Goal: Task Accomplishment & Management: Manage account settings

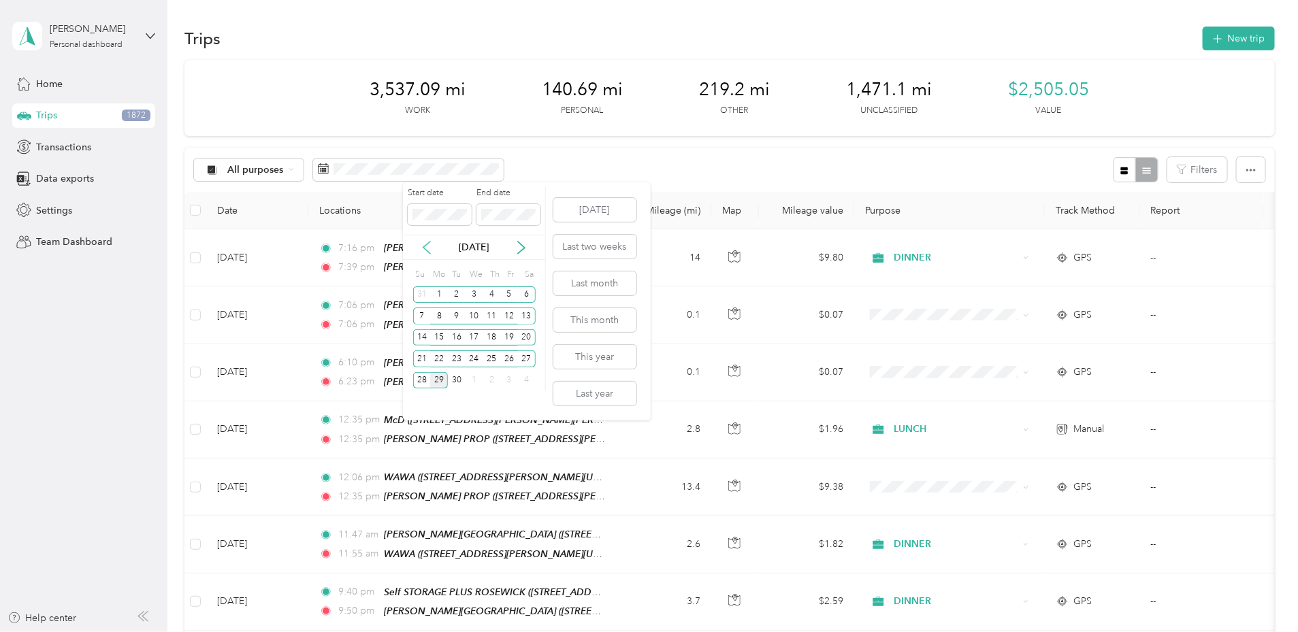
click at [423, 251] on icon at bounding box center [427, 248] width 14 height 14
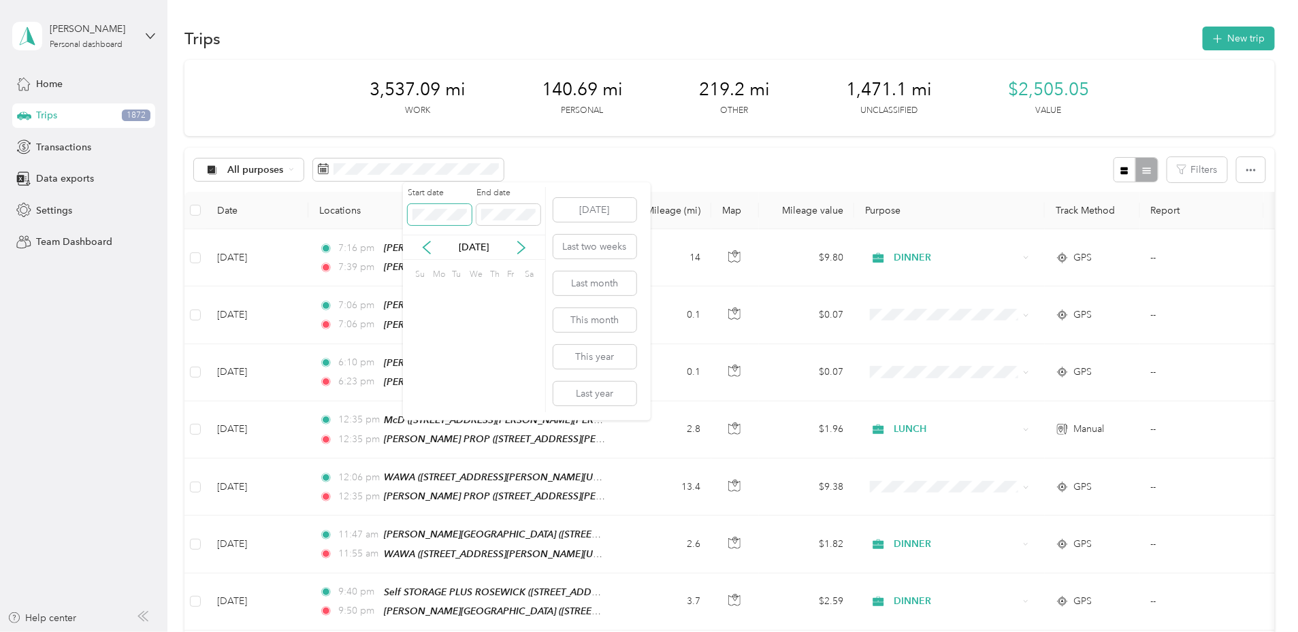
click at [434, 206] on span at bounding box center [440, 215] width 64 height 22
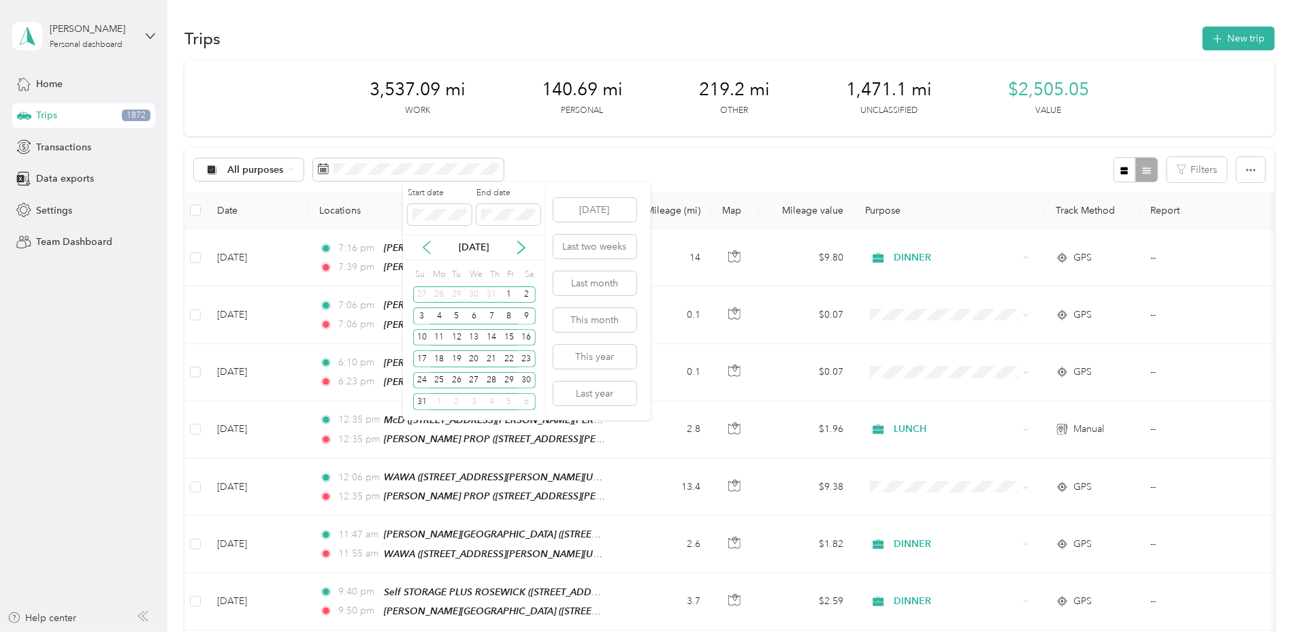
click at [425, 250] on icon at bounding box center [427, 248] width 14 height 14
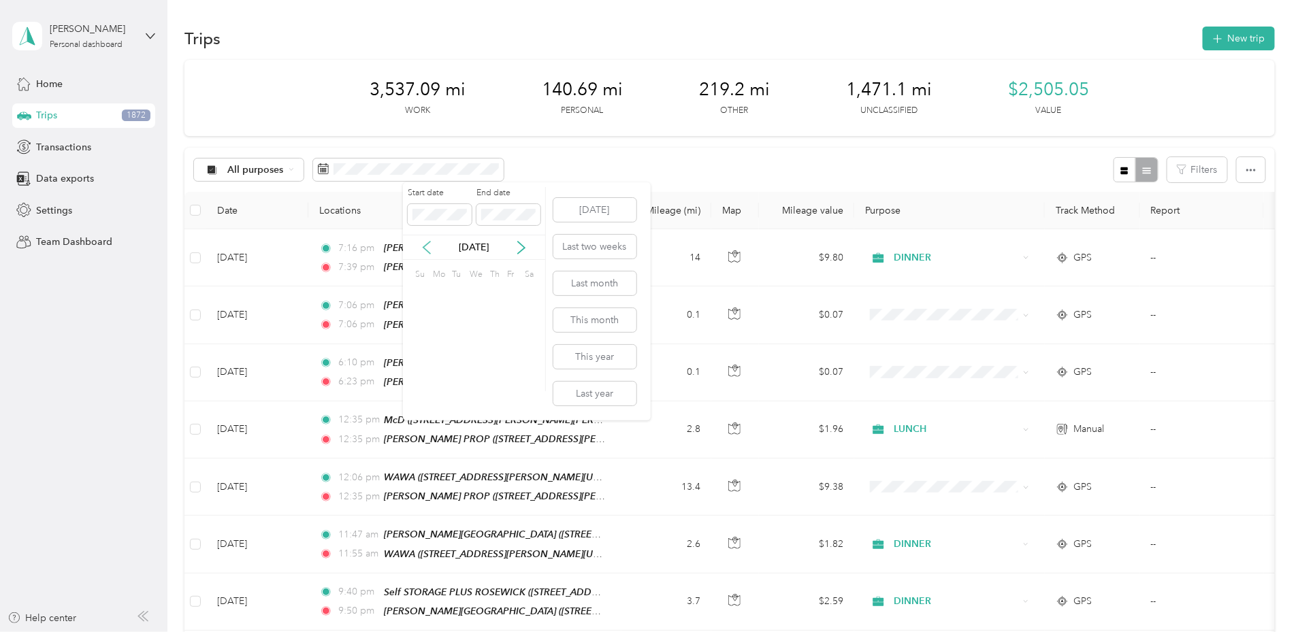
click at [425, 250] on icon at bounding box center [427, 248] width 14 height 14
click at [477, 290] on div "1" at bounding box center [475, 295] width 18 height 17
click at [524, 249] on icon at bounding box center [522, 248] width 14 height 14
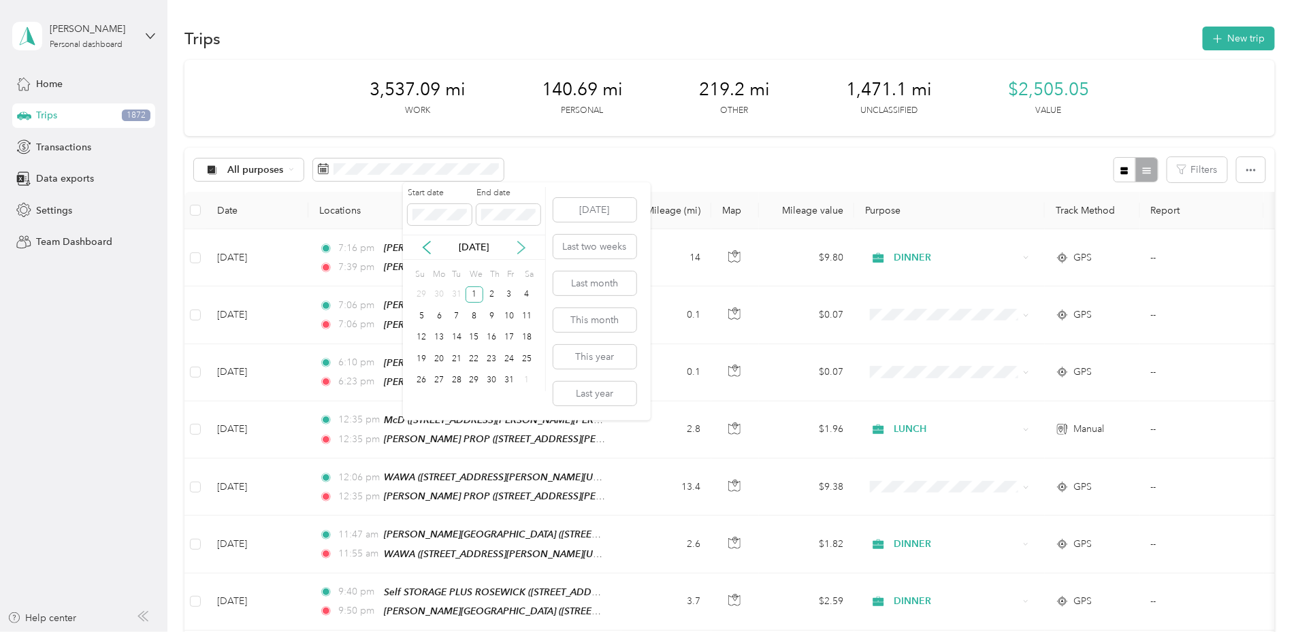
click at [524, 249] on icon at bounding box center [522, 248] width 14 height 14
click at [525, 249] on icon at bounding box center [522, 248] width 14 height 14
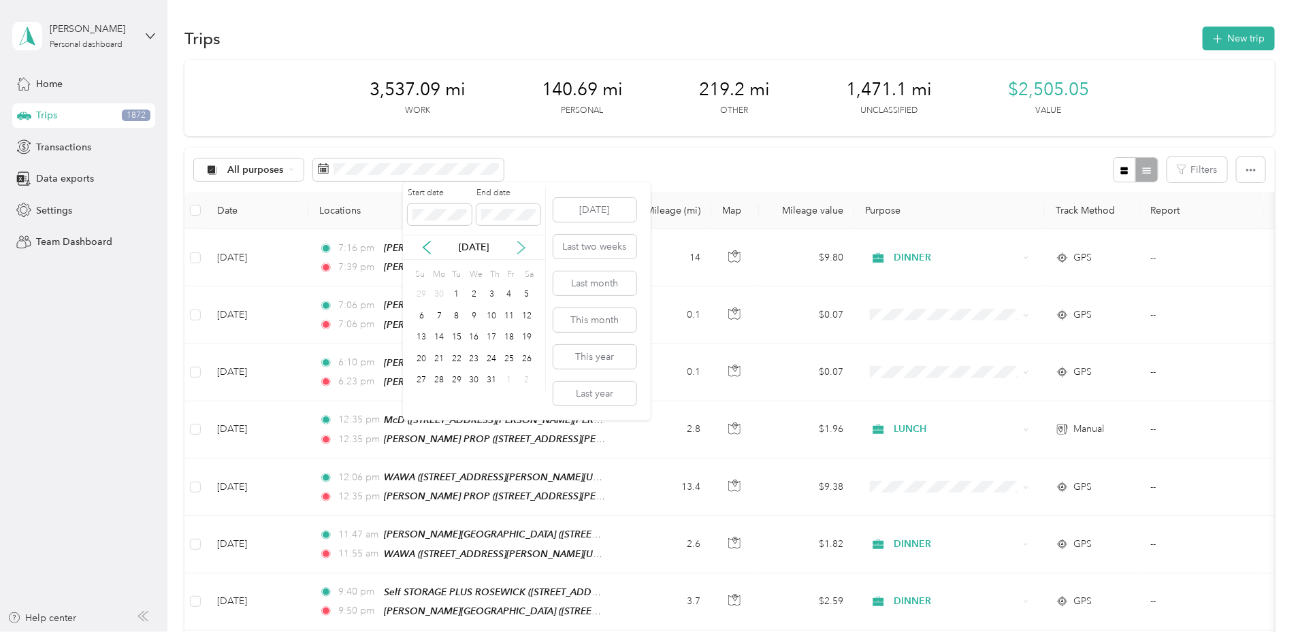
click at [525, 249] on icon at bounding box center [522, 248] width 14 height 14
click at [430, 247] on icon at bounding box center [427, 248] width 14 height 14
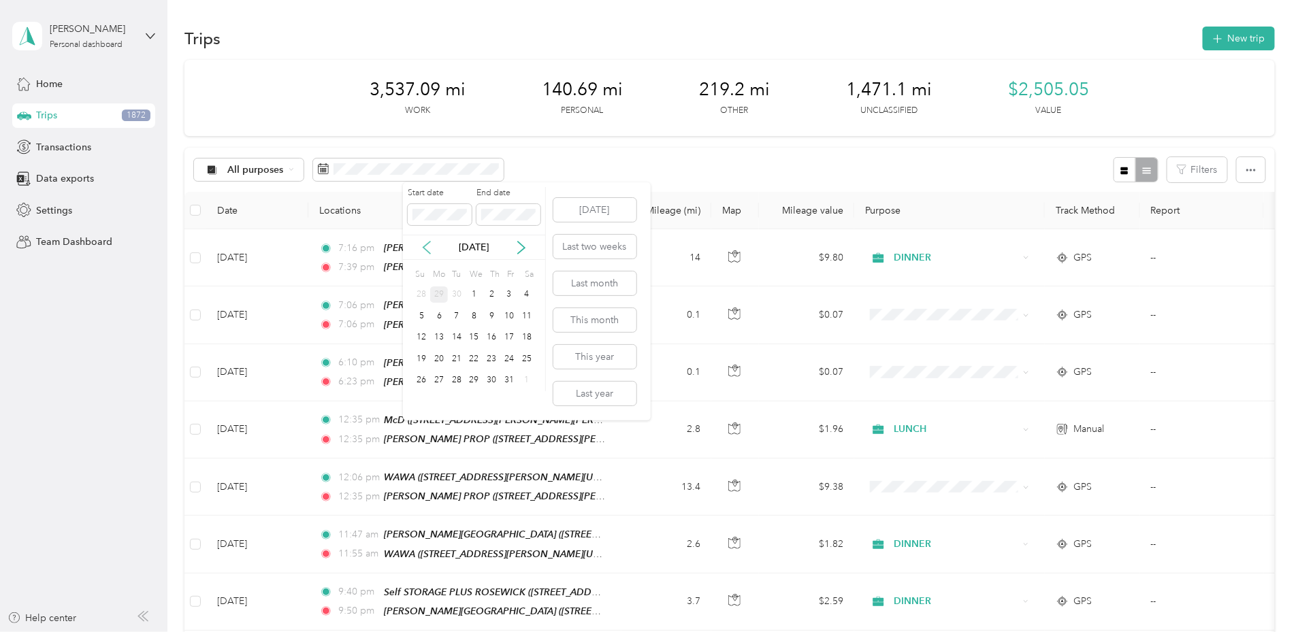
click at [425, 242] on icon at bounding box center [427, 248] width 14 height 14
click at [439, 379] on div "29" at bounding box center [439, 380] width 18 height 17
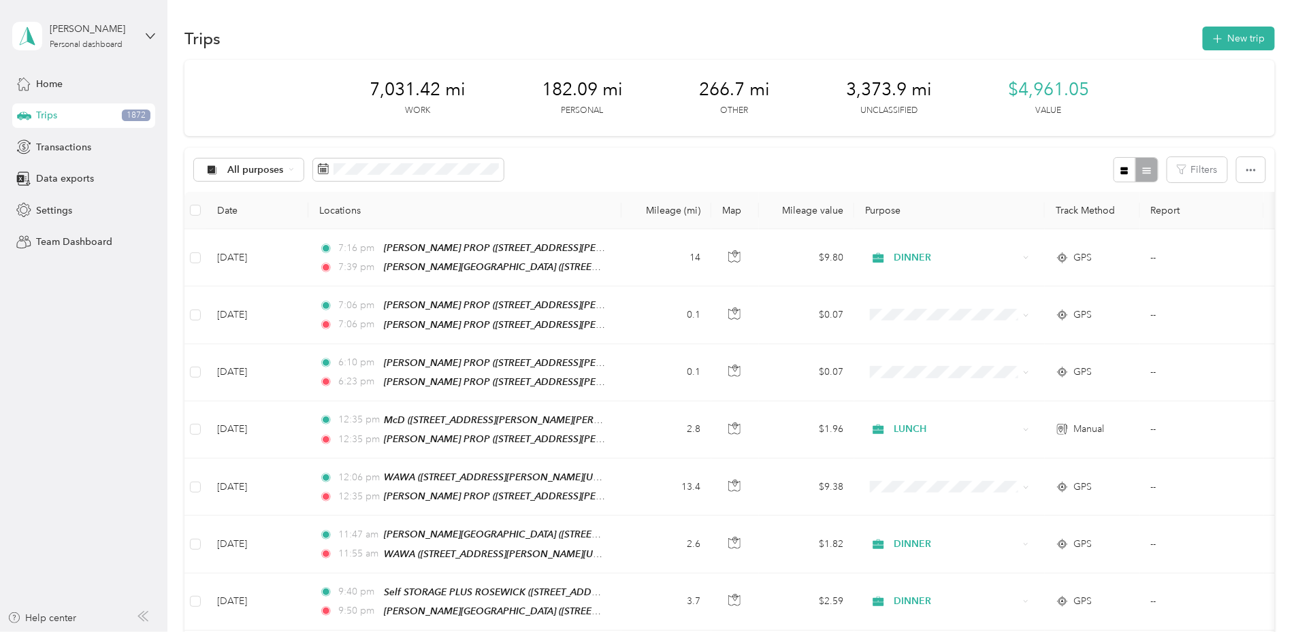
click at [675, 173] on div "All purposes Filters" at bounding box center [729, 170] width 1091 height 44
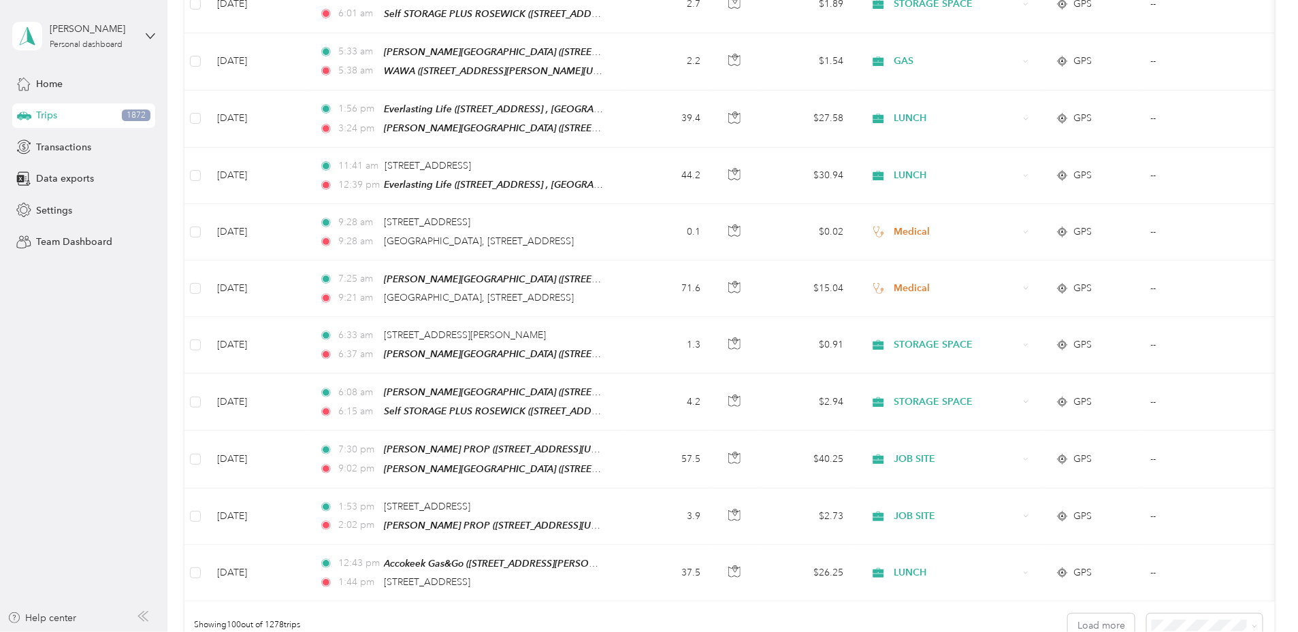
scroll to position [5499, 0]
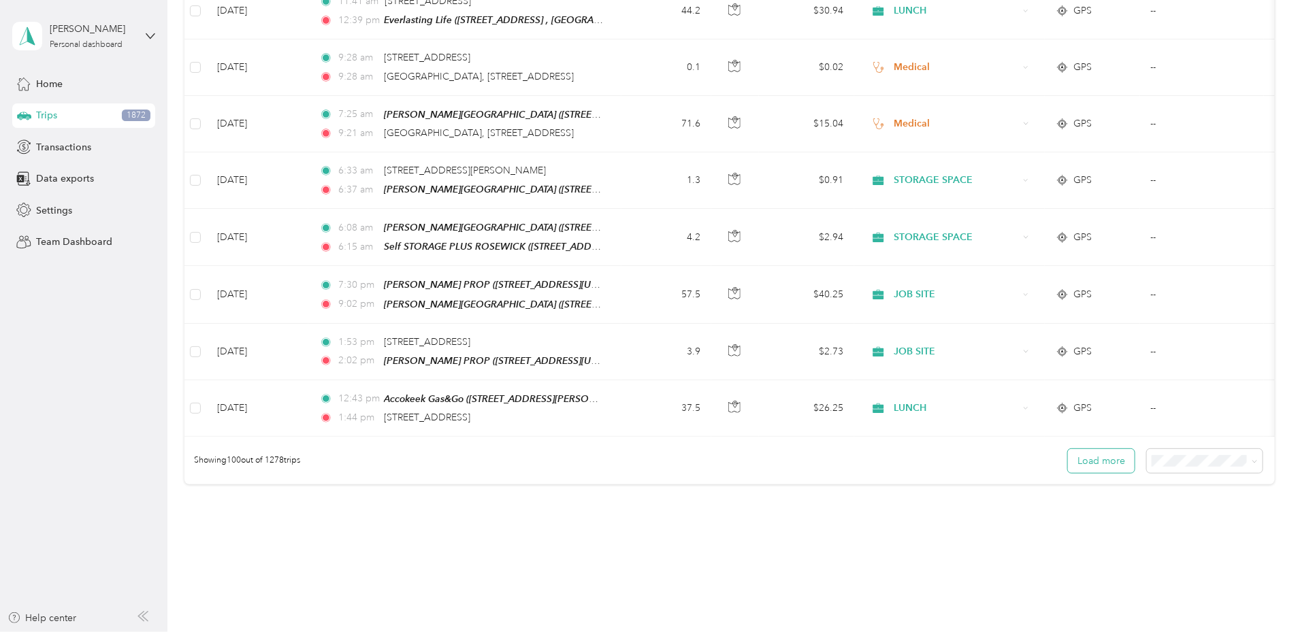
click at [1068, 449] on button "Load more" at bounding box center [1101, 461] width 67 height 24
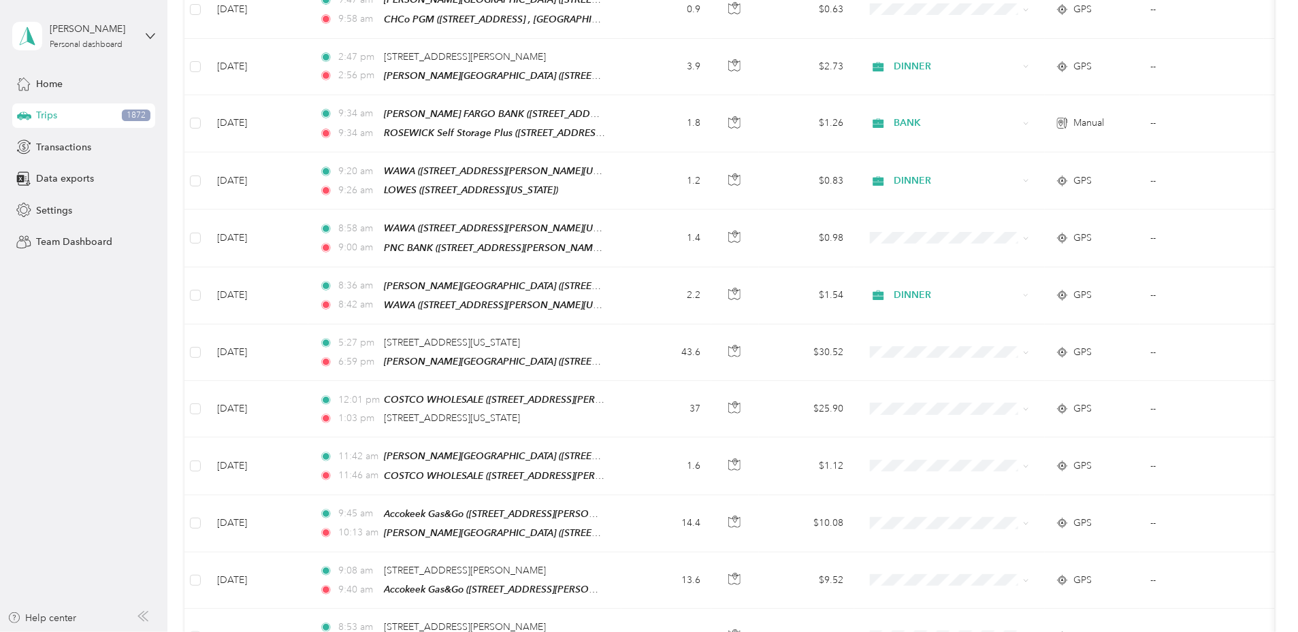
scroll to position [11151, 0]
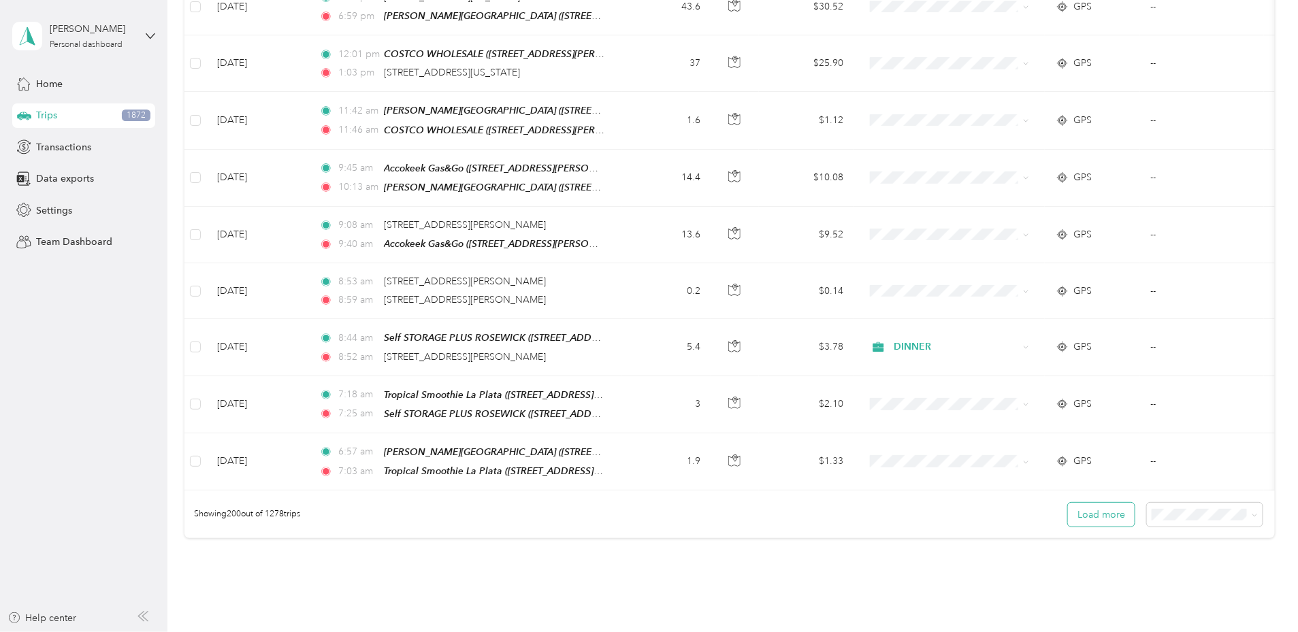
click at [1068, 503] on button "Load more" at bounding box center [1101, 515] width 67 height 24
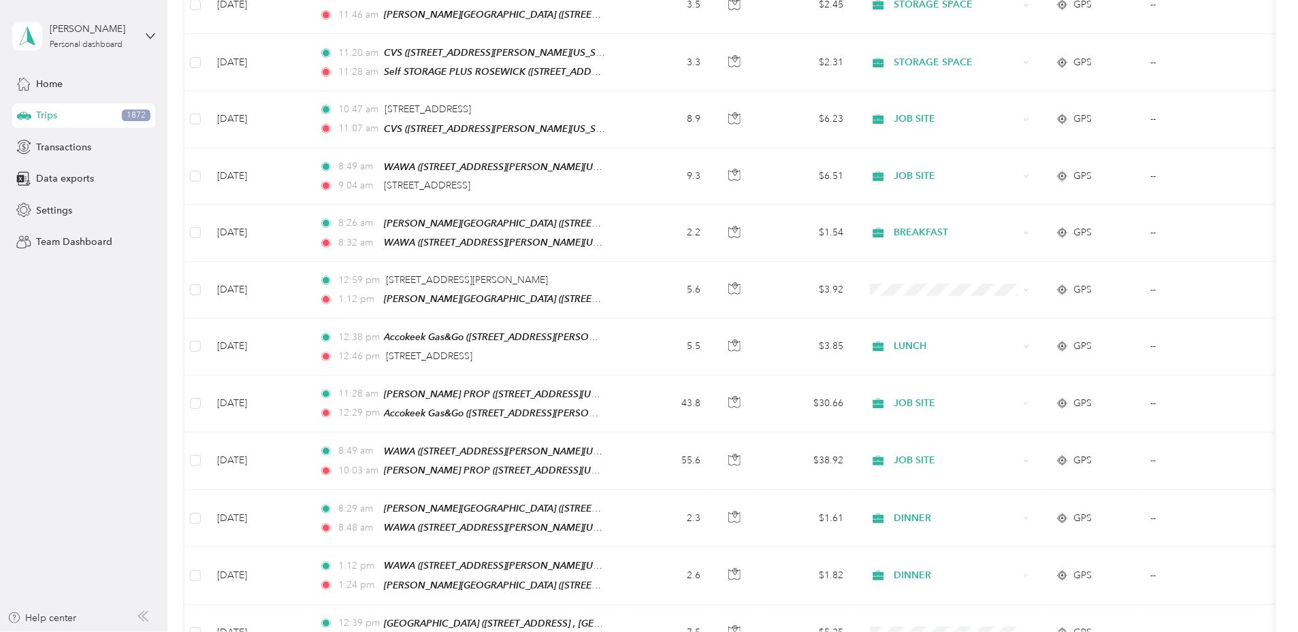
scroll to position [16800, 0]
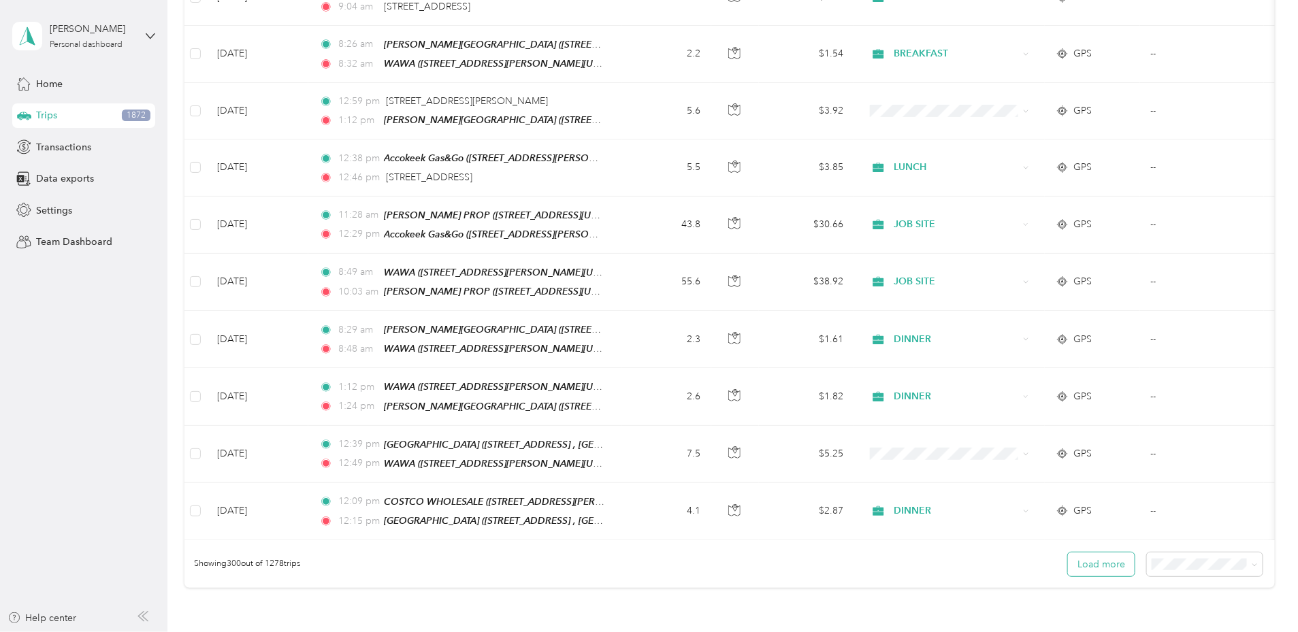
click at [1068, 553] on button "Load more" at bounding box center [1101, 565] width 67 height 24
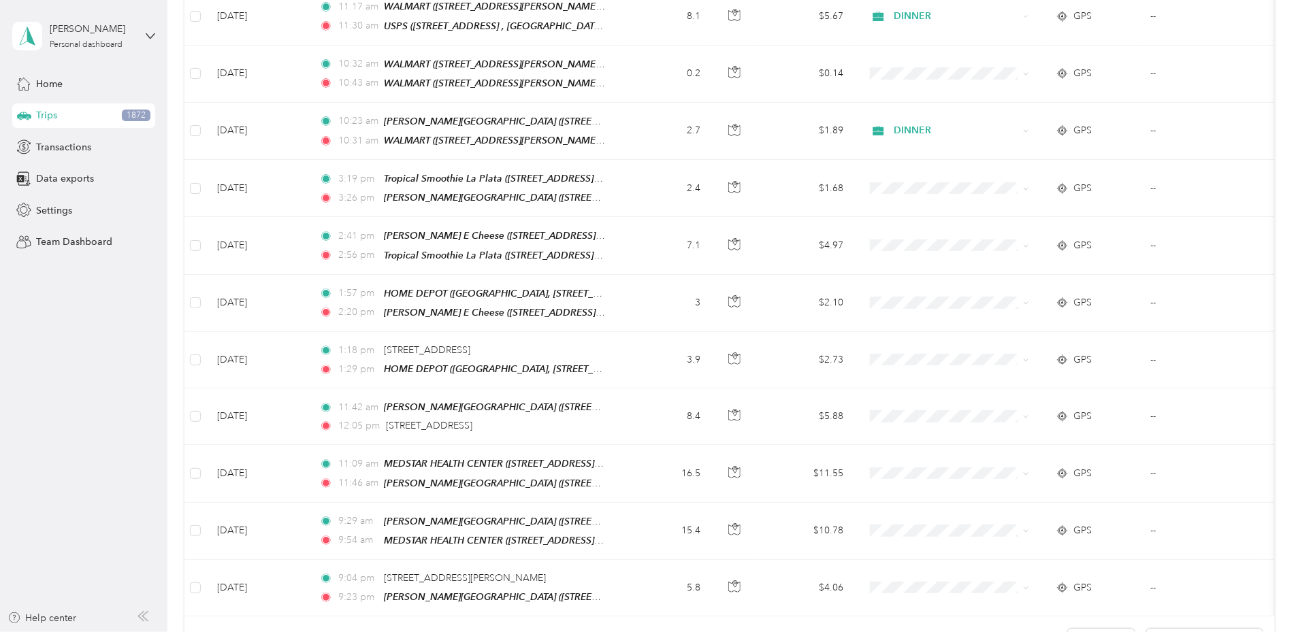
scroll to position [22454, 0]
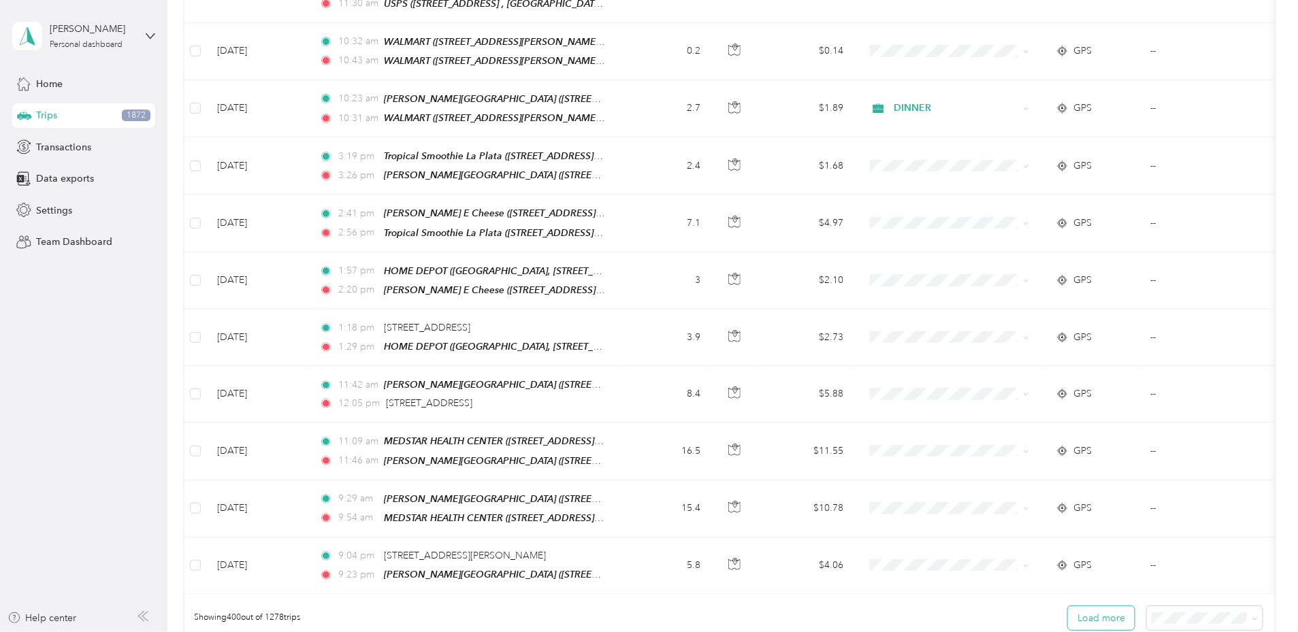
click at [1068, 607] on button "Load more" at bounding box center [1101, 619] width 67 height 24
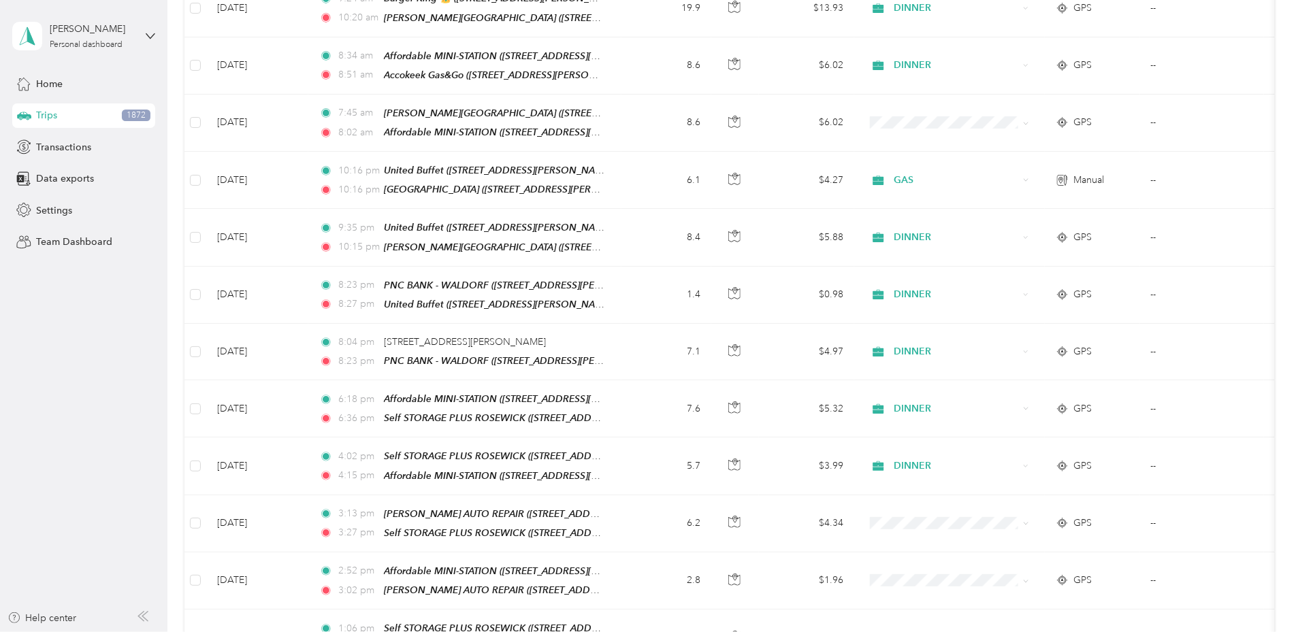
scroll to position [28112, 0]
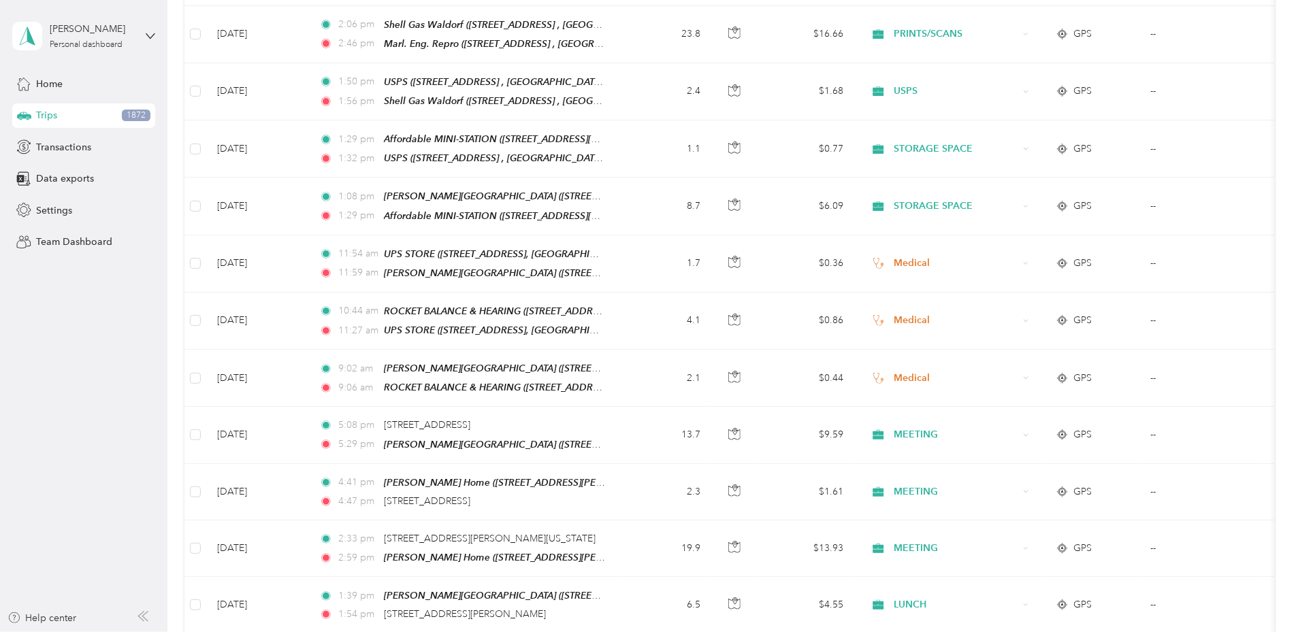
scroll to position [33774, 0]
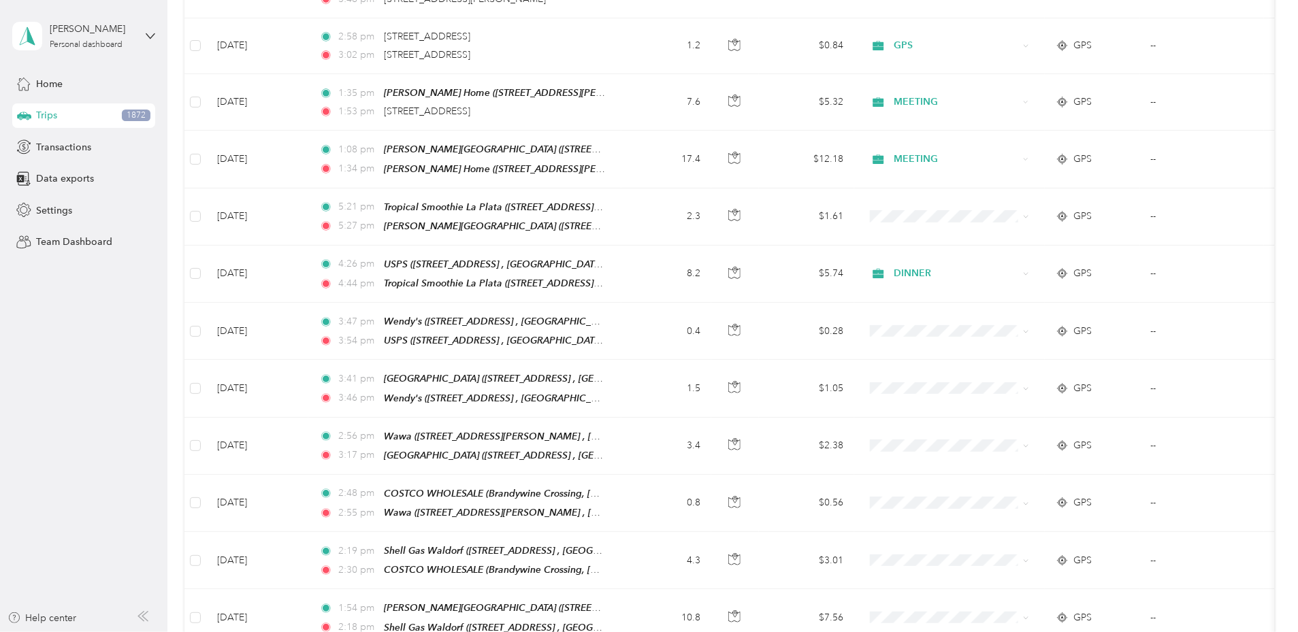
scroll to position [39415, 0]
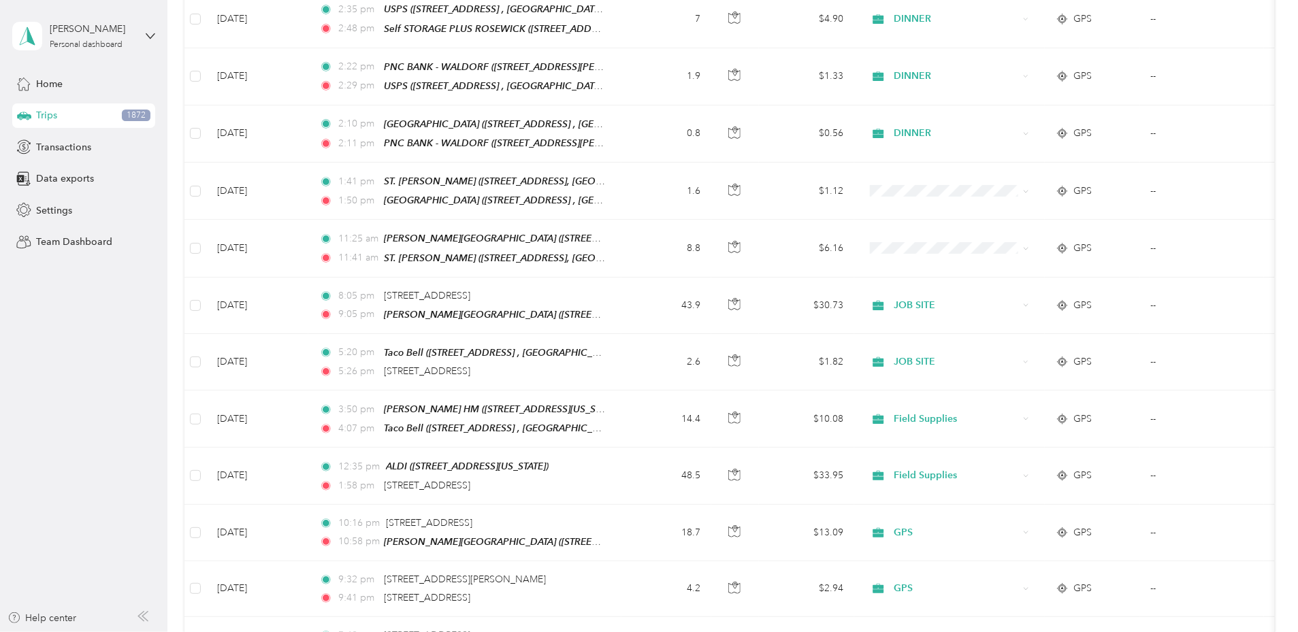
scroll to position [45065, 0]
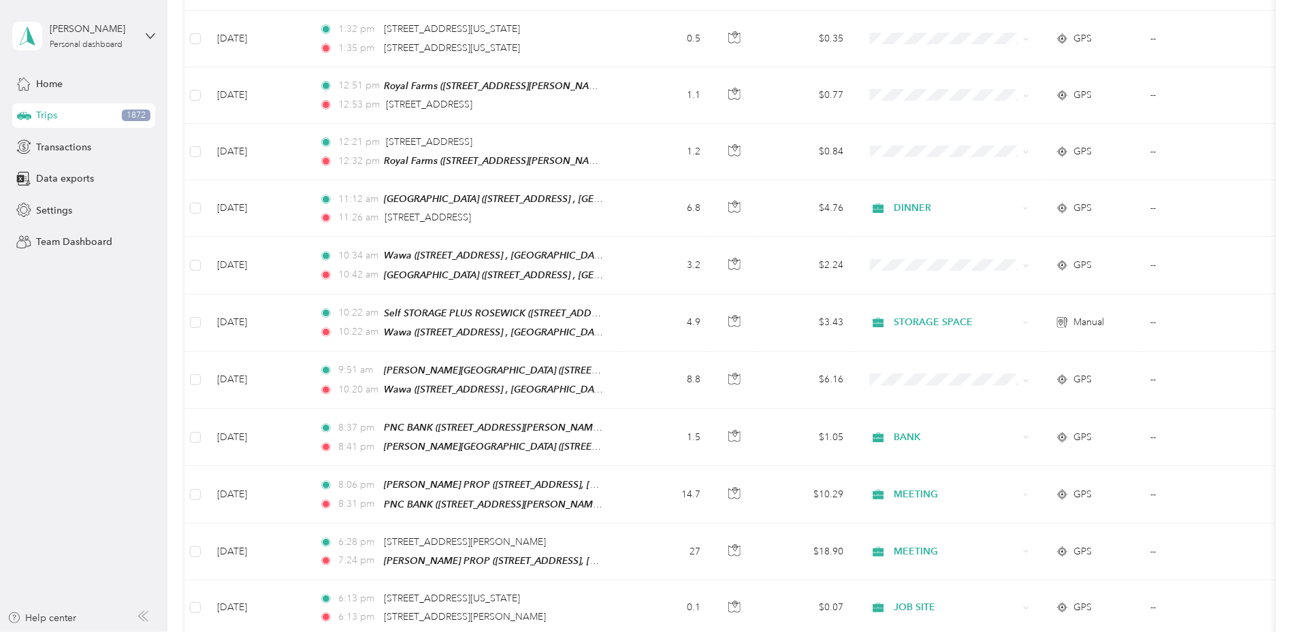
scroll to position [56354, 0]
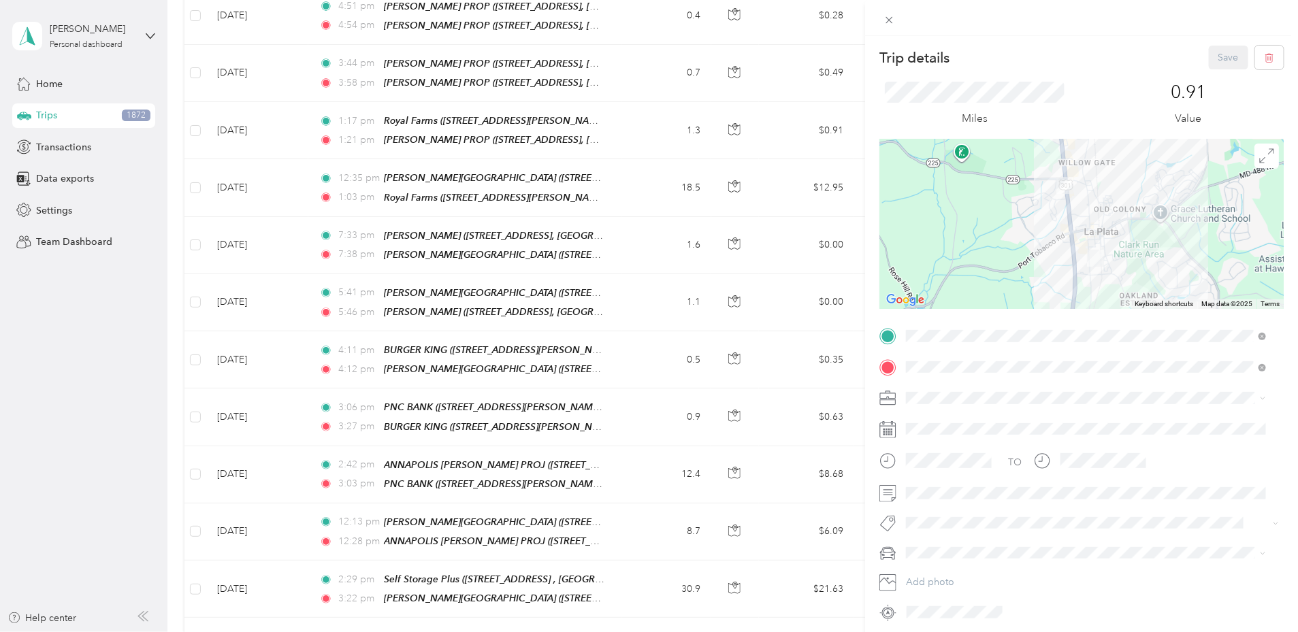
click at [209, 147] on div "Trip details Save This trip cannot be edited because it is either under review,…" at bounding box center [649, 316] width 1298 height 632
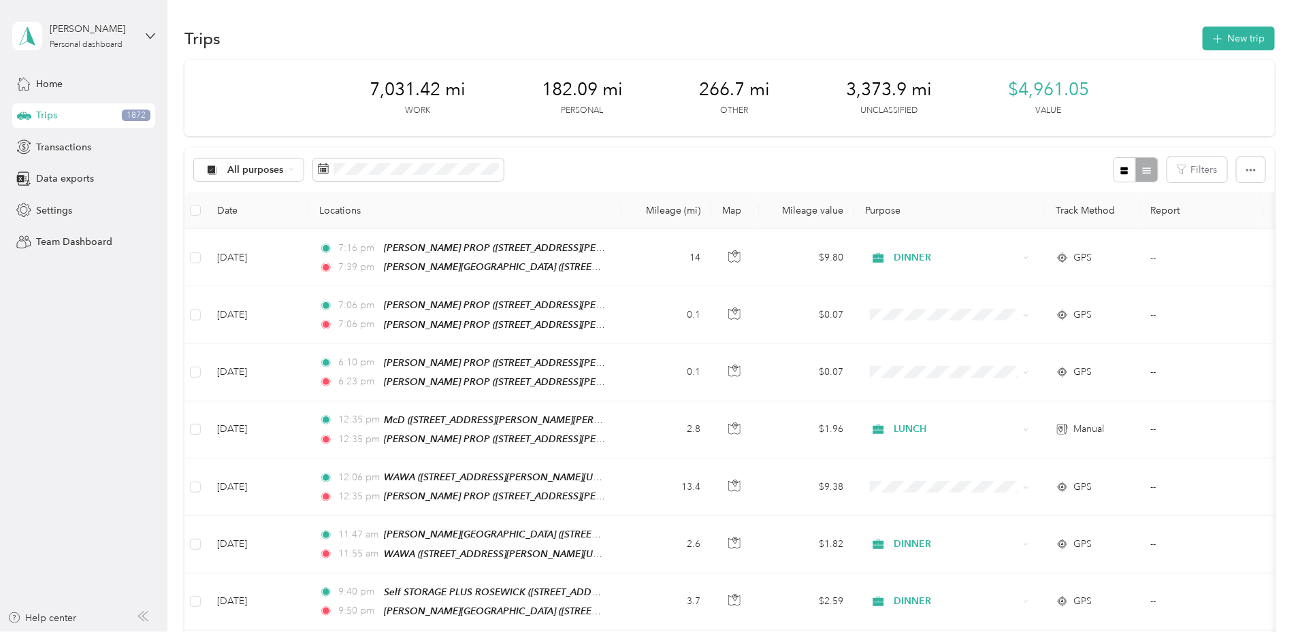
click at [679, 172] on div "All purposes Filters" at bounding box center [729, 170] width 1091 height 44
click at [671, 163] on div "All purposes Filters" at bounding box center [729, 170] width 1091 height 44
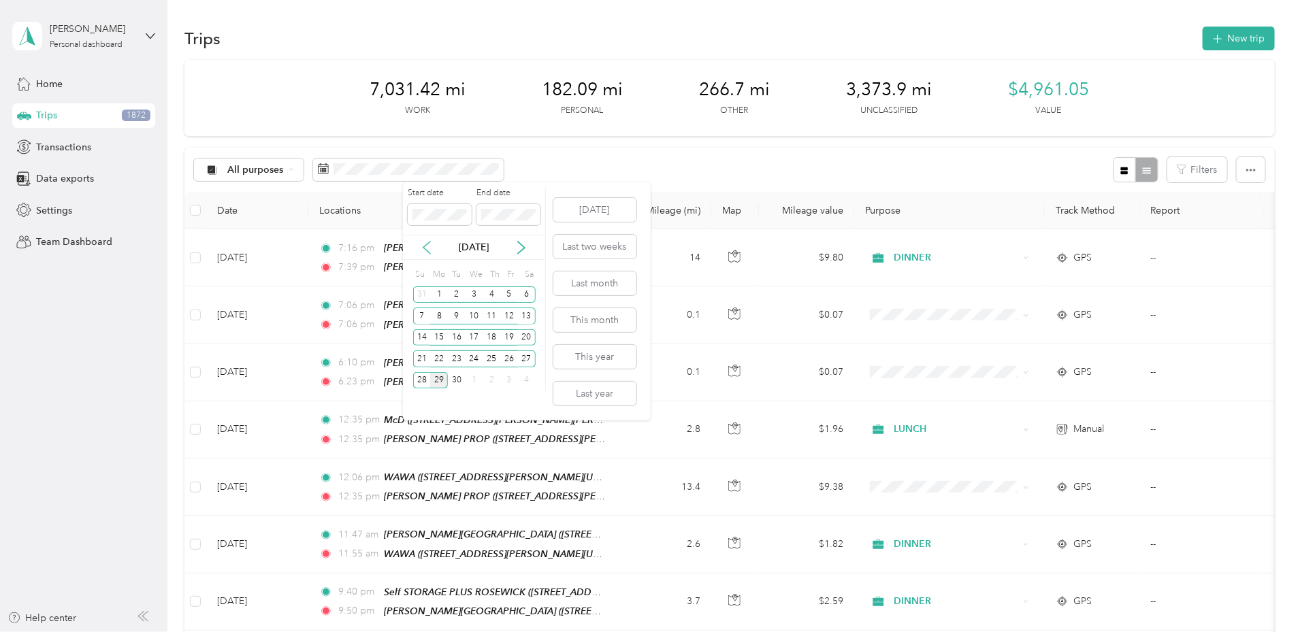
click at [426, 244] on icon at bounding box center [427, 248] width 14 height 14
click at [525, 379] on div "30" at bounding box center [527, 380] width 18 height 17
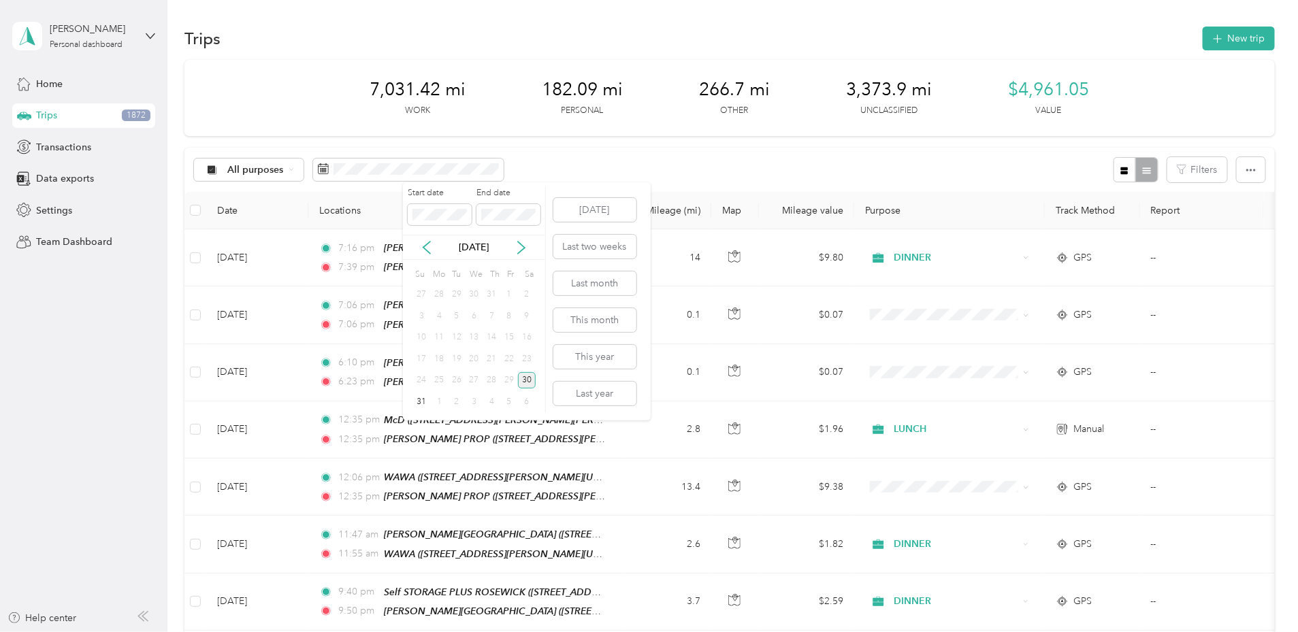
click at [526, 376] on div "30" at bounding box center [527, 380] width 18 height 17
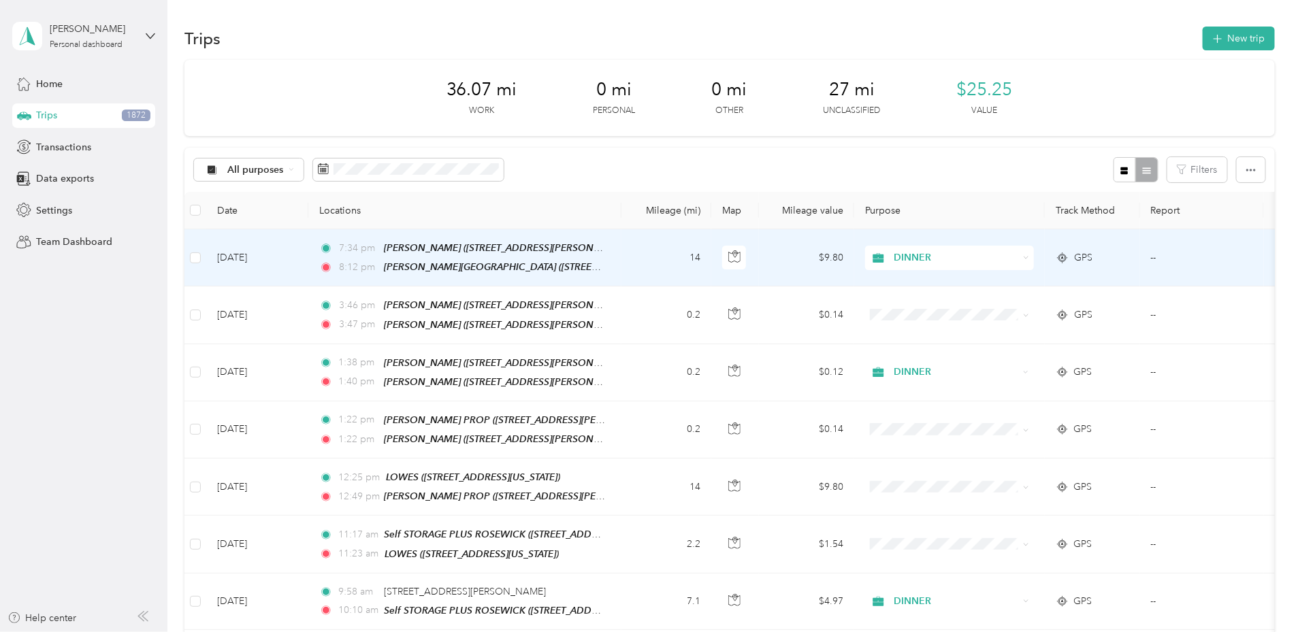
click at [1018, 253] on span "DINNER" at bounding box center [956, 258] width 125 height 15
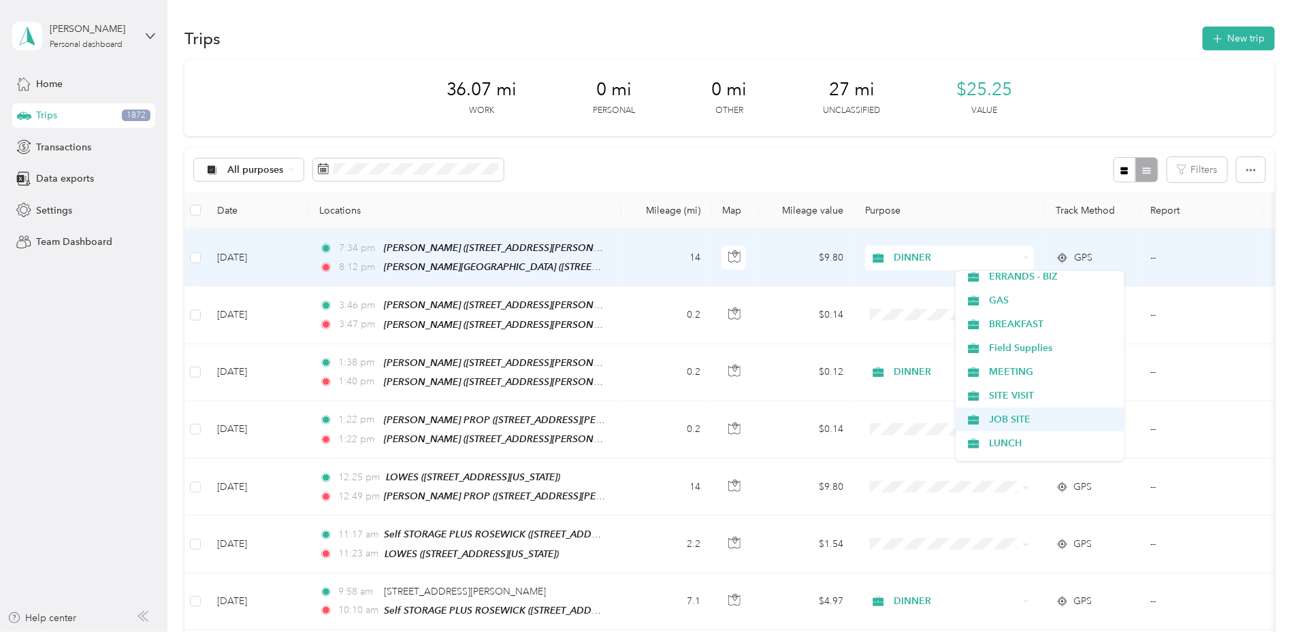
scroll to position [245, 0]
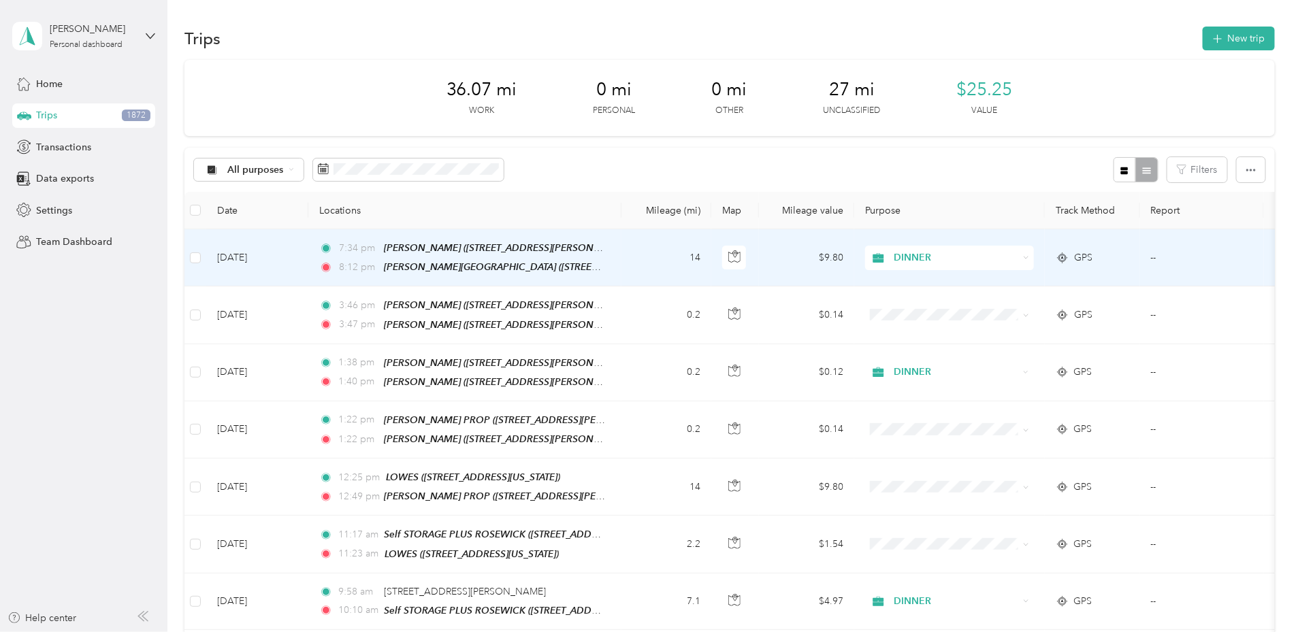
click at [1001, 417] on span "JOB SITE" at bounding box center [1052, 411] width 126 height 14
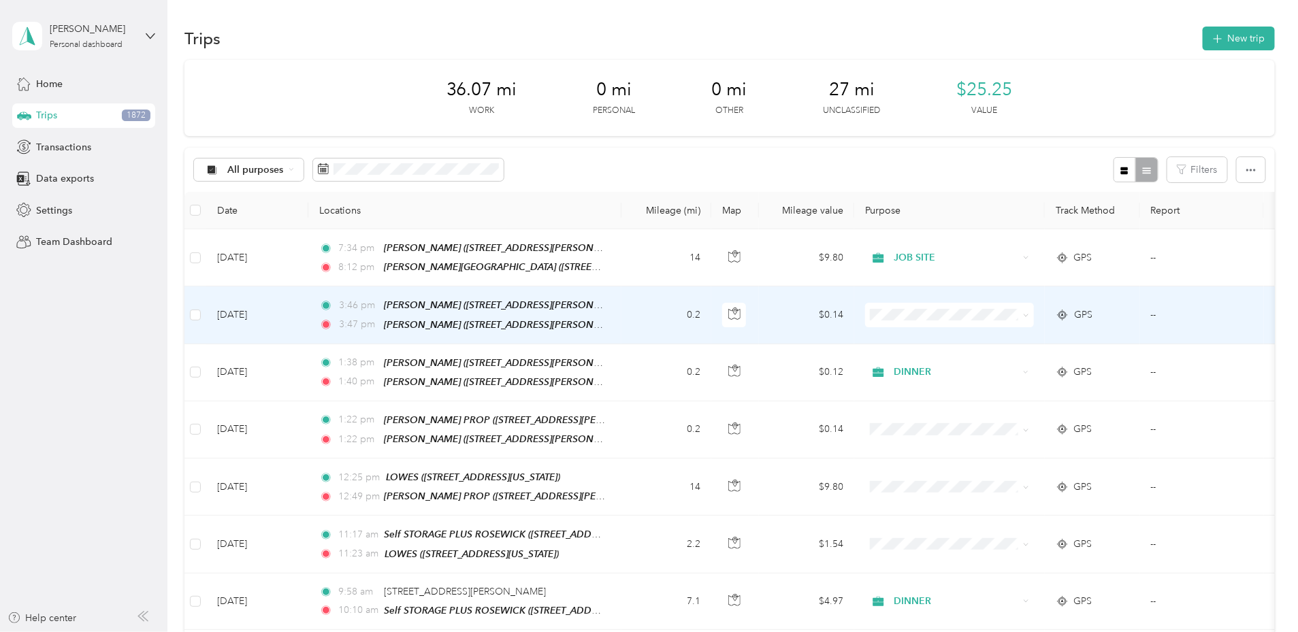
scroll to position [334, 0]
click at [1001, 390] on ol "Work Personal DINNER VEHICLE MAINT USPS MECHANIC REPAIR SHOP COURT CASE GPS BAN…" at bounding box center [1040, 417] width 169 height 191
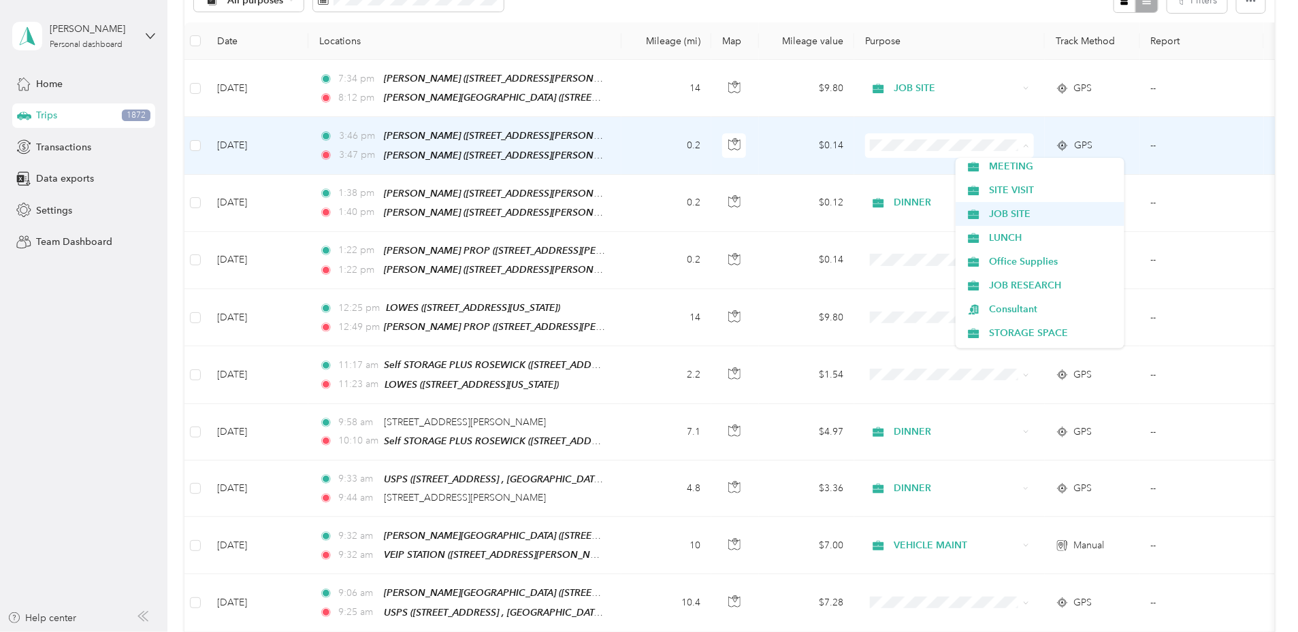
scroll to position [338, 0]
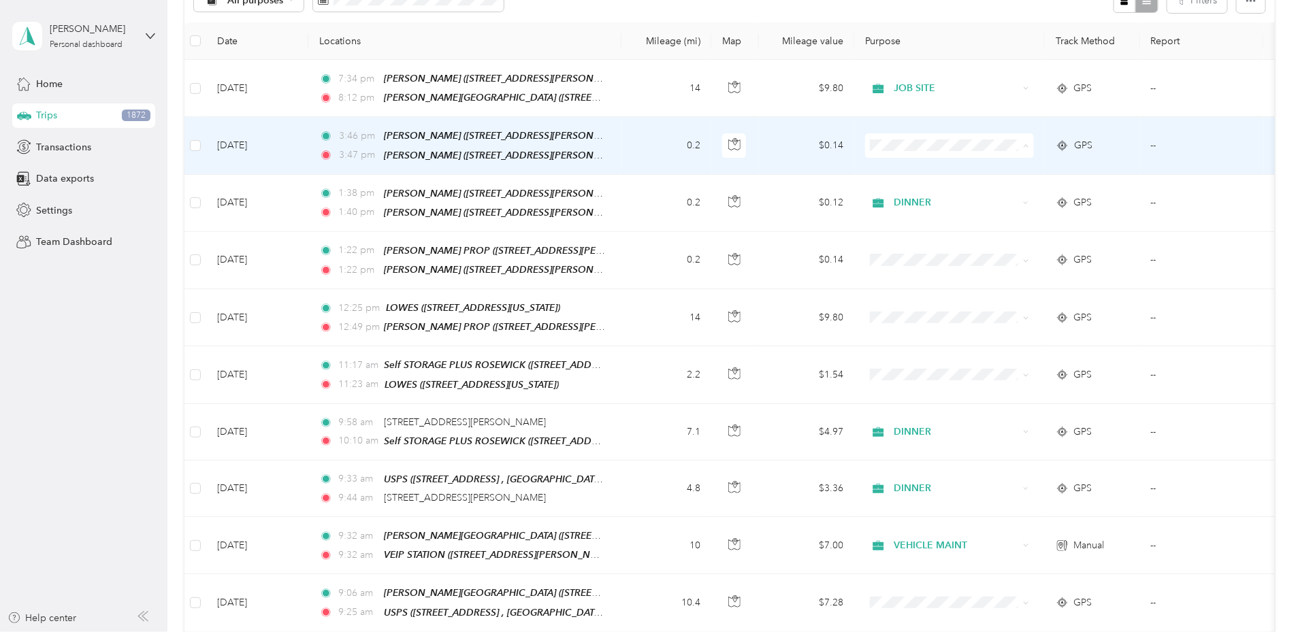
click at [1003, 214] on li "JOB SITE" at bounding box center [1040, 214] width 169 height 24
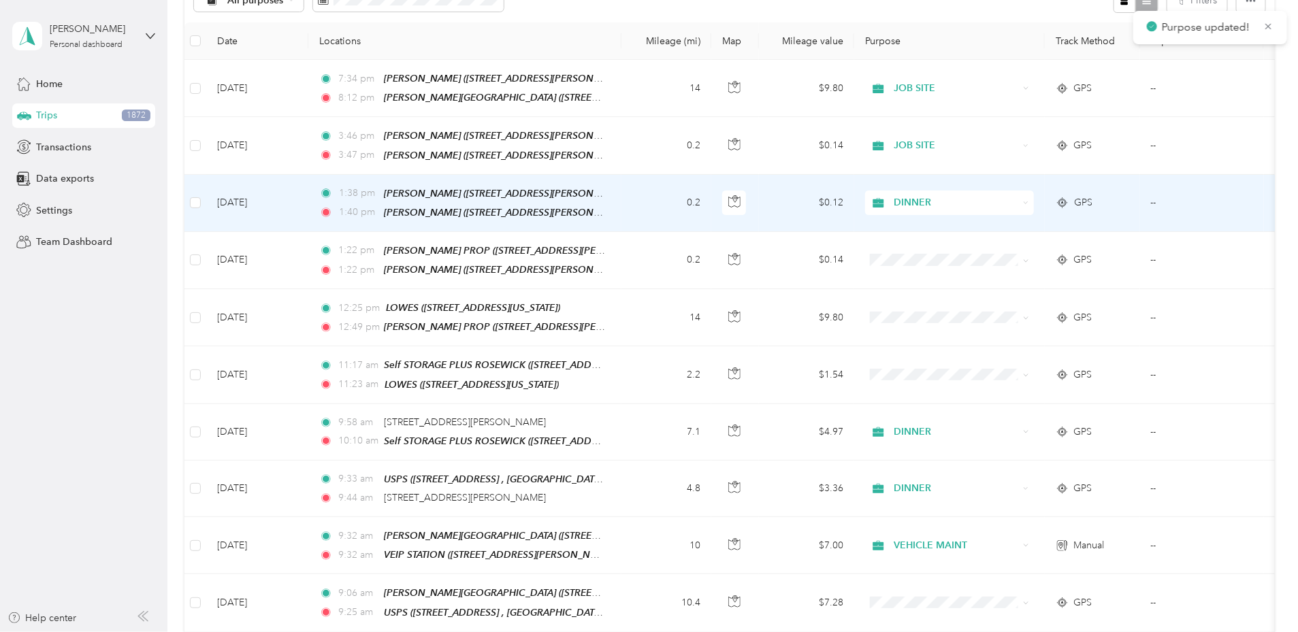
scroll to position [170, 0]
click at [1002, 205] on span "DINNER" at bounding box center [956, 202] width 125 height 15
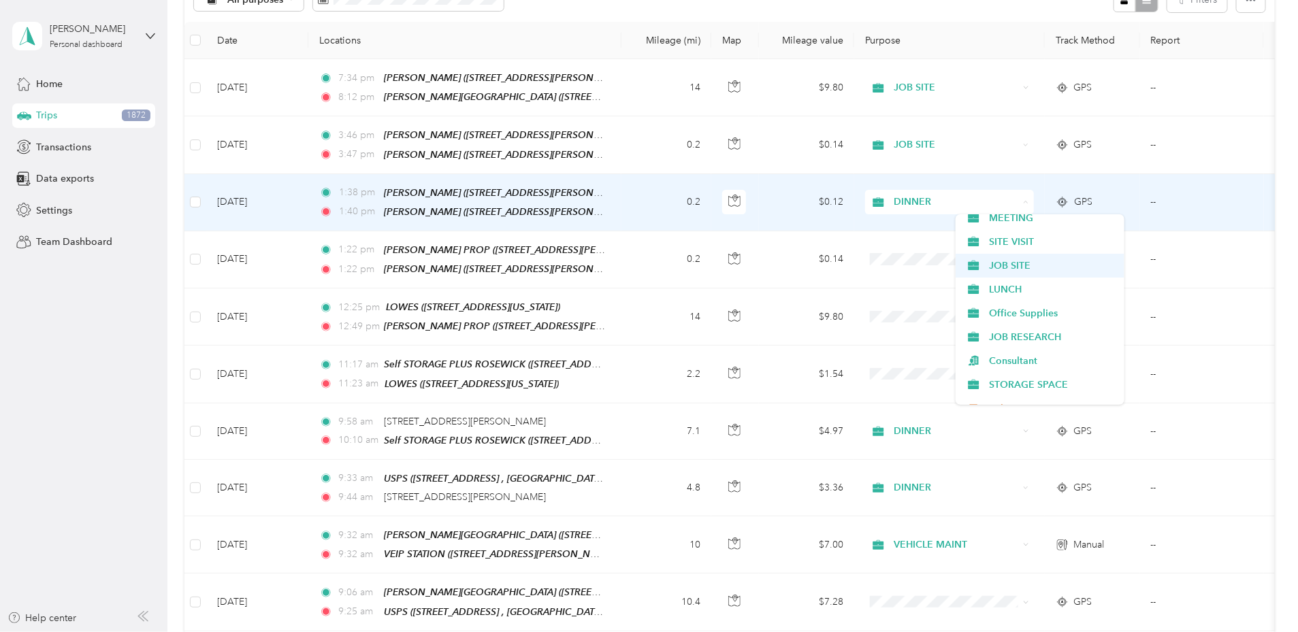
scroll to position [342, 0]
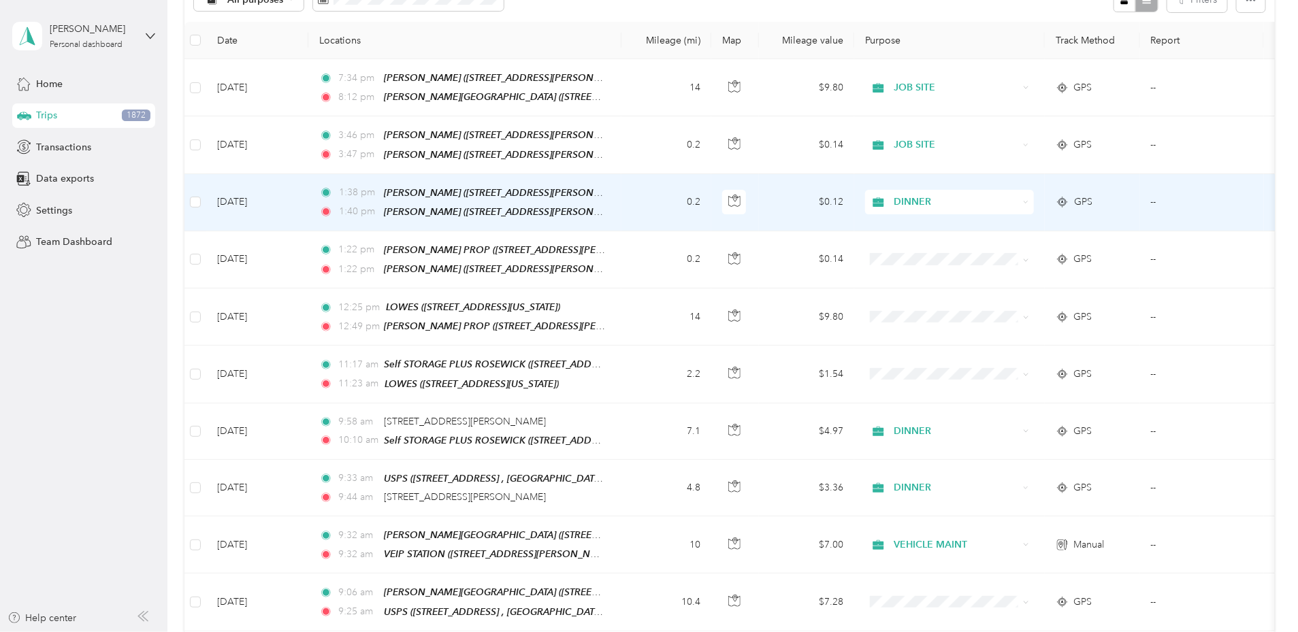
click at [1003, 263] on span "JOB SITE" at bounding box center [1052, 258] width 126 height 14
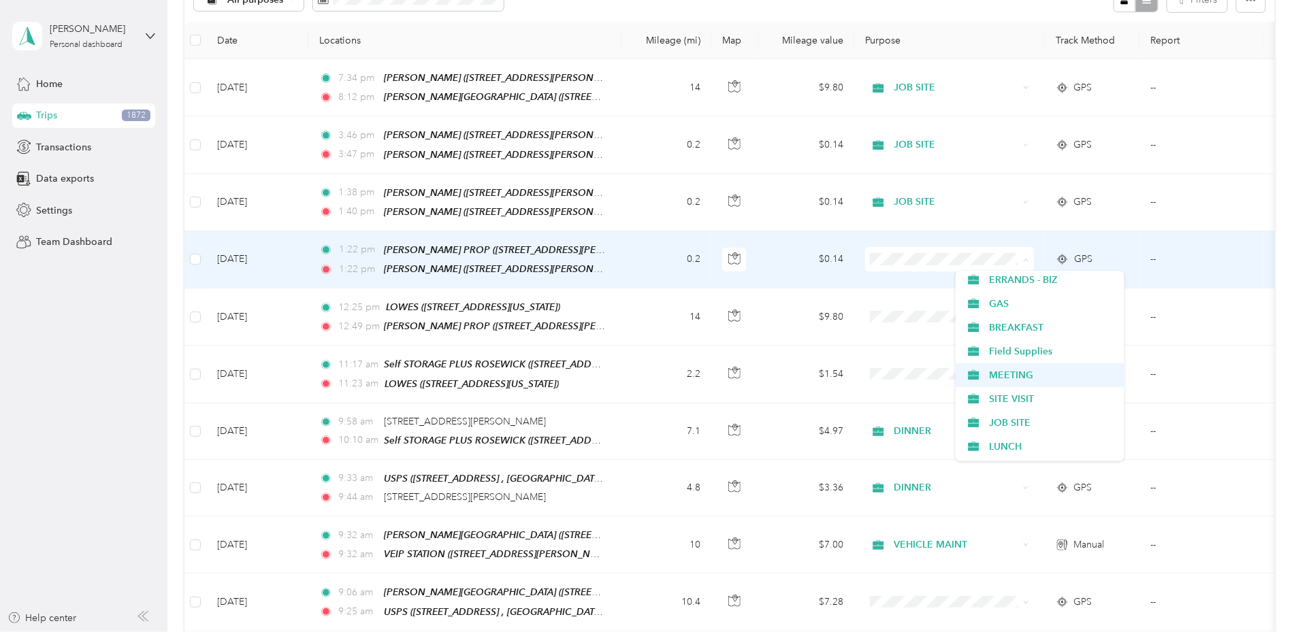
scroll to position [242, 0]
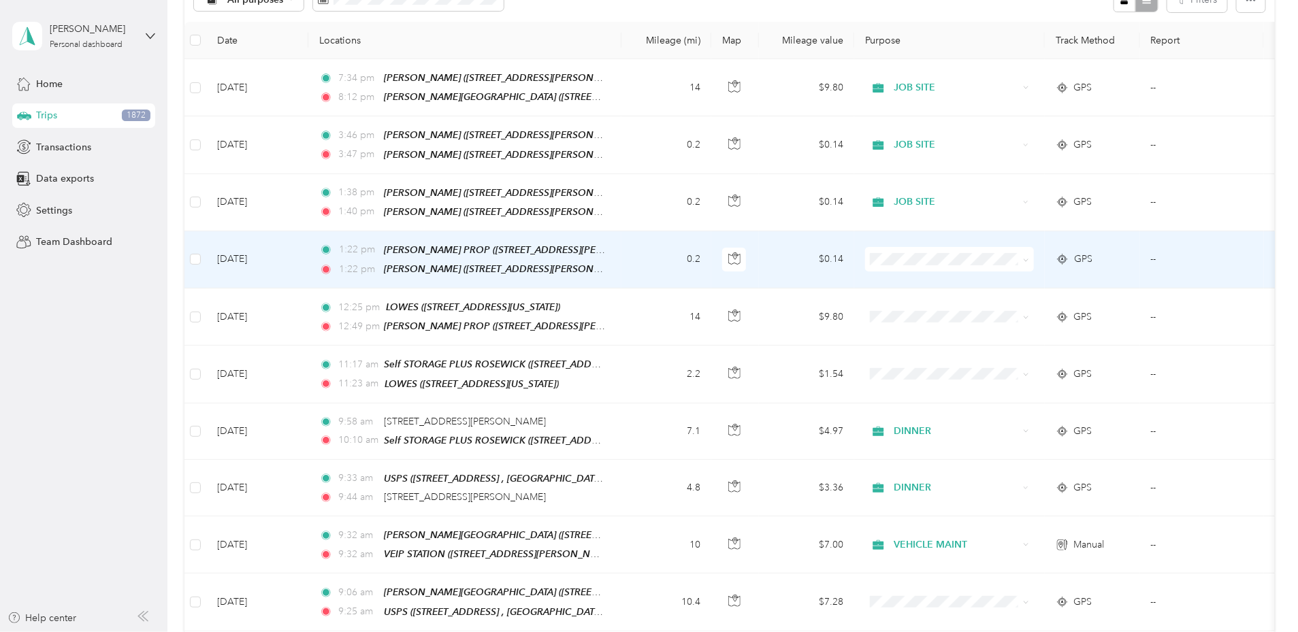
click at [999, 420] on span "JOB SITE" at bounding box center [1052, 415] width 126 height 14
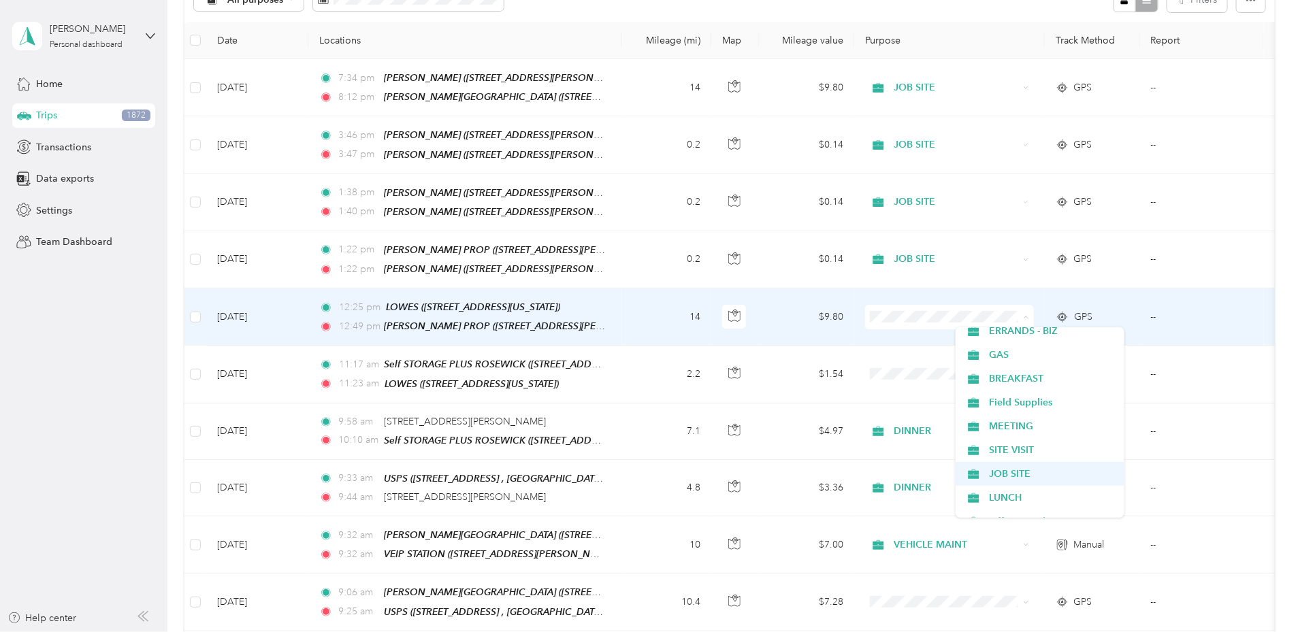
scroll to position [247, 0]
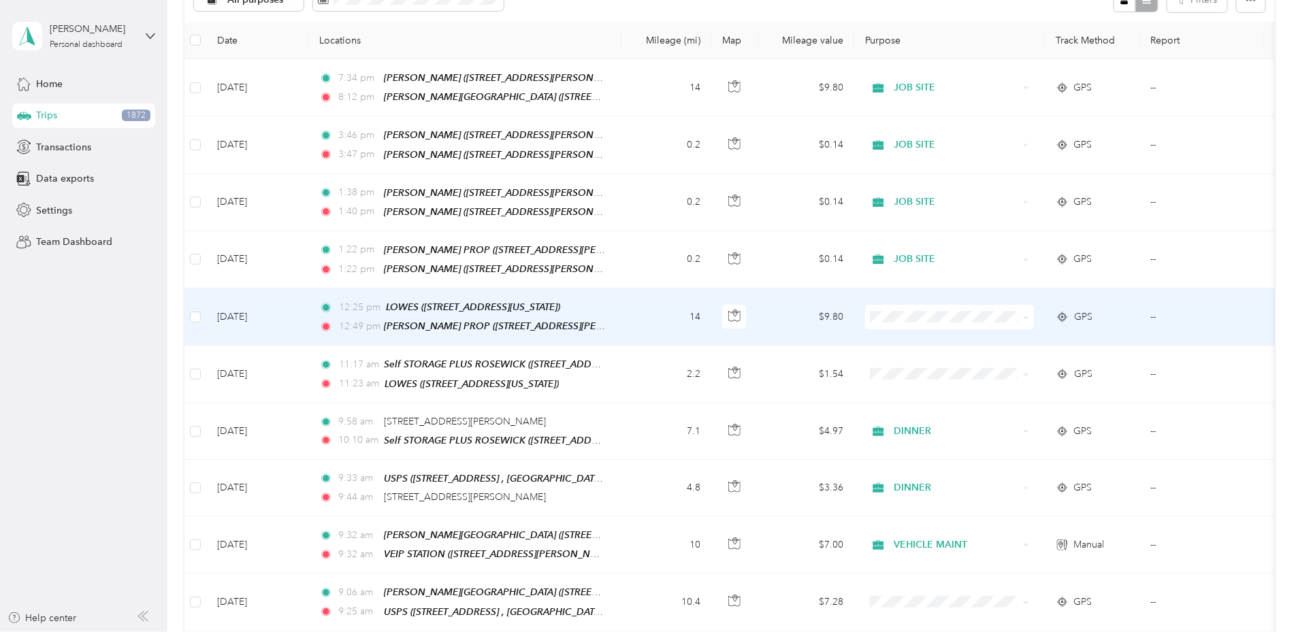
click at [995, 468] on span "JOB SITE" at bounding box center [1052, 467] width 126 height 14
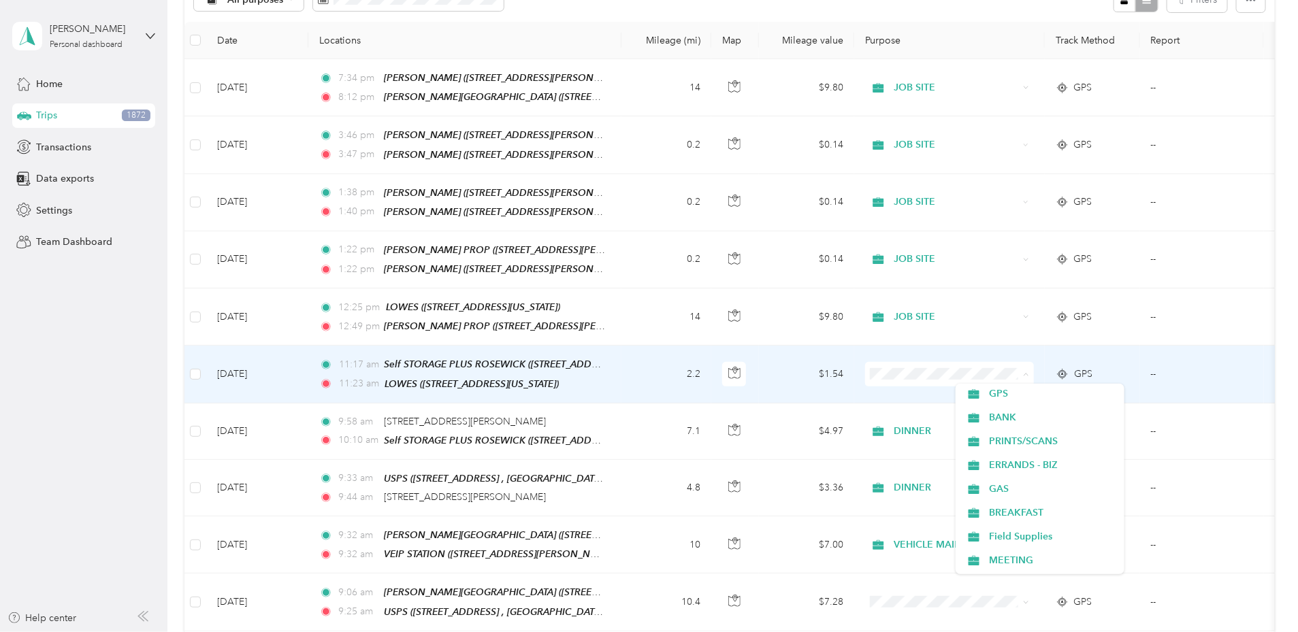
scroll to position [170, 0]
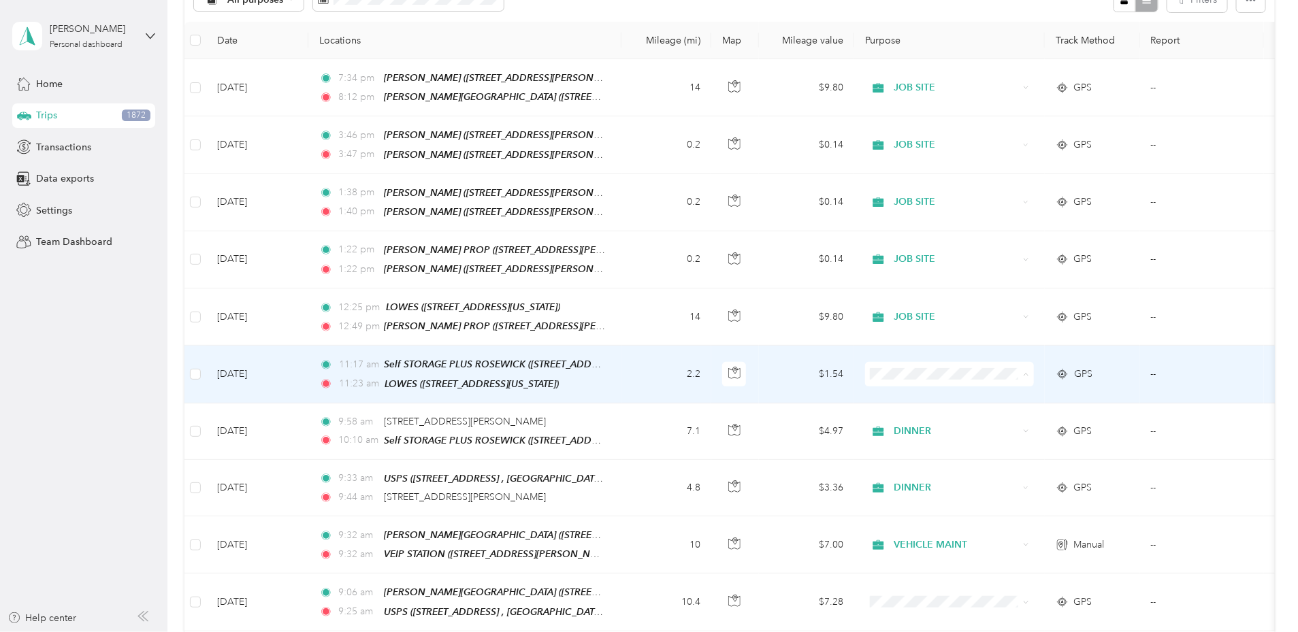
click at [998, 530] on span "Field Supplies" at bounding box center [1052, 536] width 126 height 14
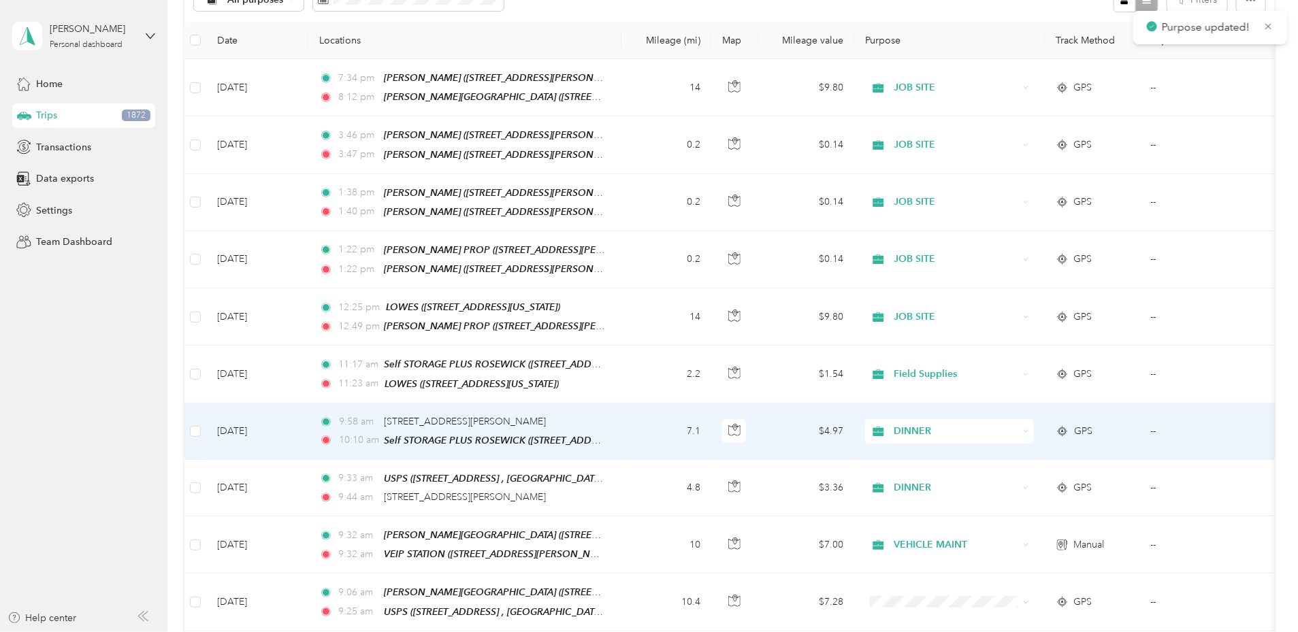
click at [993, 429] on span "DINNER" at bounding box center [956, 431] width 125 height 15
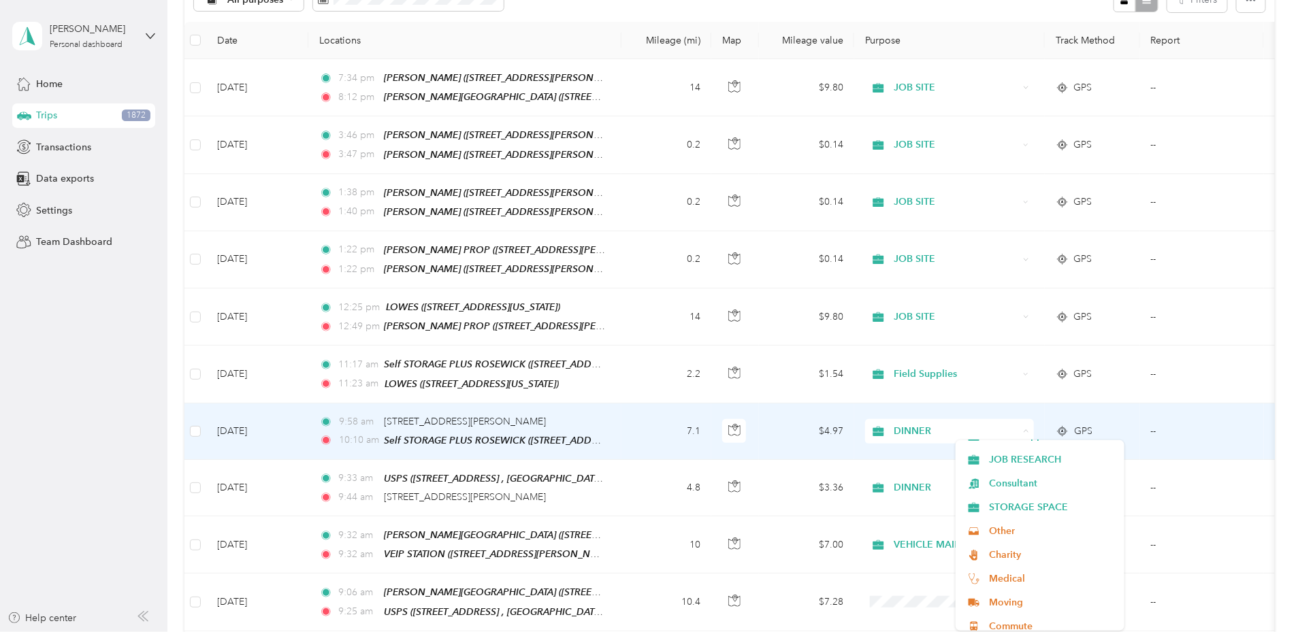
scroll to position [453, 0]
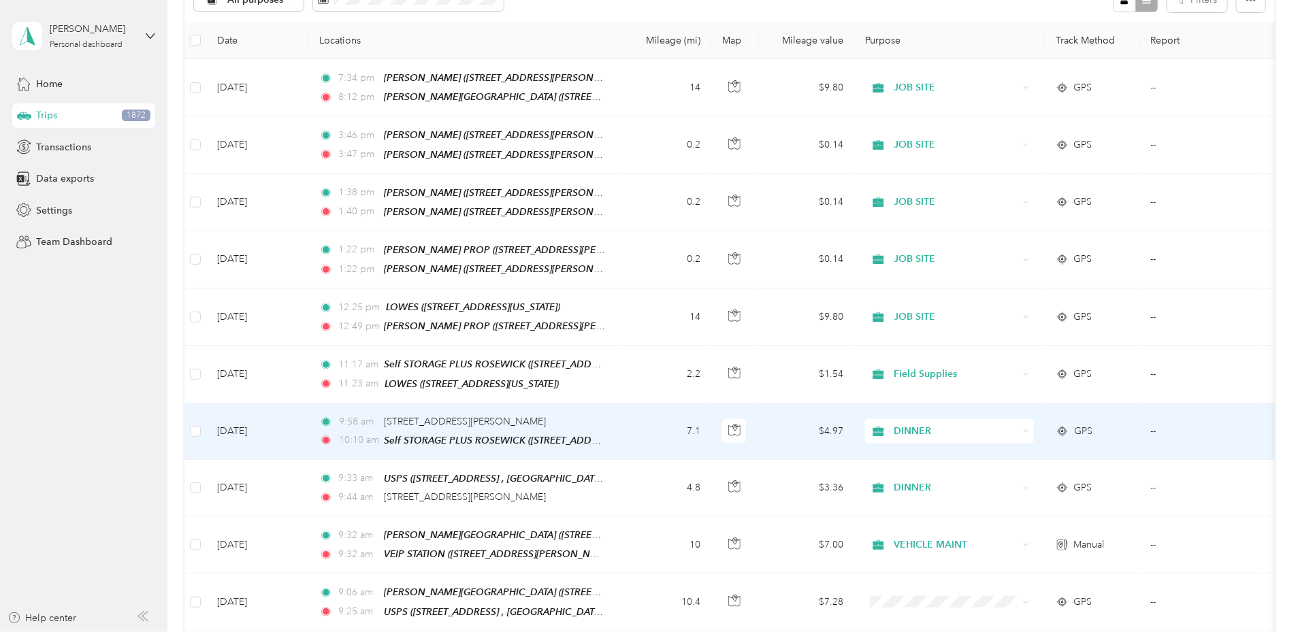
click at [1000, 501] on li "STORAGE SPACE" at bounding box center [1040, 494] width 169 height 24
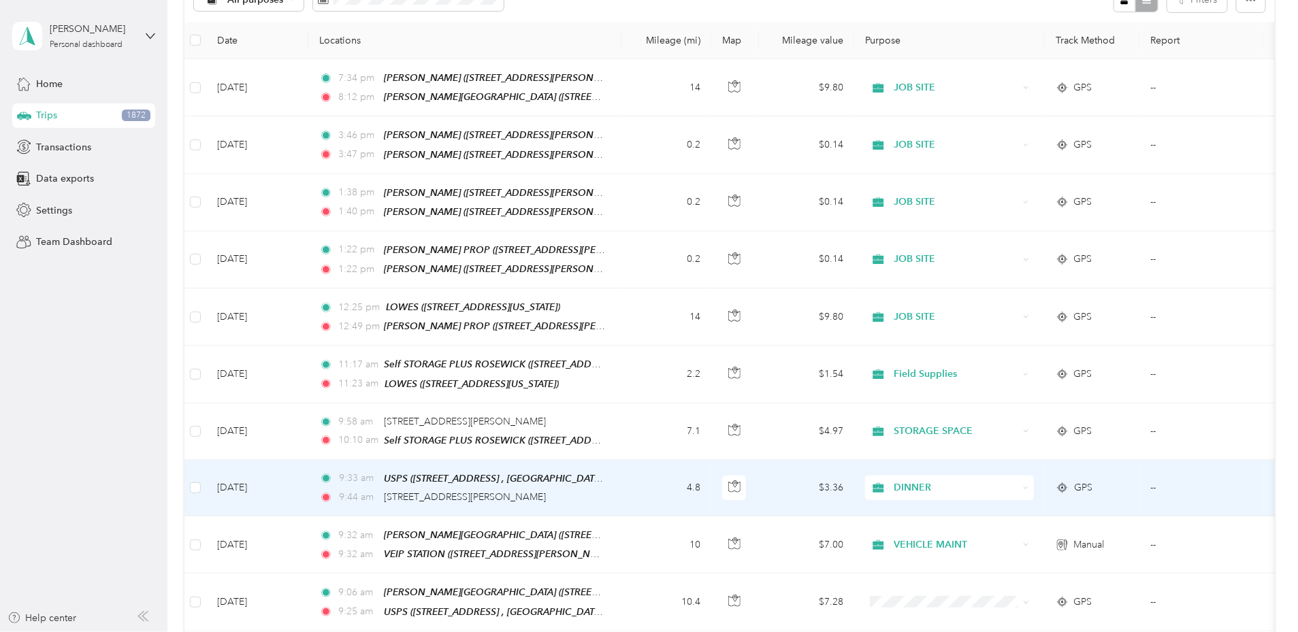
click at [1004, 484] on span "DINNER" at bounding box center [956, 488] width 125 height 15
click at [1009, 390] on li "USPS" at bounding box center [1040, 386] width 169 height 24
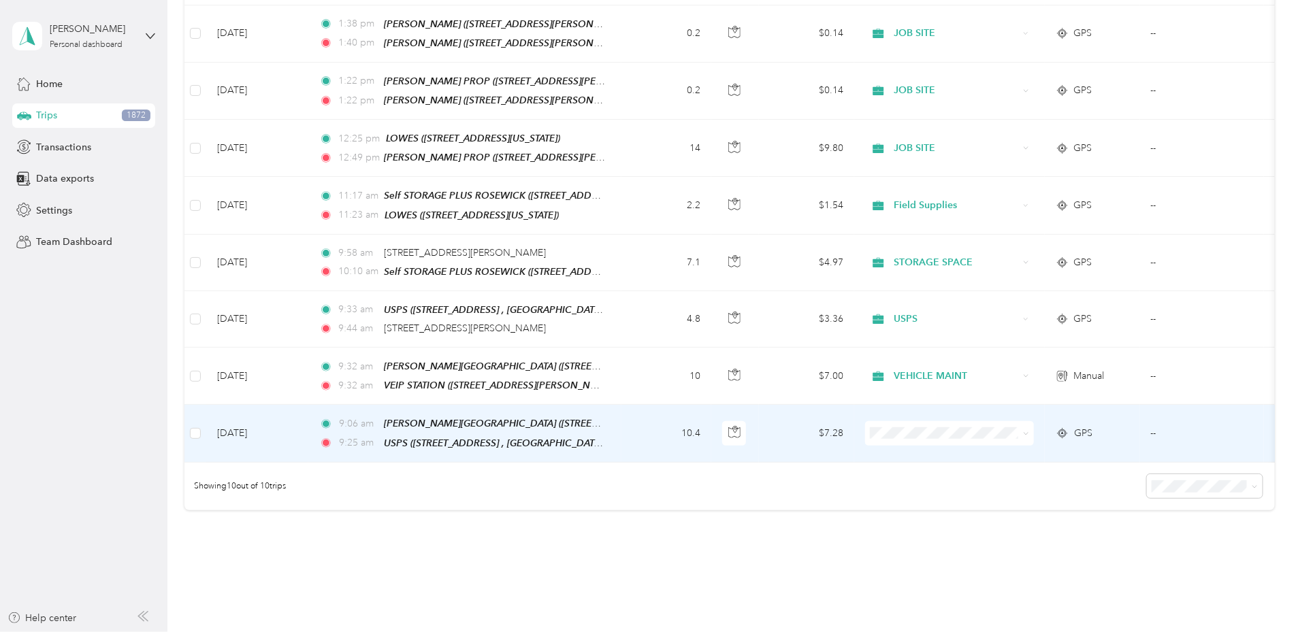
scroll to position [340, 0]
click at [1006, 544] on span "USPS" at bounding box center [1052, 548] width 126 height 14
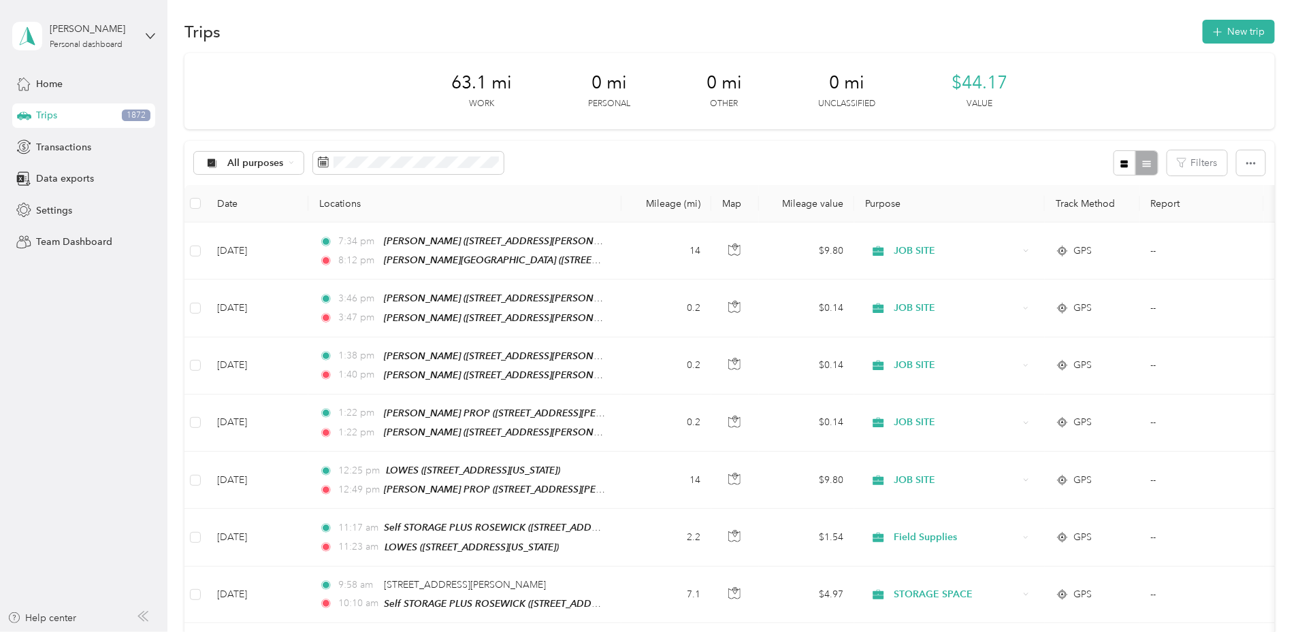
scroll to position [0, 0]
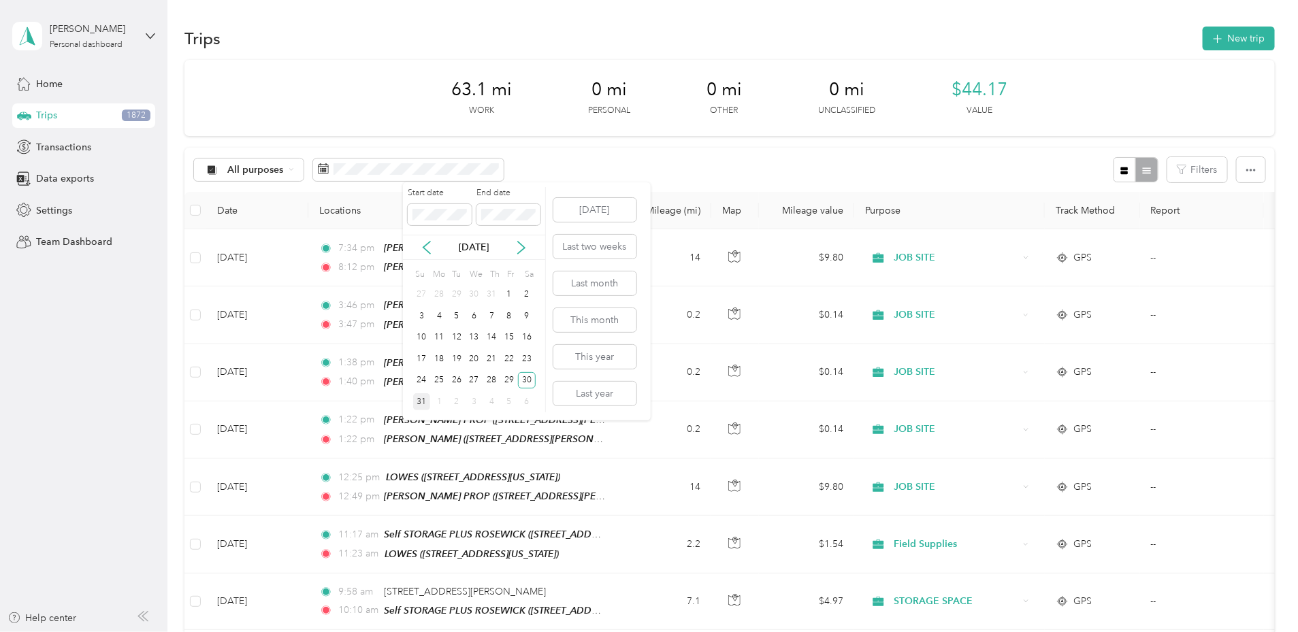
click at [427, 400] on div "31" at bounding box center [422, 401] width 18 height 17
click at [421, 397] on div "31" at bounding box center [422, 401] width 18 height 17
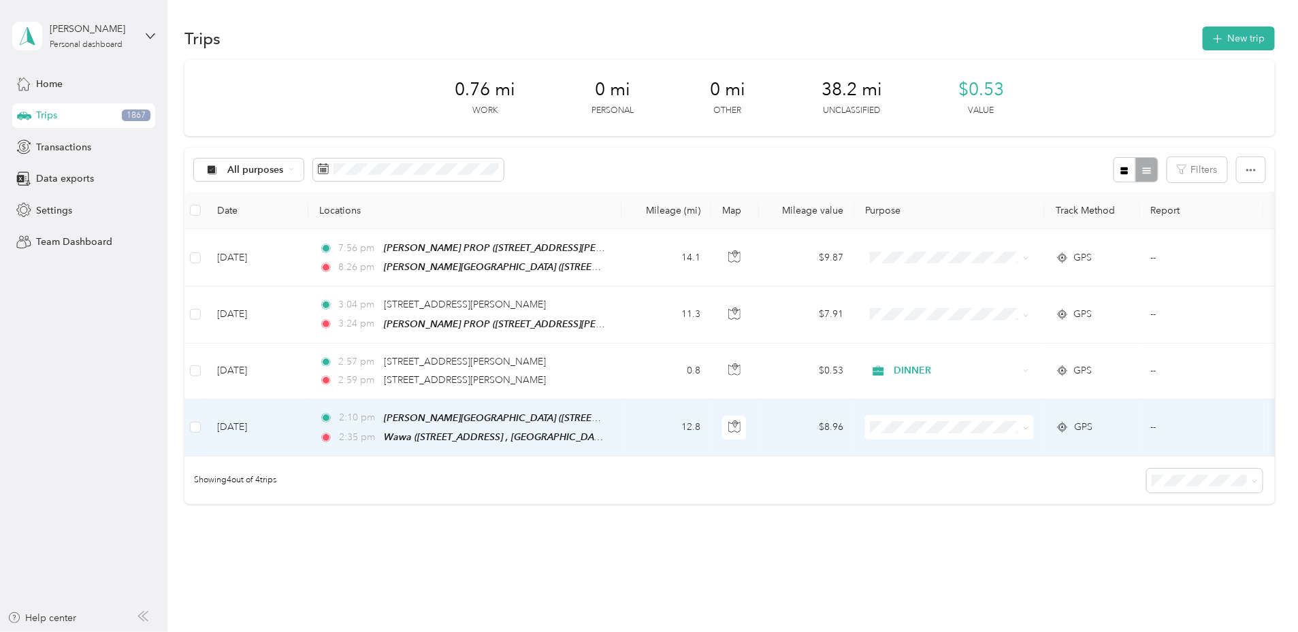
click at [1001, 436] on span at bounding box center [949, 427] width 169 height 25
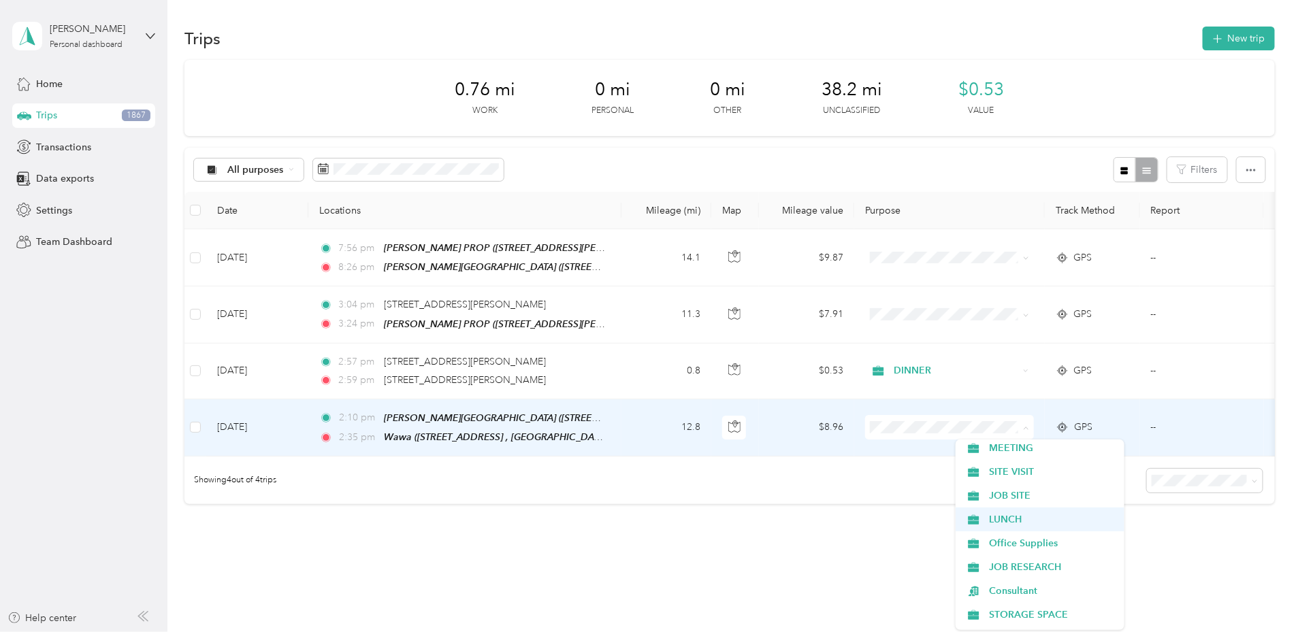
scroll to position [338, 0]
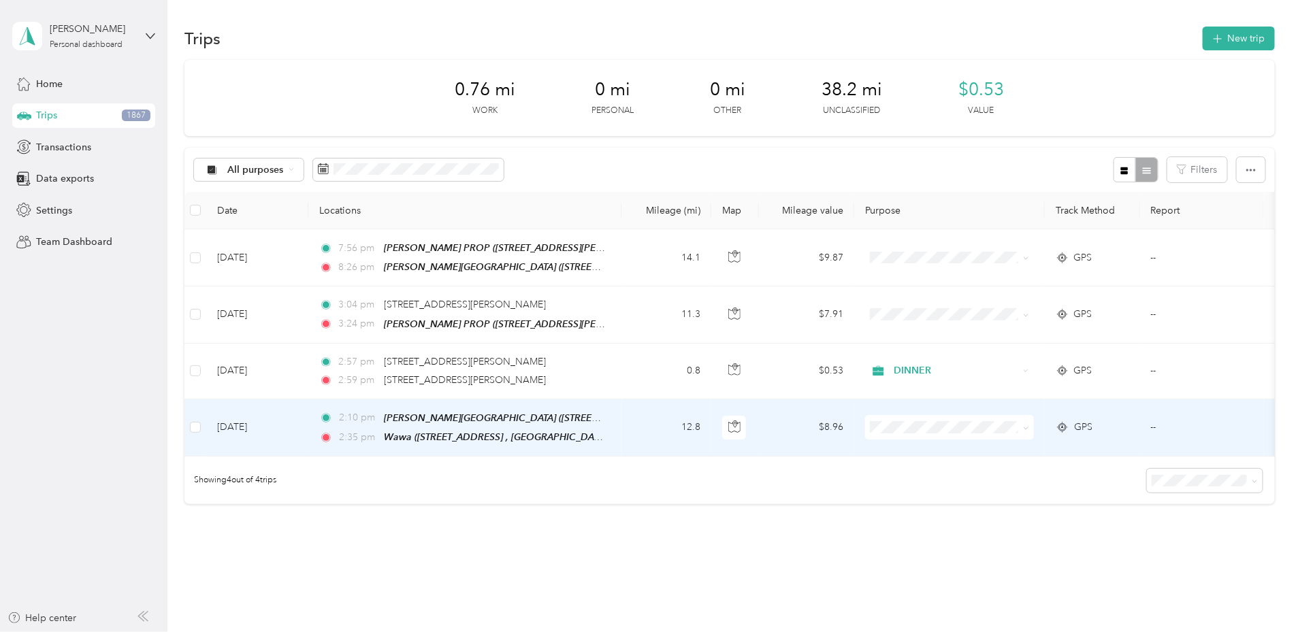
click at [994, 519] on li "LUNCH" at bounding box center [1040, 516] width 169 height 24
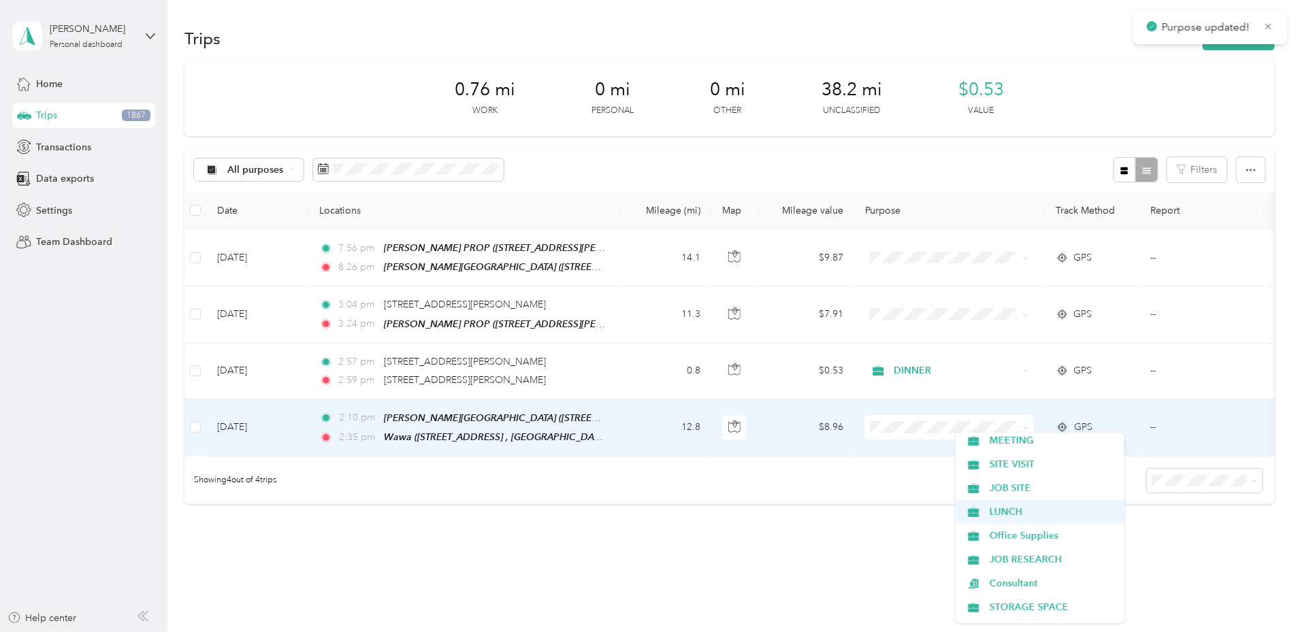
scroll to position [0, 0]
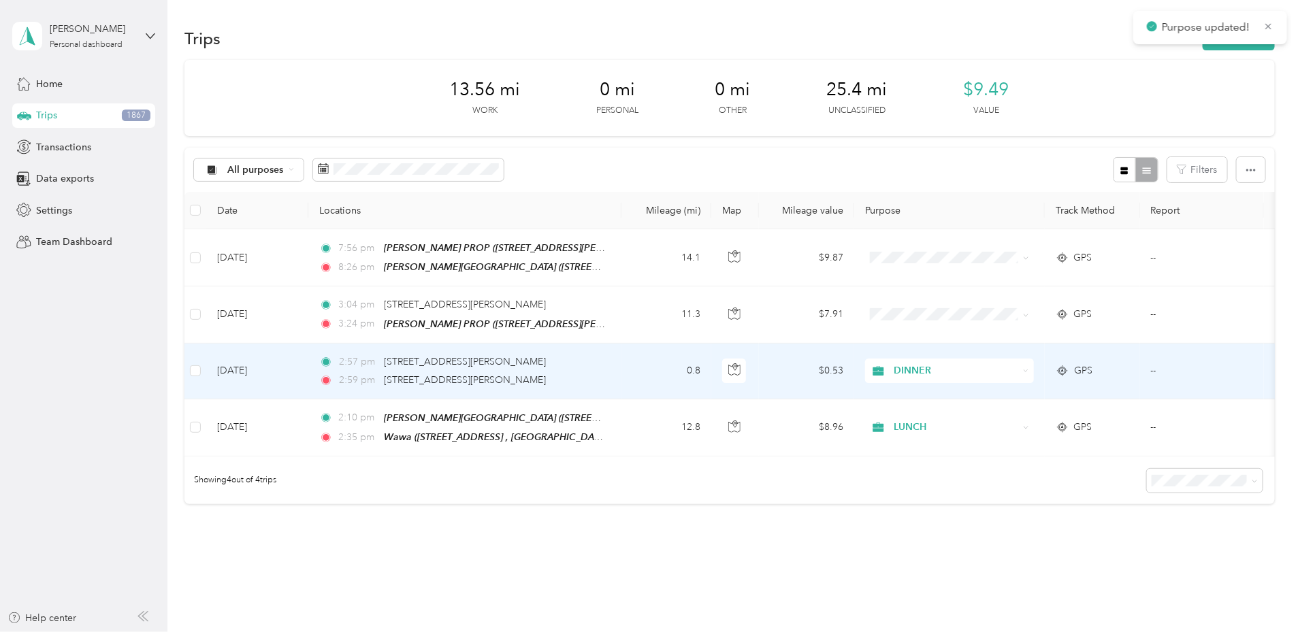
click at [1010, 370] on span "DINNER" at bounding box center [956, 371] width 125 height 15
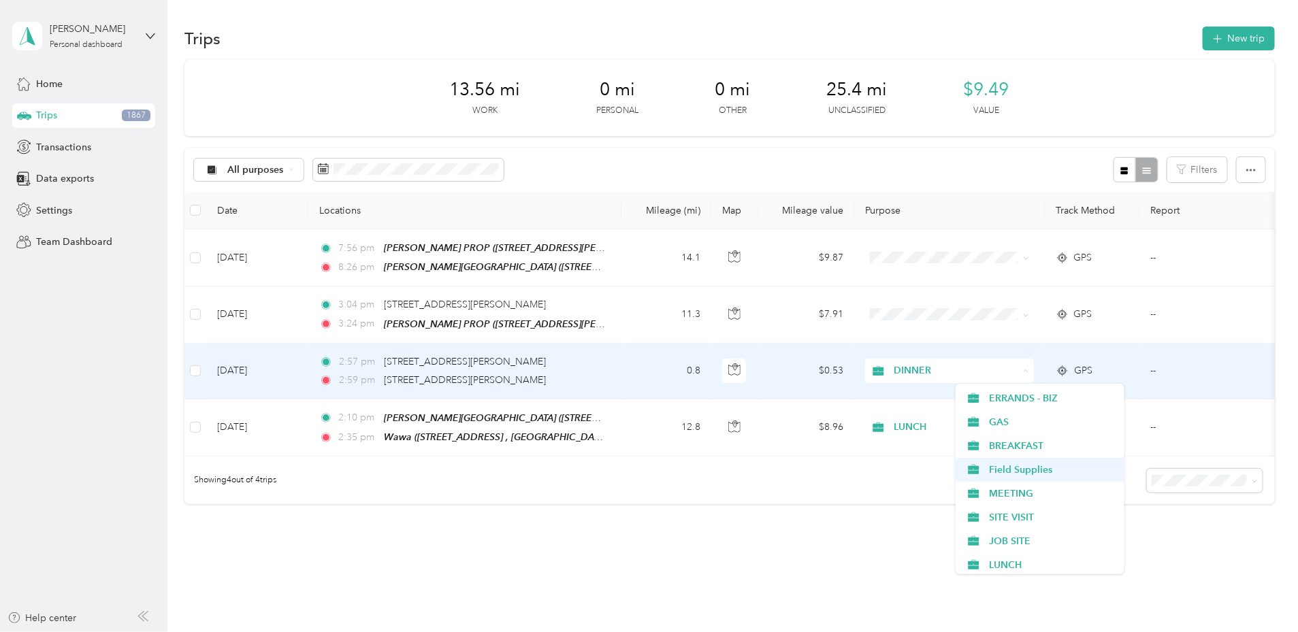
scroll to position [235, 0]
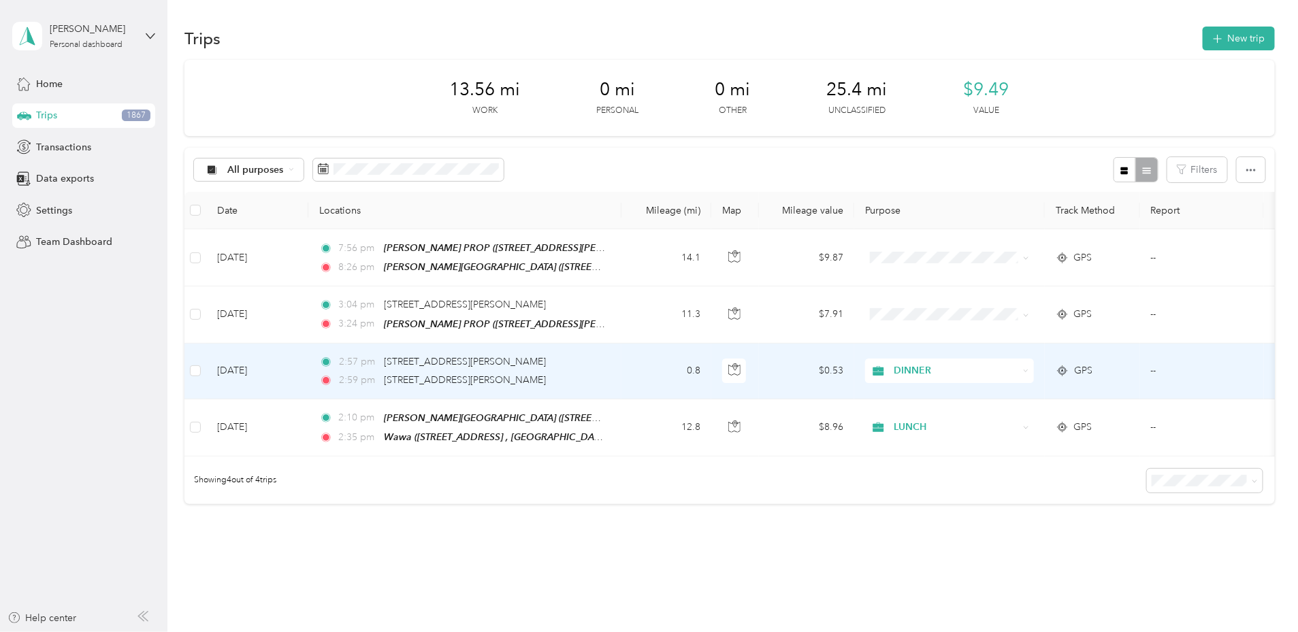
click at [1019, 513] on span "SITE VISIT" at bounding box center [1052, 512] width 126 height 14
click at [303, 390] on td "[DATE]" at bounding box center [257, 372] width 102 height 56
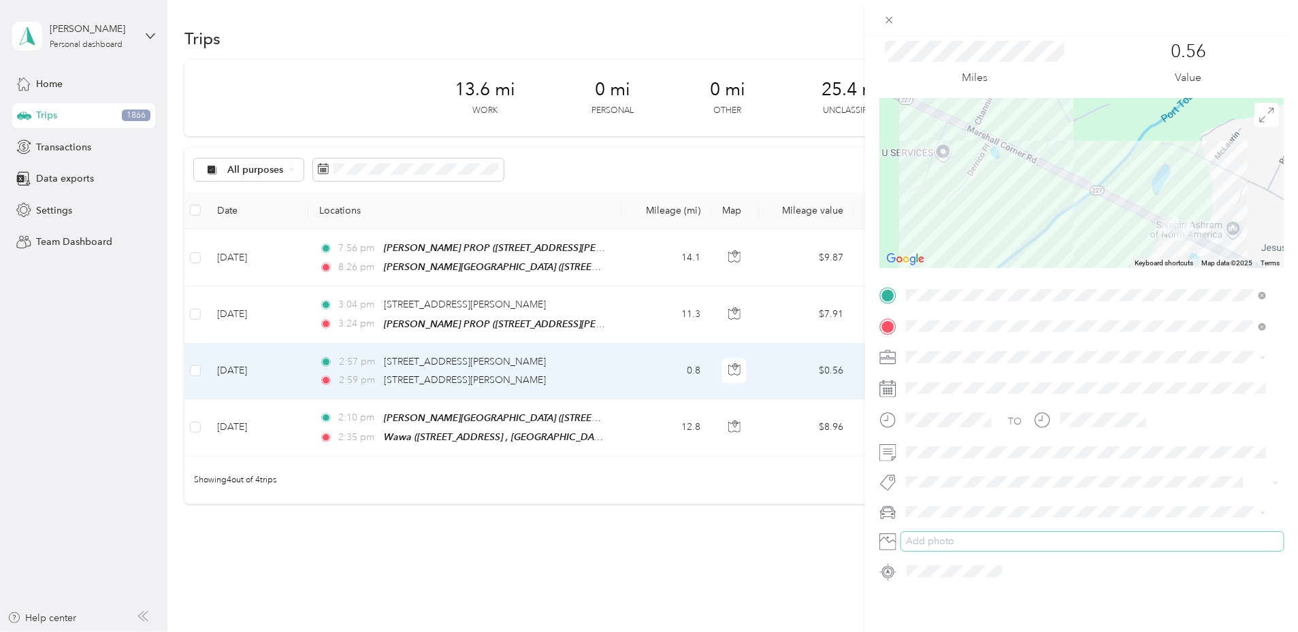
scroll to position [54, 0]
click at [940, 532] on button "Add photo" at bounding box center [1092, 541] width 383 height 19
click at [353, 389] on div "Trip details Save This trip cannot be edited because it is either under review,…" at bounding box center [649, 316] width 1298 height 632
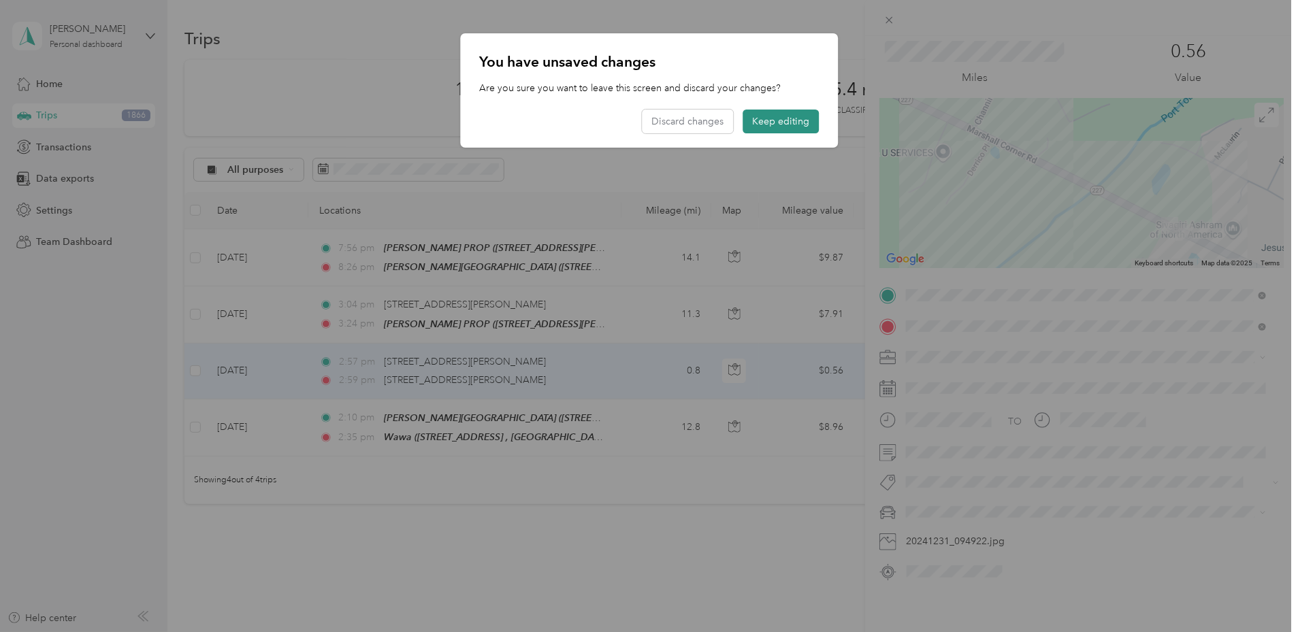
click at [754, 119] on button "Keep editing" at bounding box center [781, 122] width 76 height 24
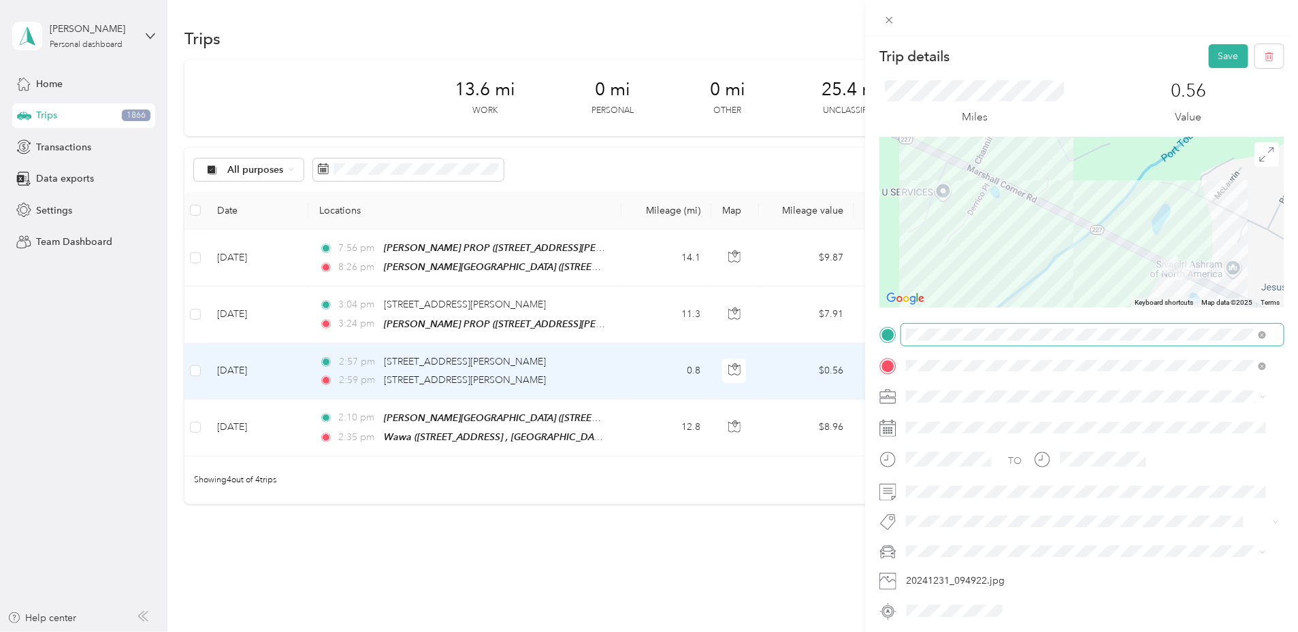
scroll to position [0, 0]
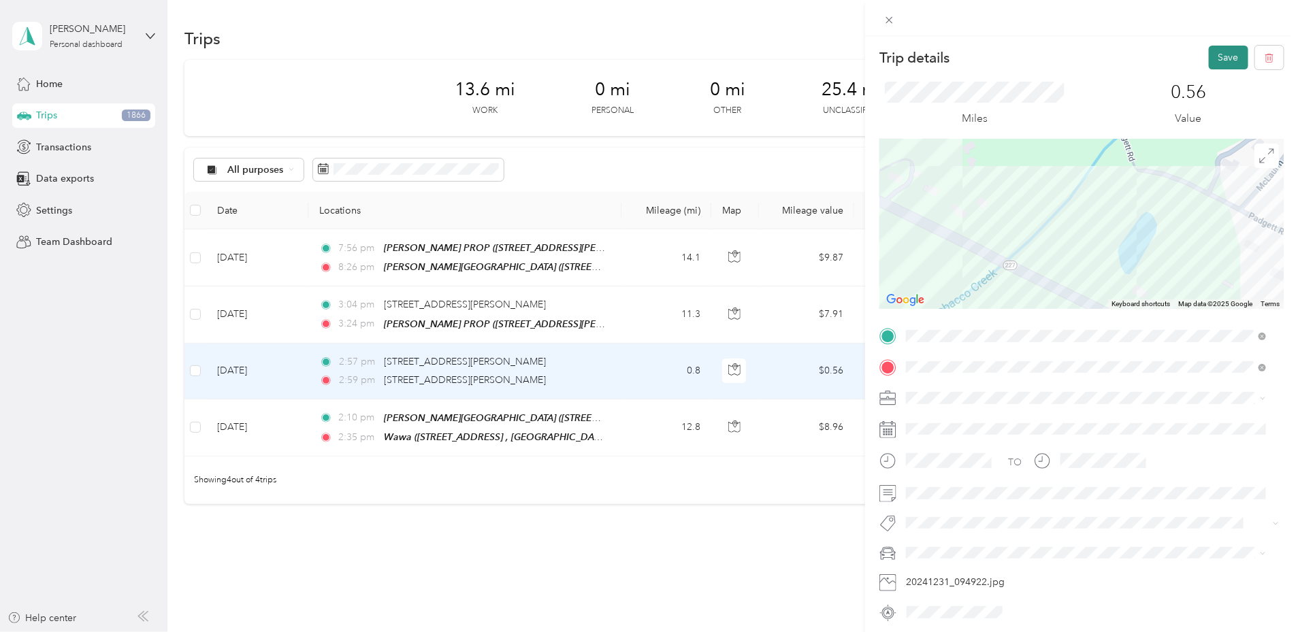
click at [1215, 57] on button "Save" at bounding box center [1228, 58] width 39 height 24
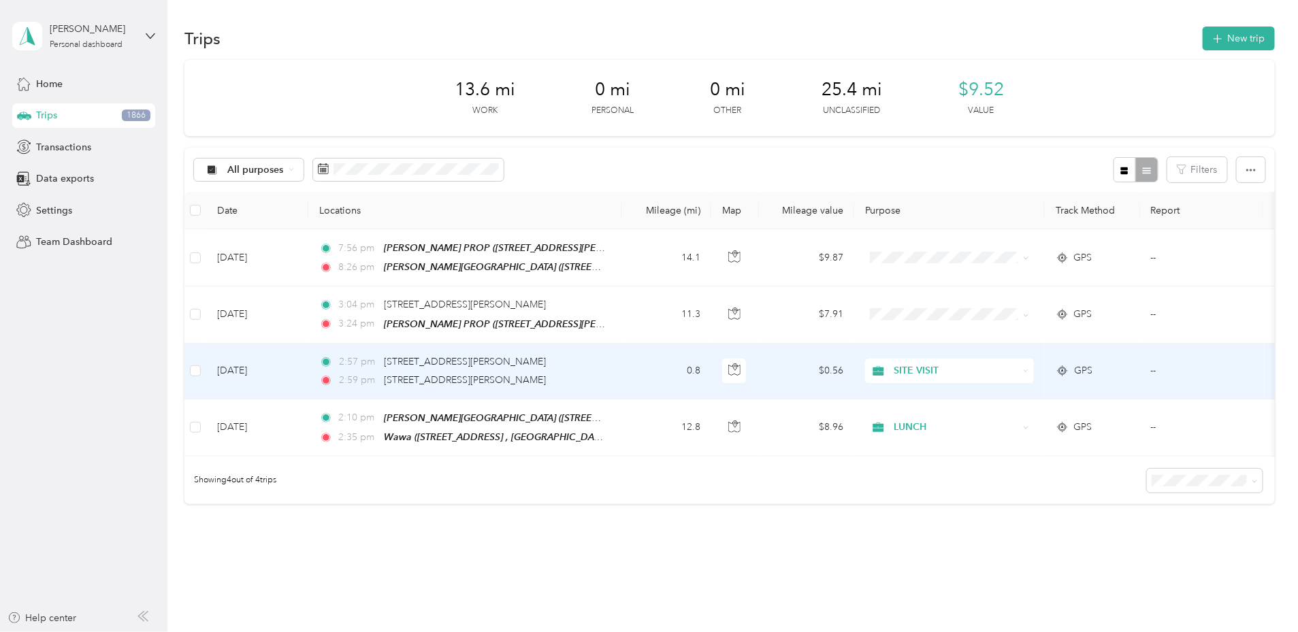
click at [308, 381] on td "[DATE]" at bounding box center [257, 372] width 102 height 56
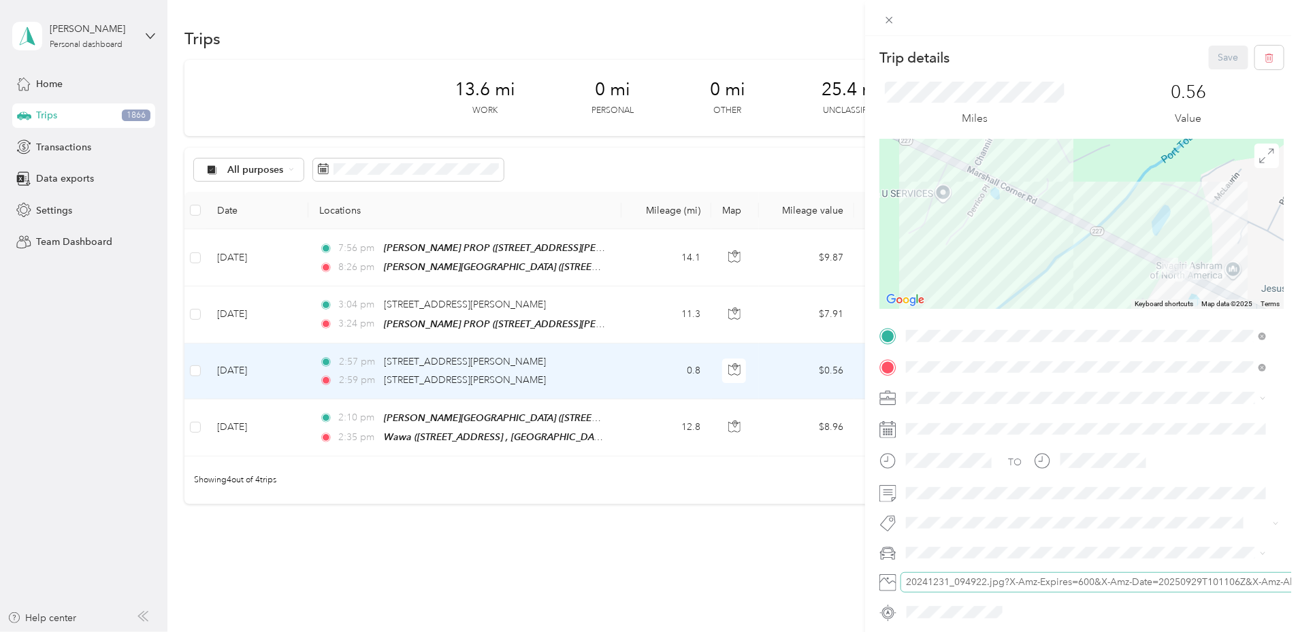
click at [939, 585] on button "20241231_094922.jpg?X-Amz-Expires=600&X-Amz-Date=20250929T101106Z&X-Amz-Algorit…" at bounding box center [1103, 582] width 404 height 19
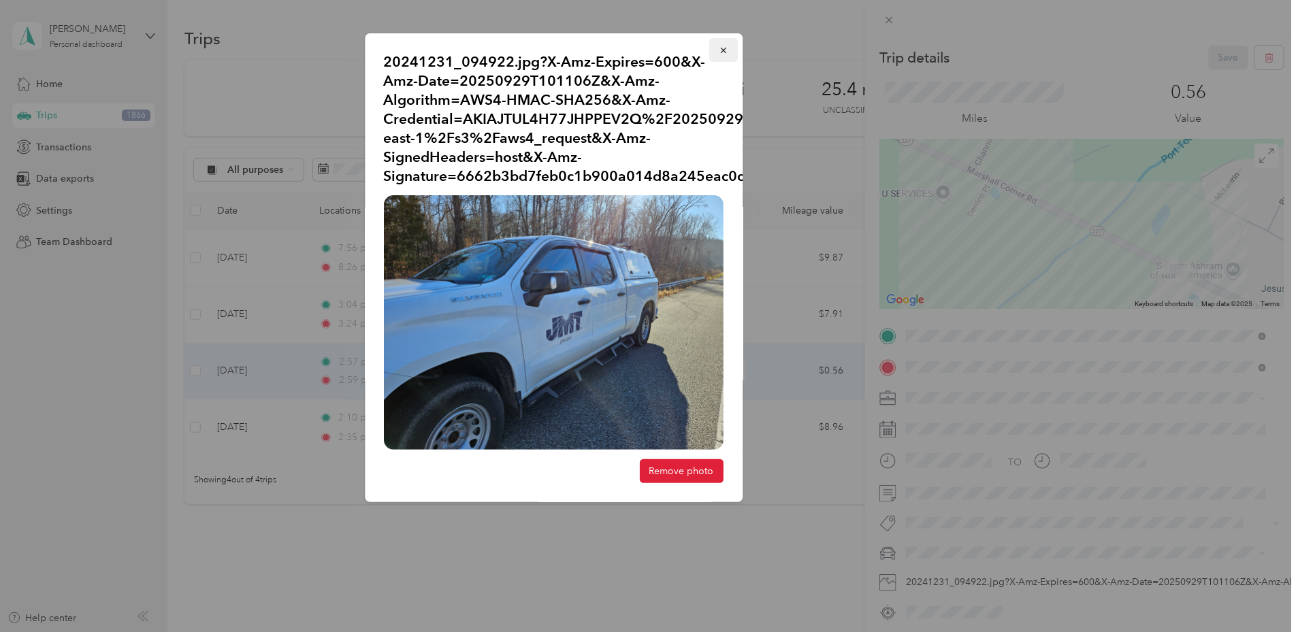
click at [722, 55] on span "button" at bounding box center [724, 50] width 10 height 12
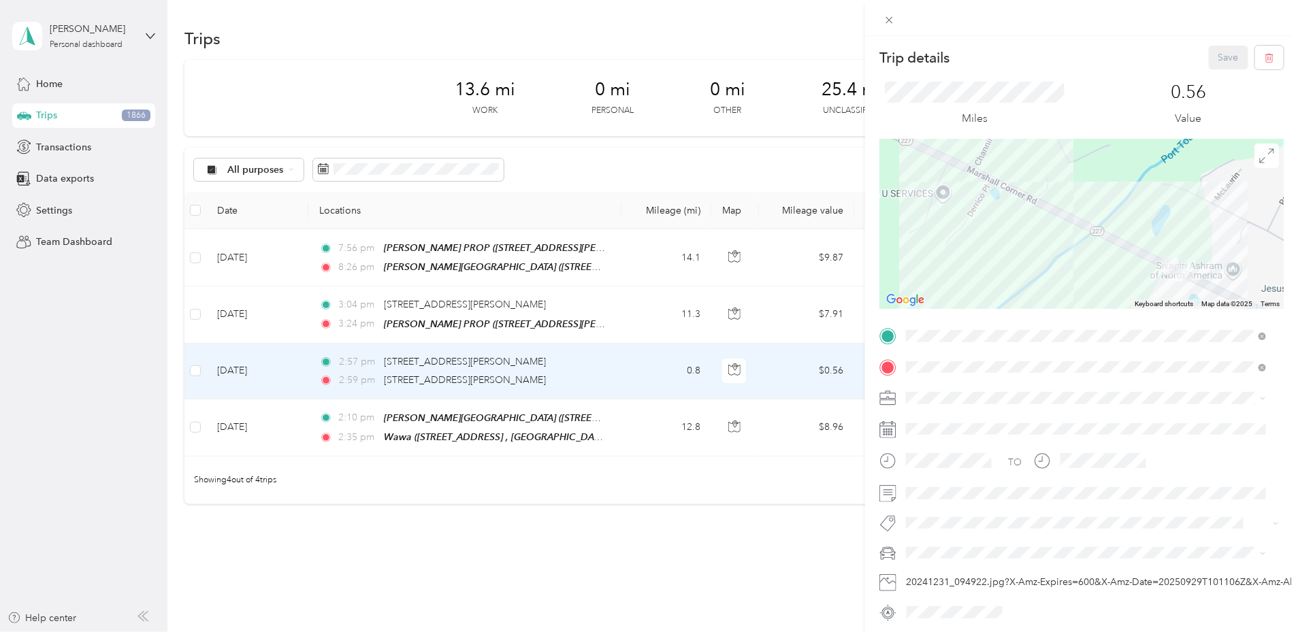
click at [376, 328] on div "Trip details Save This trip cannot be edited because it is either under review,…" at bounding box center [649, 316] width 1298 height 632
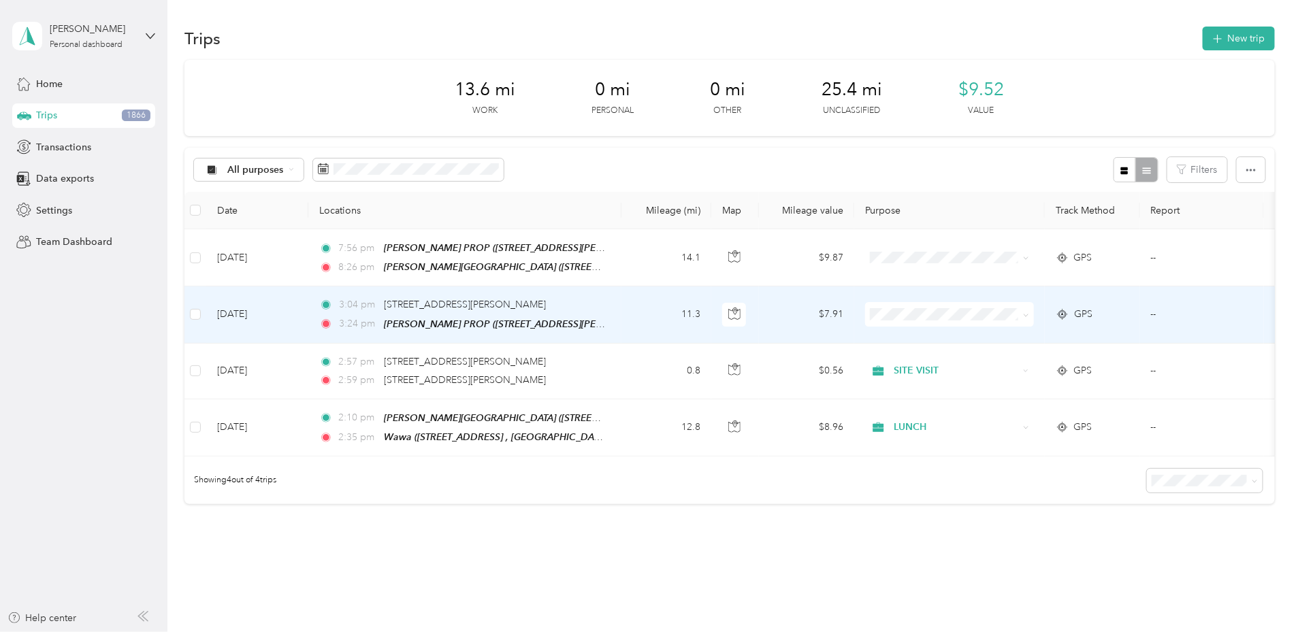
click at [1034, 321] on span at bounding box center [949, 314] width 169 height 25
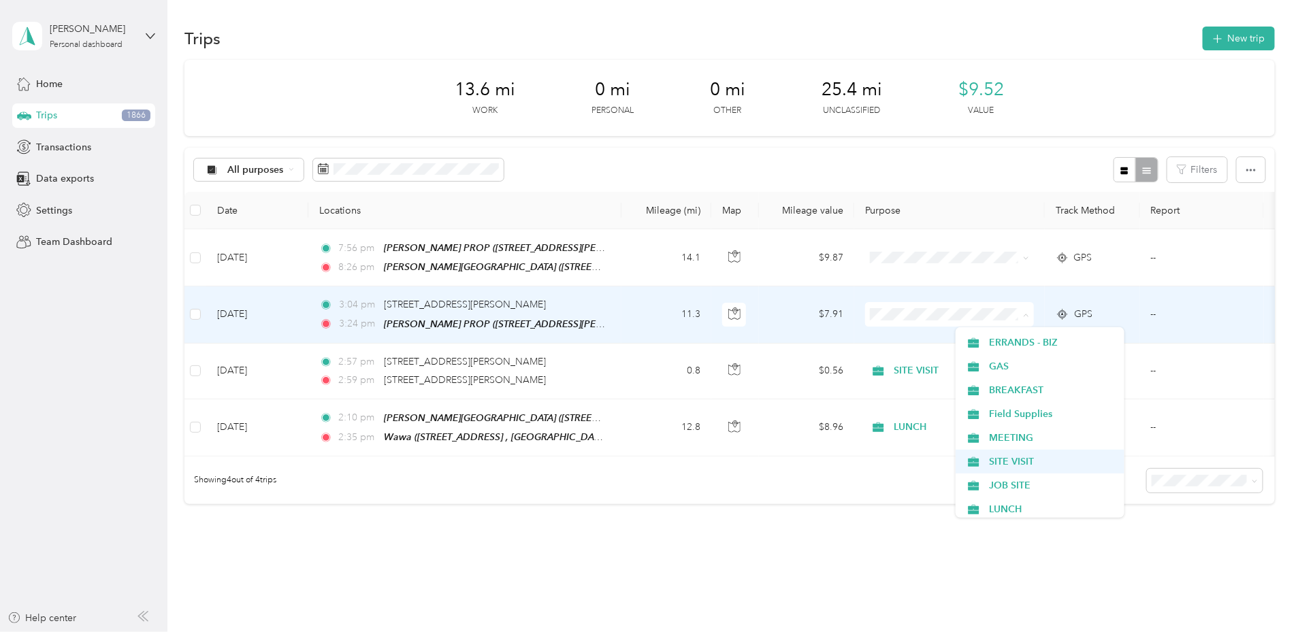
scroll to position [236, 0]
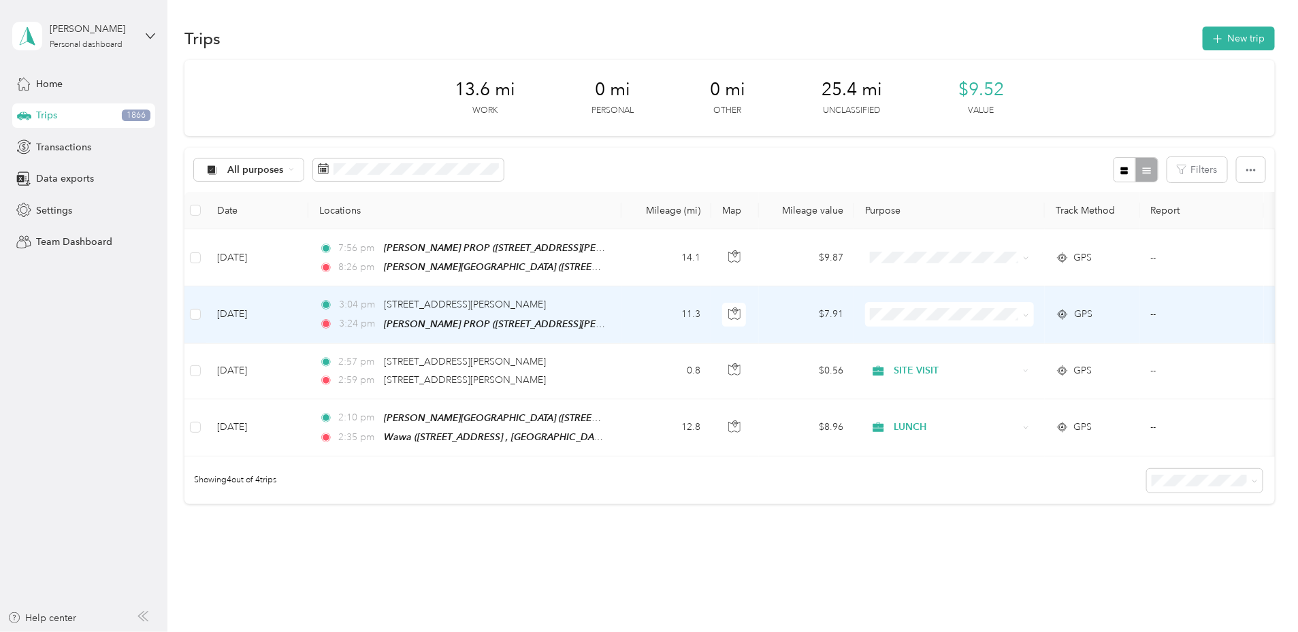
click at [1006, 481] on span "JOB SITE" at bounding box center [1052, 481] width 126 height 14
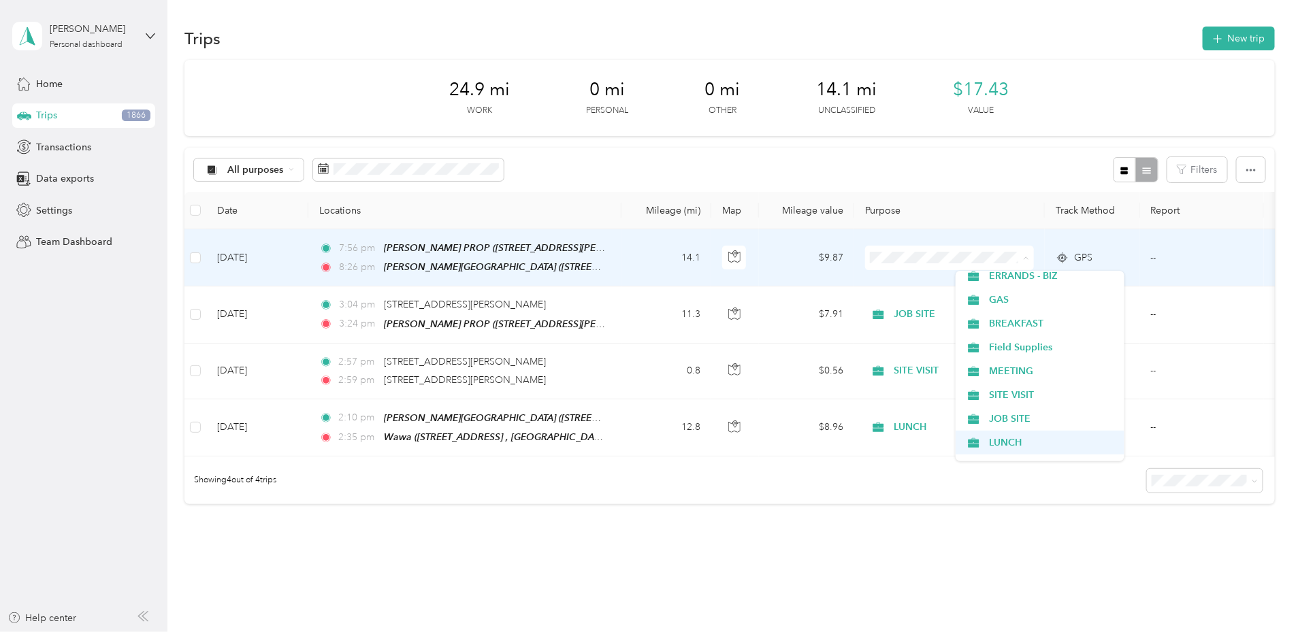
scroll to position [246, 0]
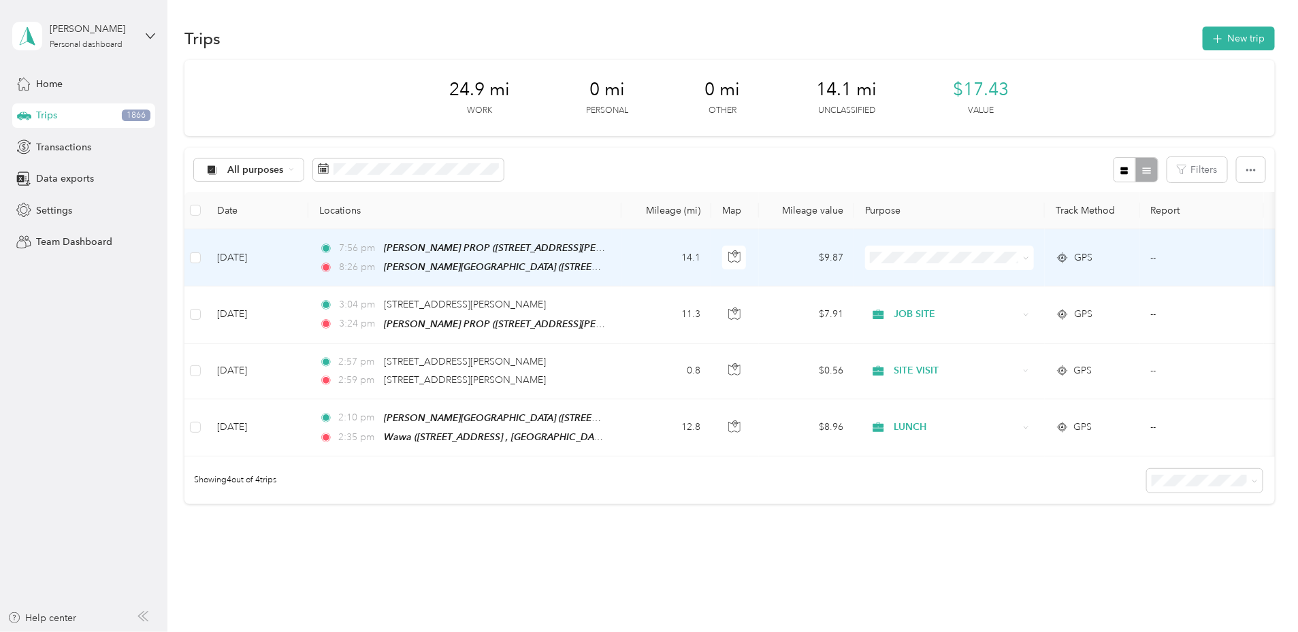
click at [996, 415] on span "JOB SITE" at bounding box center [1052, 418] width 126 height 14
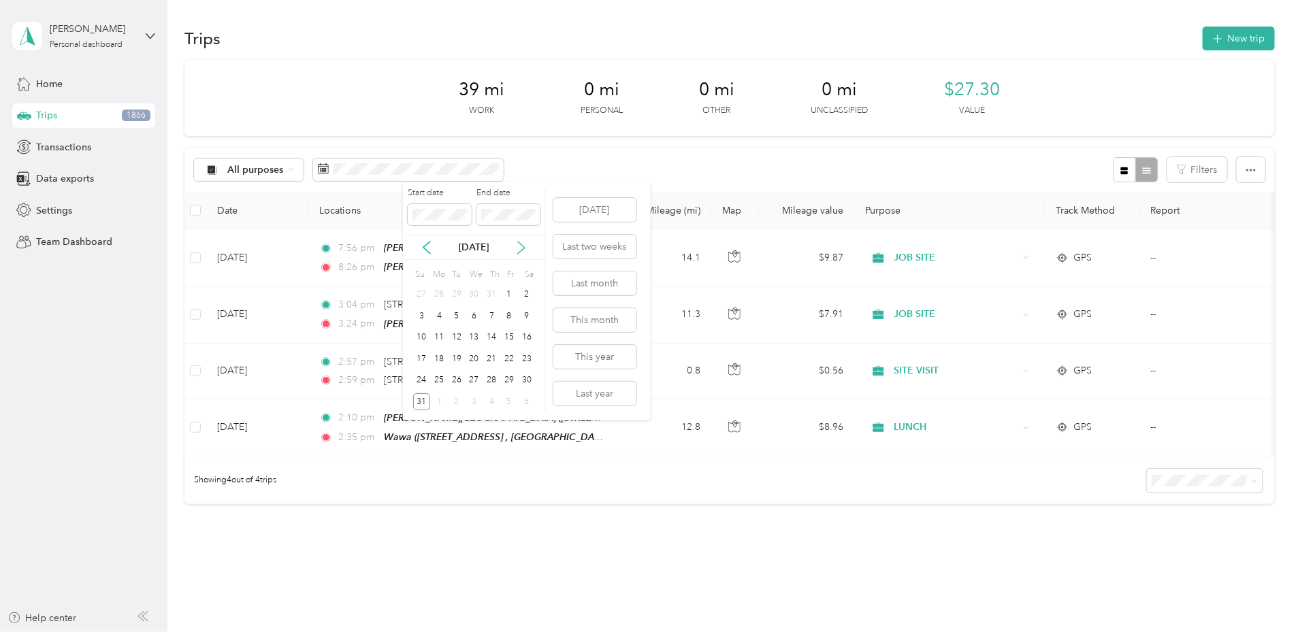
click at [524, 254] on icon at bounding box center [522, 248] width 14 height 14
click at [440, 296] on div "1" at bounding box center [439, 295] width 18 height 17
click at [445, 293] on div "1" at bounding box center [439, 295] width 18 height 17
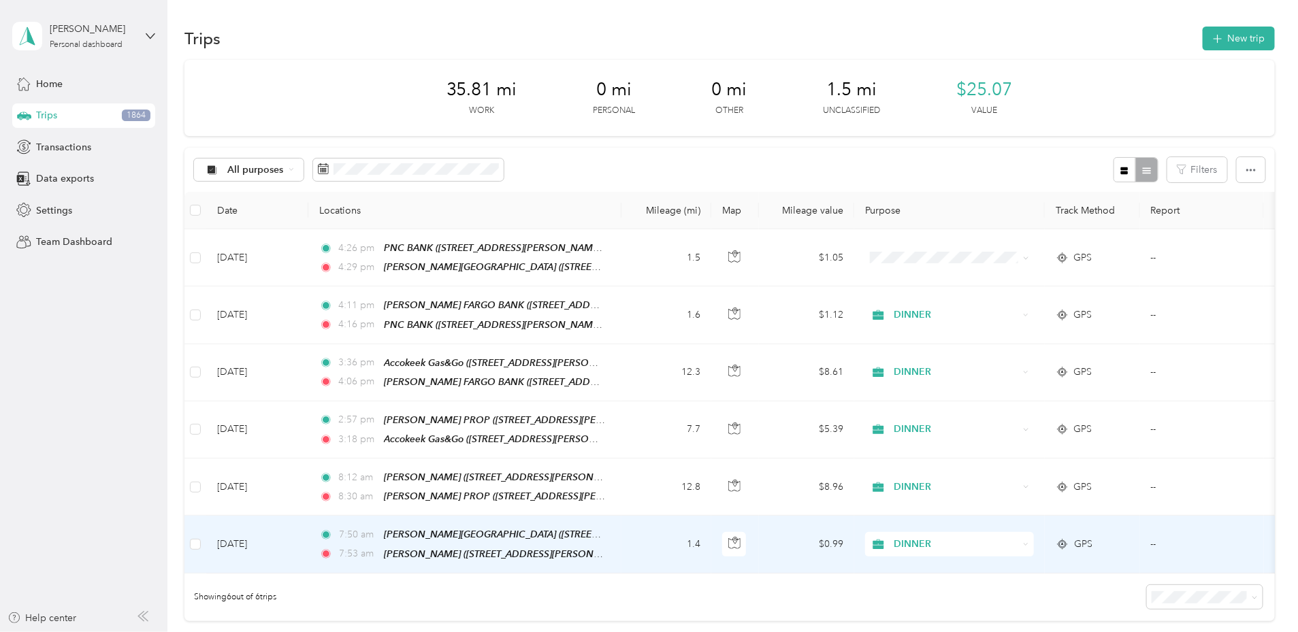
click at [1018, 537] on span "DINNER" at bounding box center [956, 544] width 125 height 15
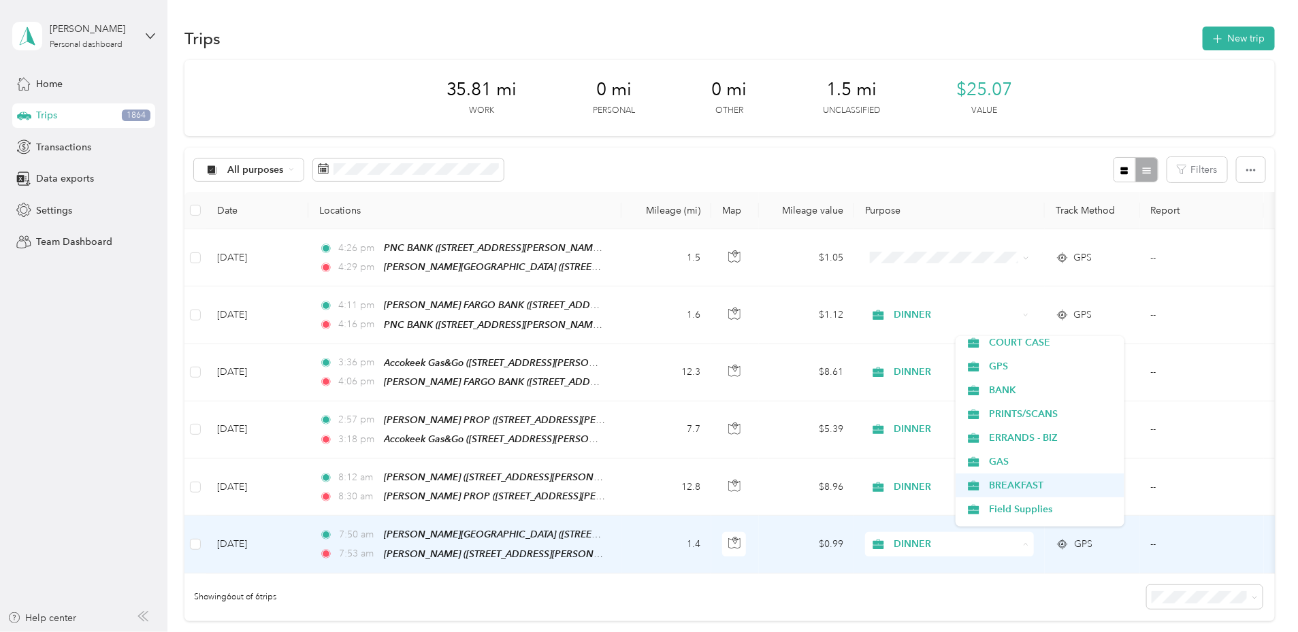
scroll to position [149, 0]
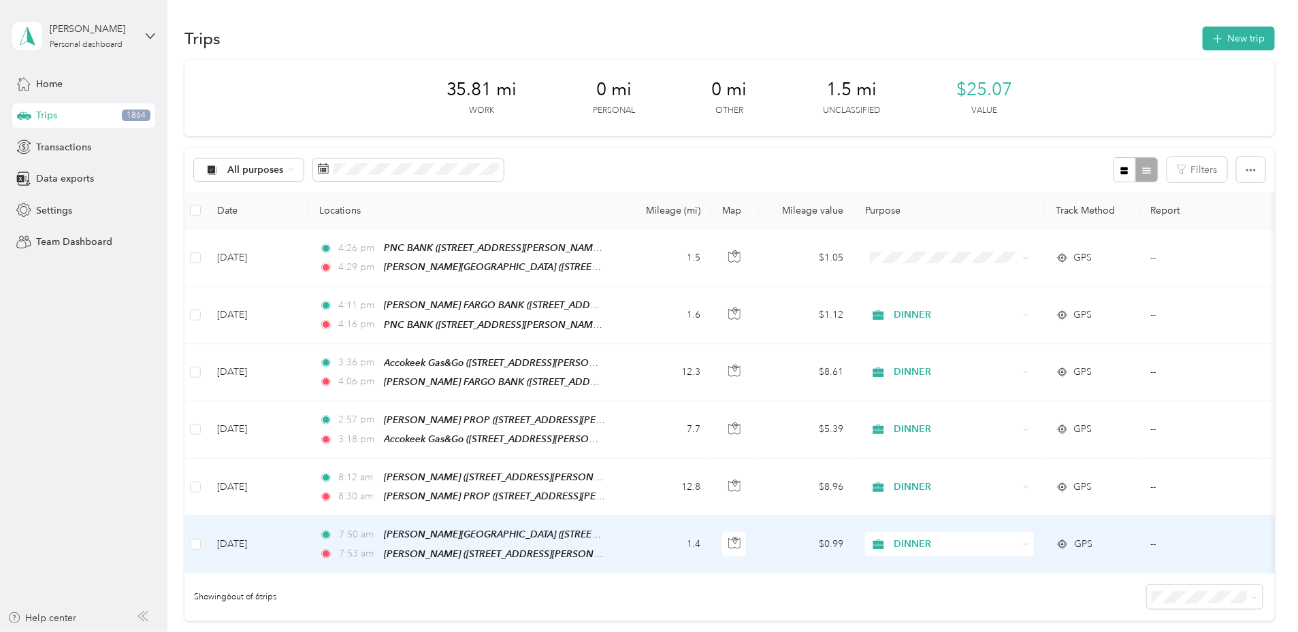
click at [1014, 477] on li "BREAKFAST" at bounding box center [1040, 482] width 169 height 24
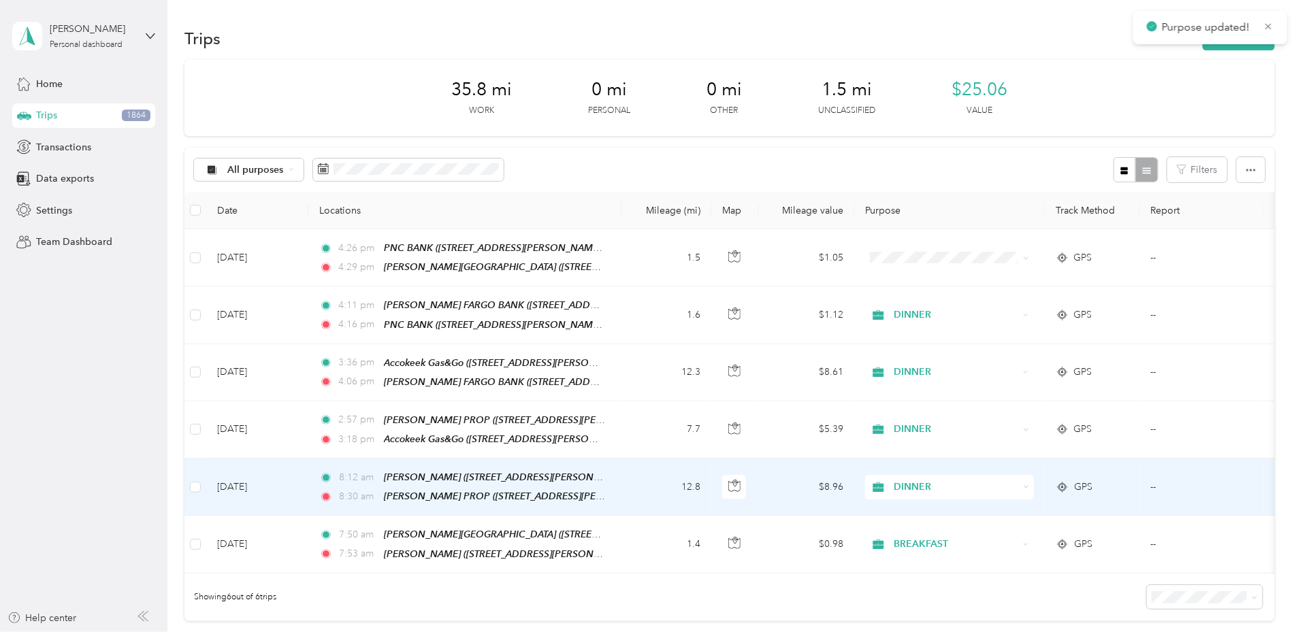
click at [1018, 483] on span "DINNER" at bounding box center [956, 487] width 125 height 15
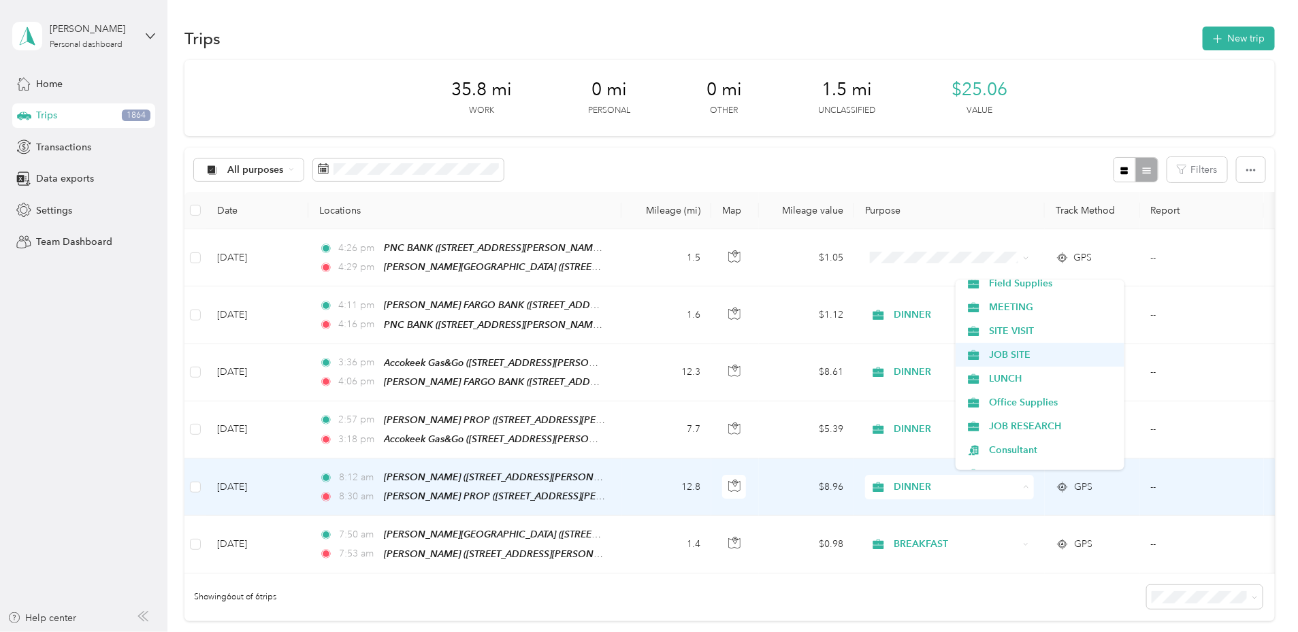
scroll to position [319, 0]
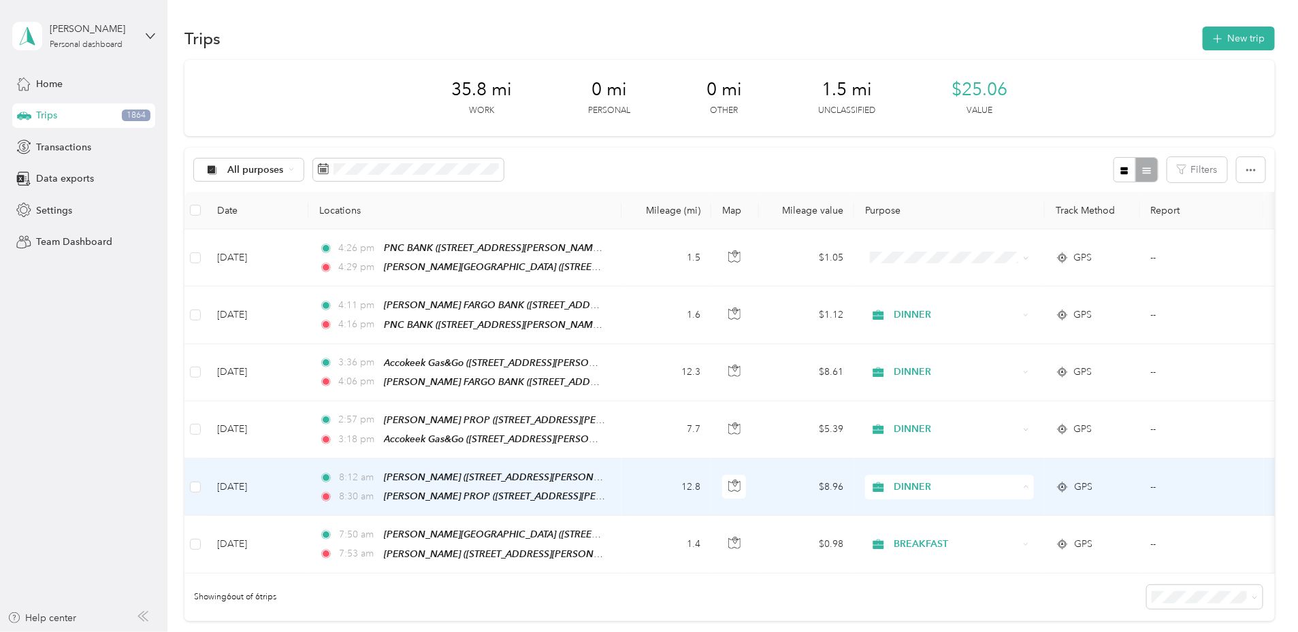
click at [1023, 353] on span "JOB SITE" at bounding box center [1052, 354] width 126 height 14
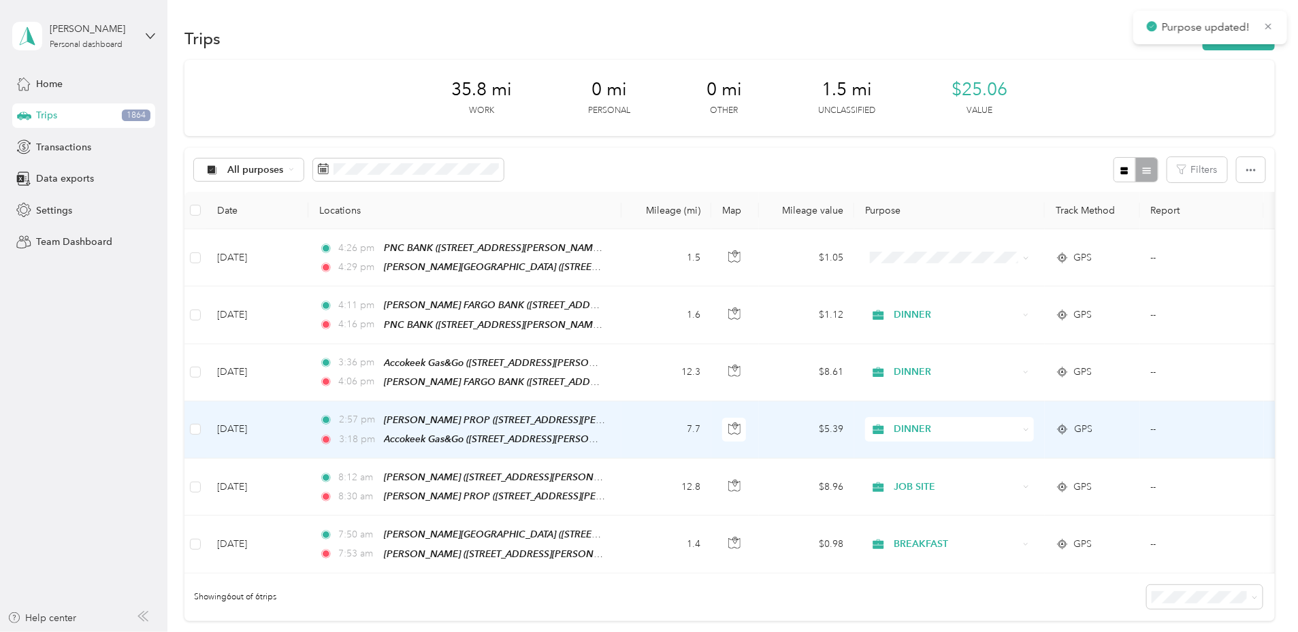
click at [1012, 424] on span "DINNER" at bounding box center [956, 429] width 125 height 15
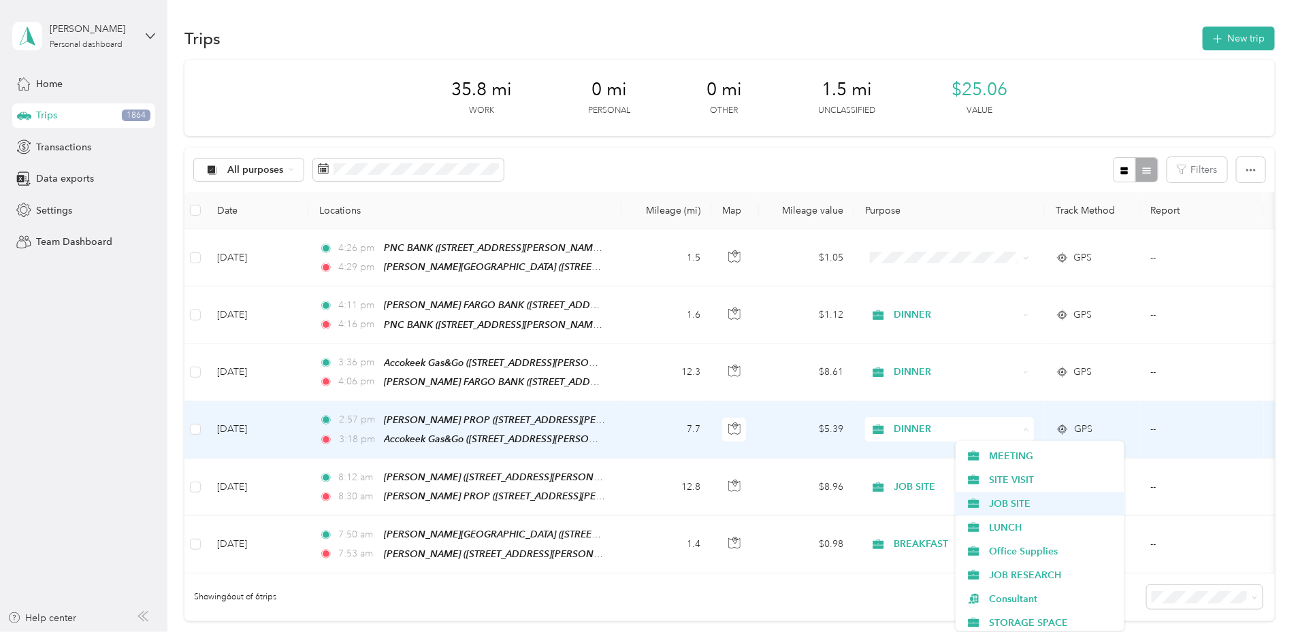
scroll to position [331, 0]
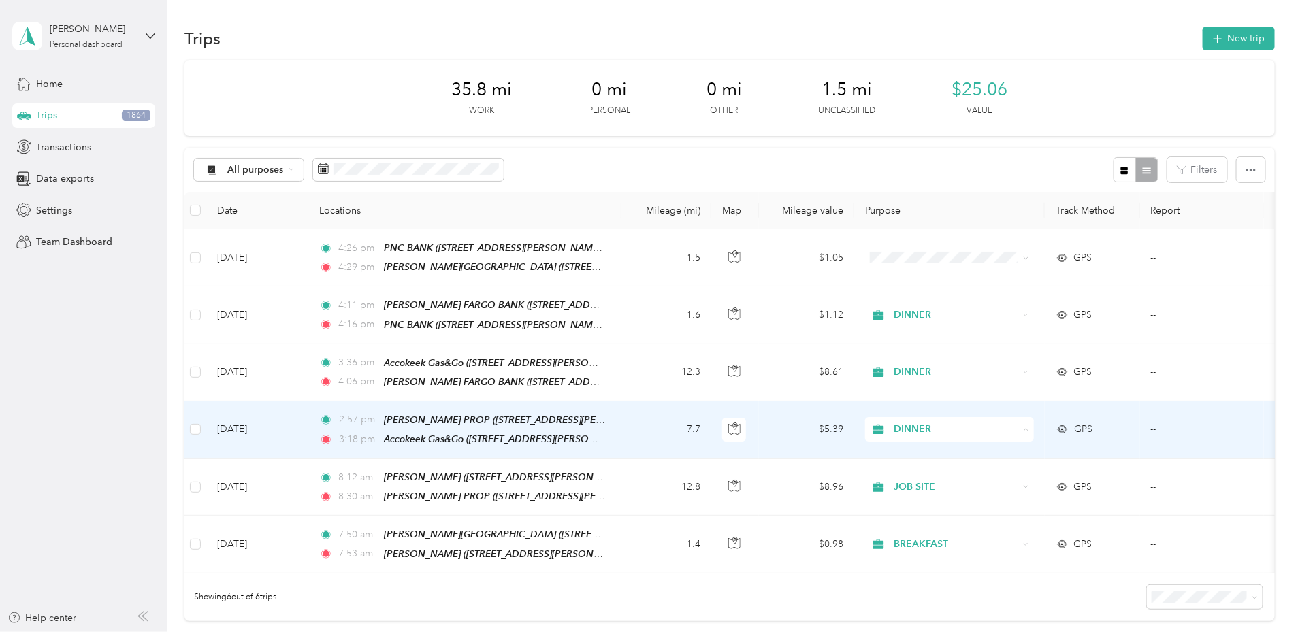
click at [995, 501] on span "JOB SITE" at bounding box center [1052, 503] width 126 height 14
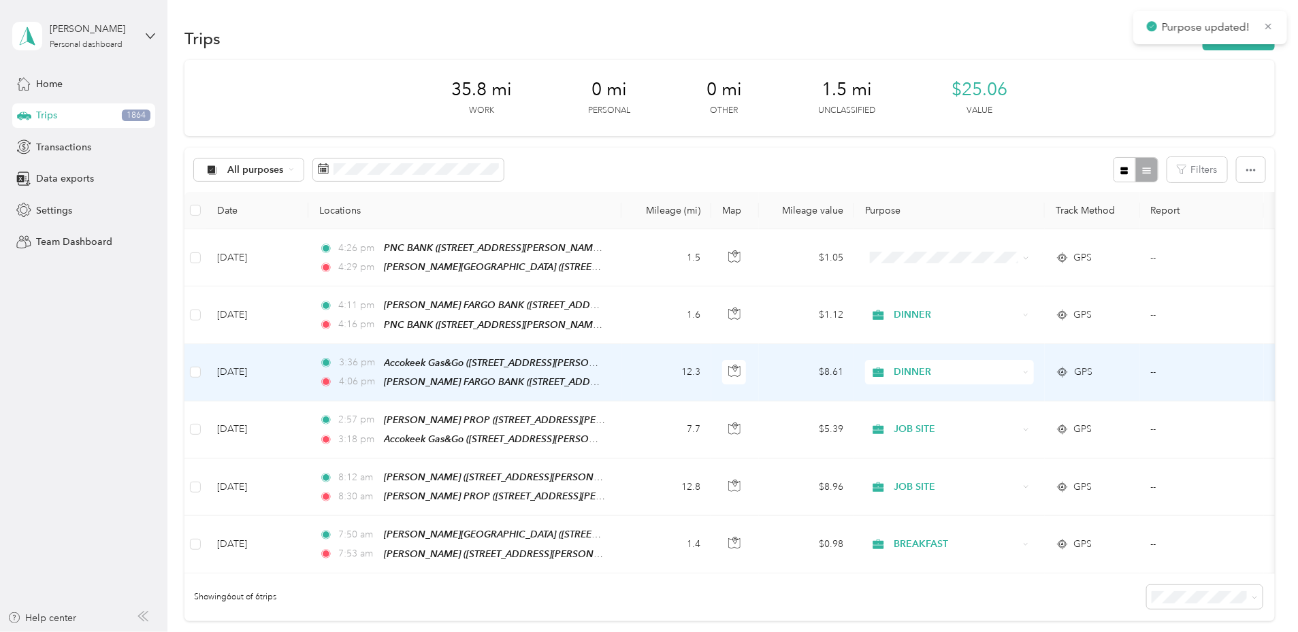
click at [997, 368] on span "DINNER" at bounding box center [956, 372] width 125 height 15
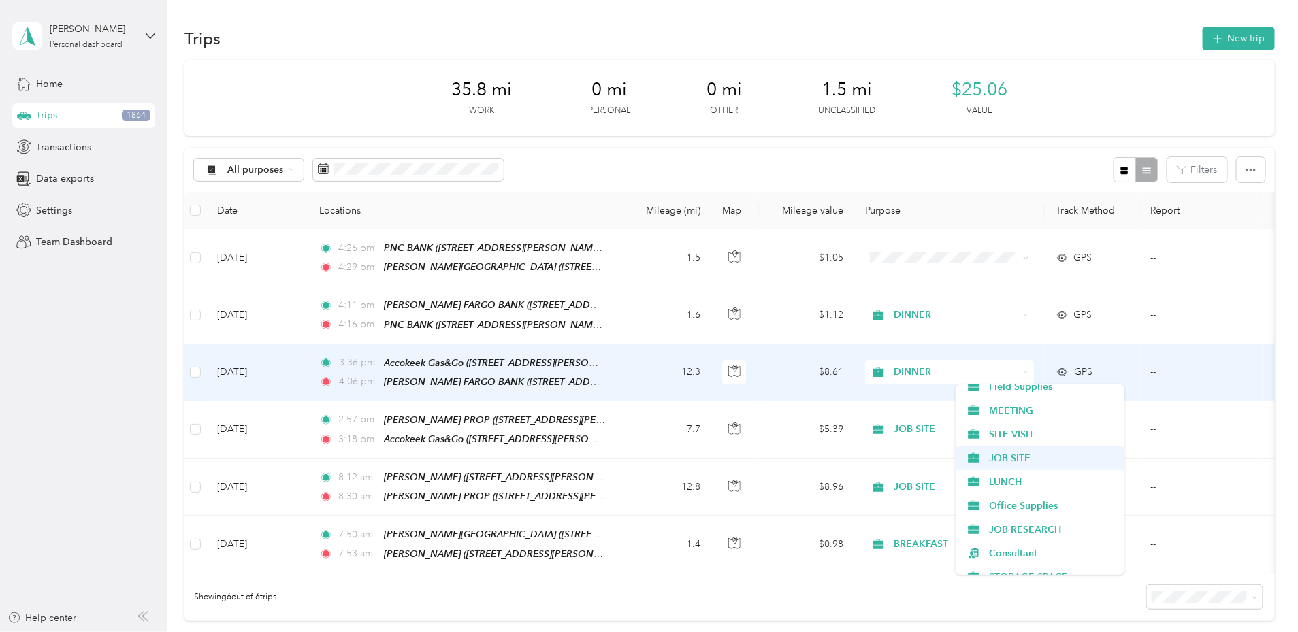
scroll to position [320, 0]
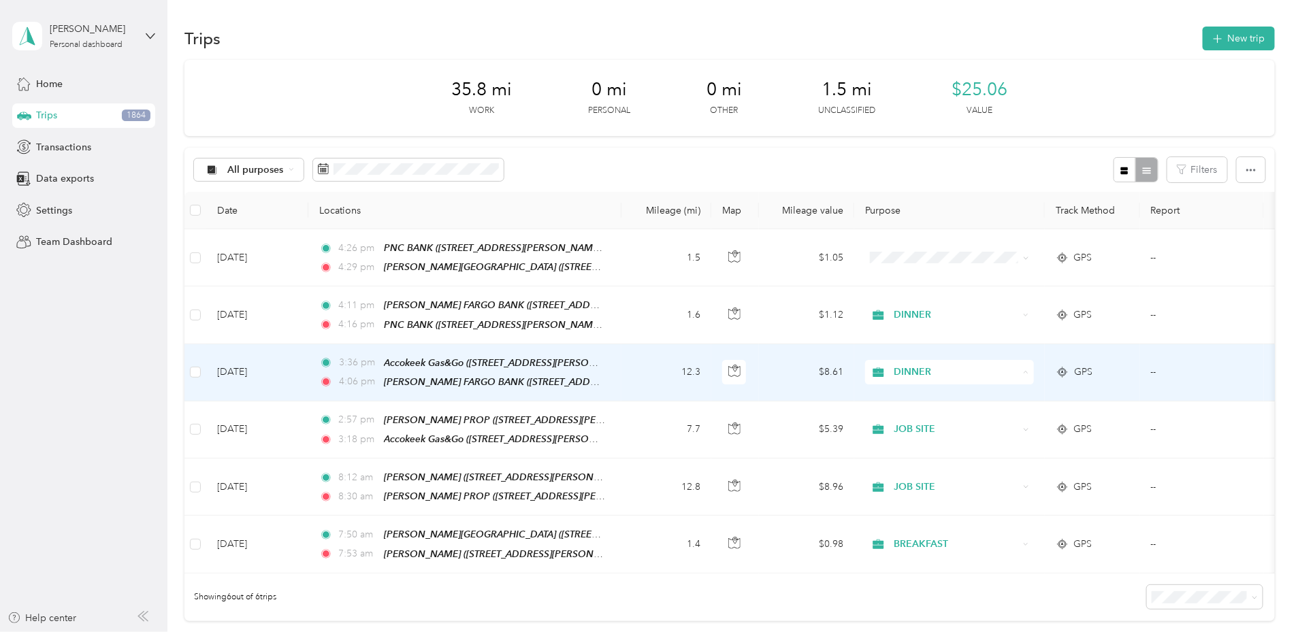
click at [997, 477] on span "LUNCH" at bounding box center [1052, 482] width 126 height 14
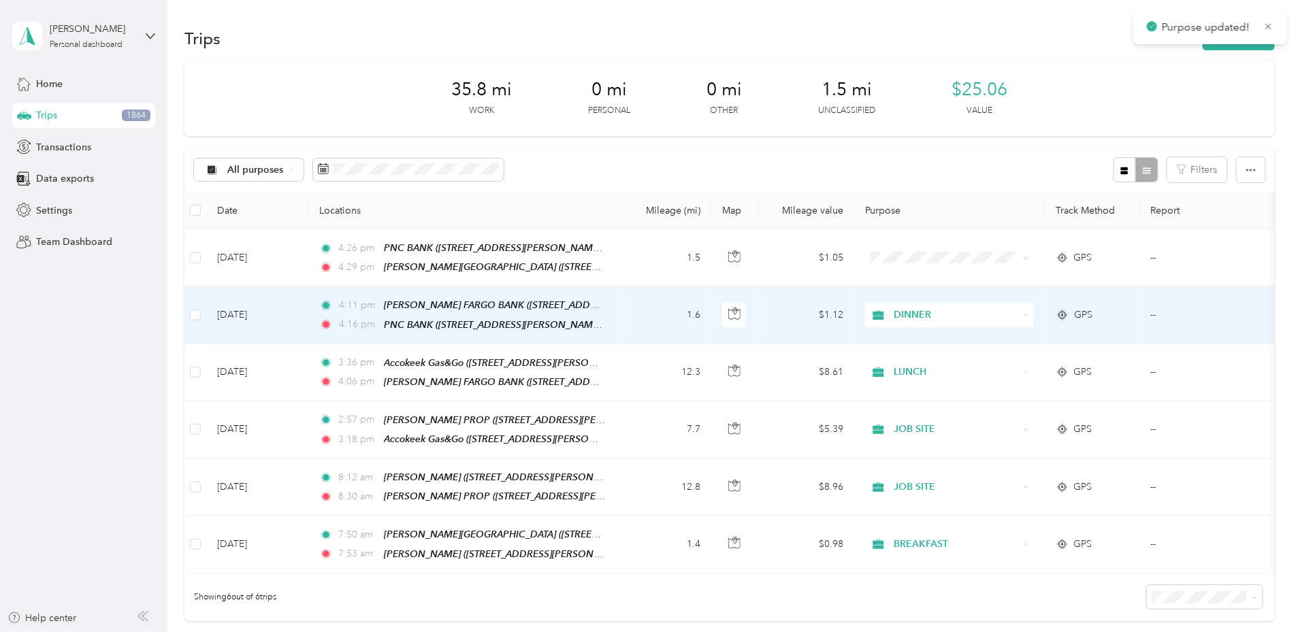
click at [997, 319] on span "DINNER" at bounding box center [956, 315] width 125 height 15
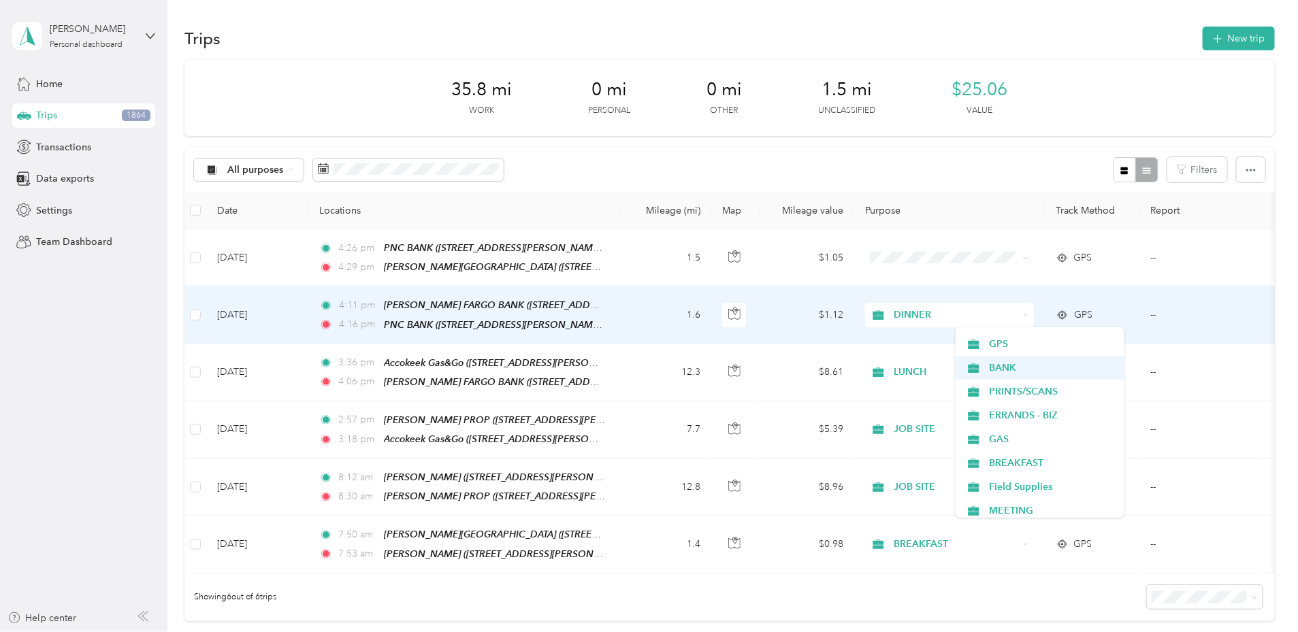
scroll to position [163, 0]
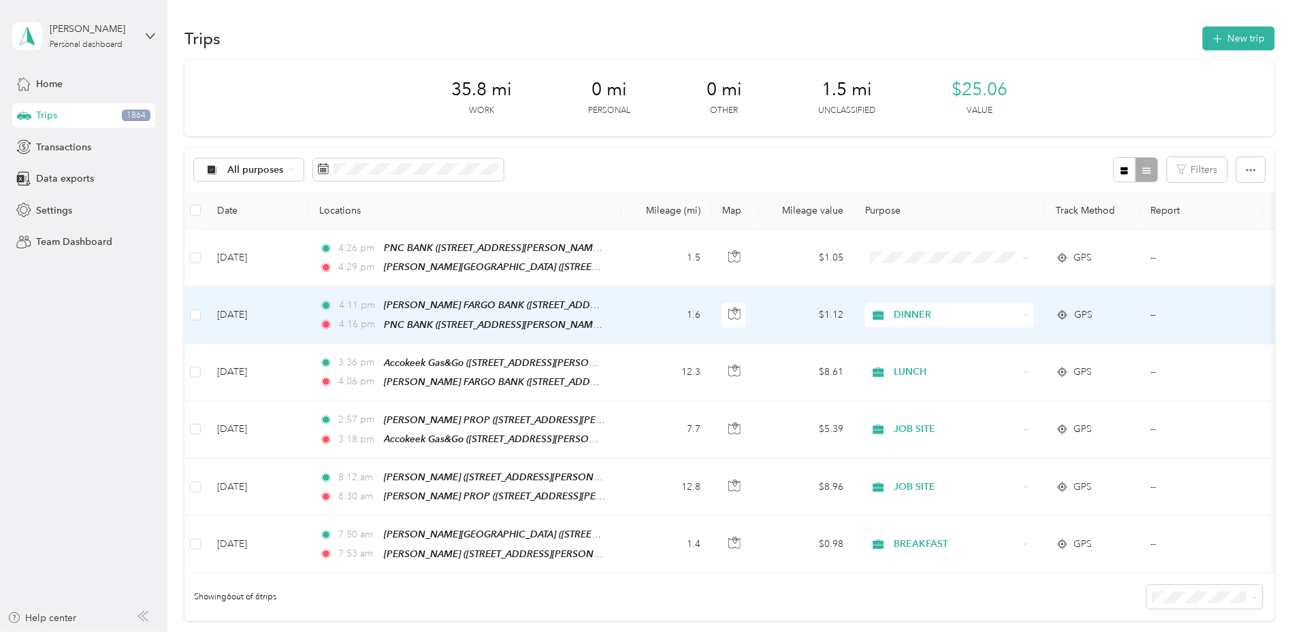
click at [1014, 368] on li "BANK" at bounding box center [1040, 367] width 169 height 24
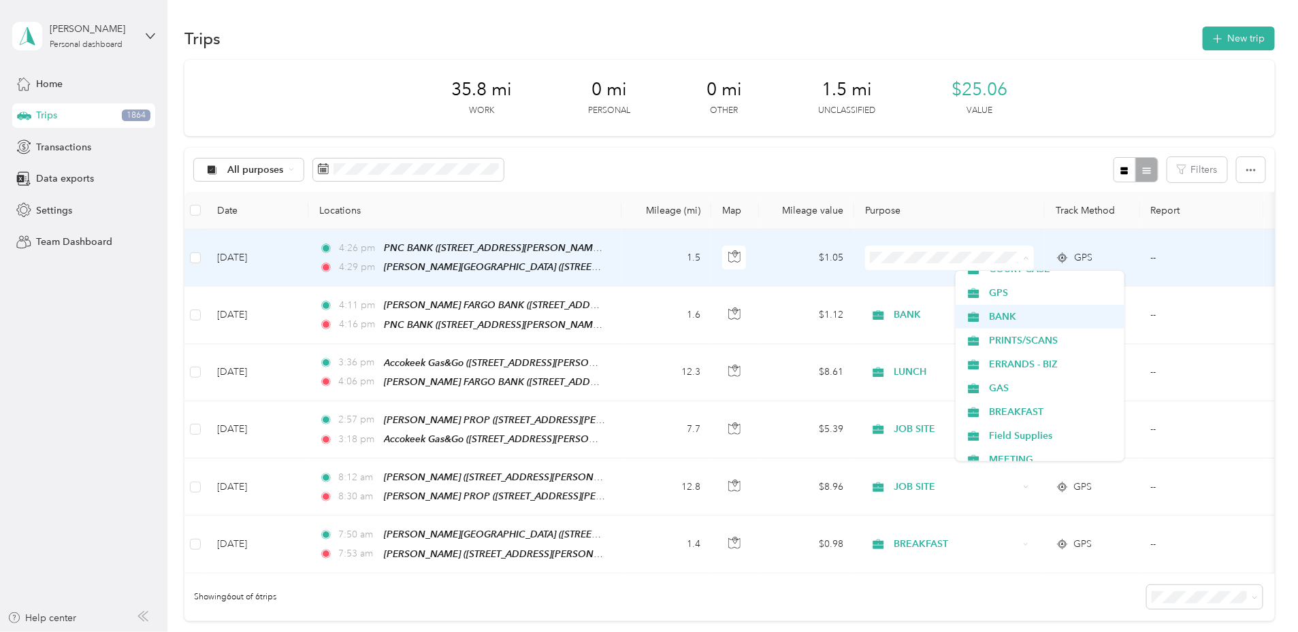
scroll to position [158, 0]
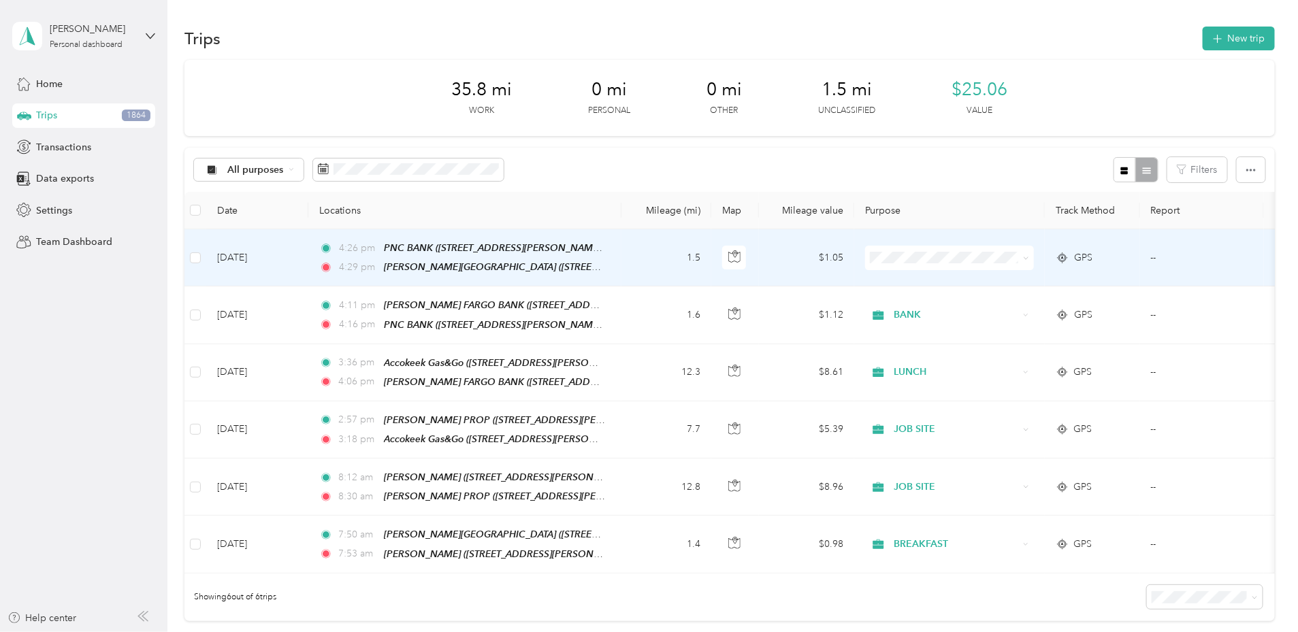
click at [1005, 314] on span "BANK" at bounding box center [1052, 313] width 126 height 14
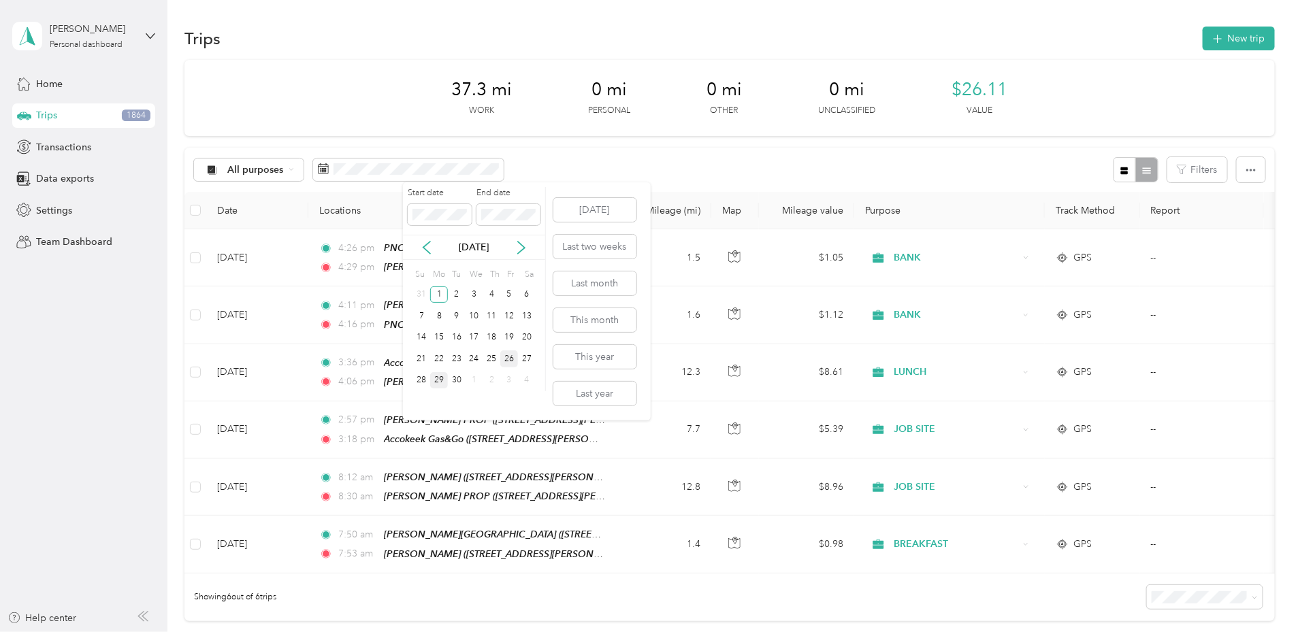
click at [507, 360] on div "26" at bounding box center [509, 359] width 18 height 17
click at [508, 362] on div "26" at bounding box center [509, 359] width 18 height 17
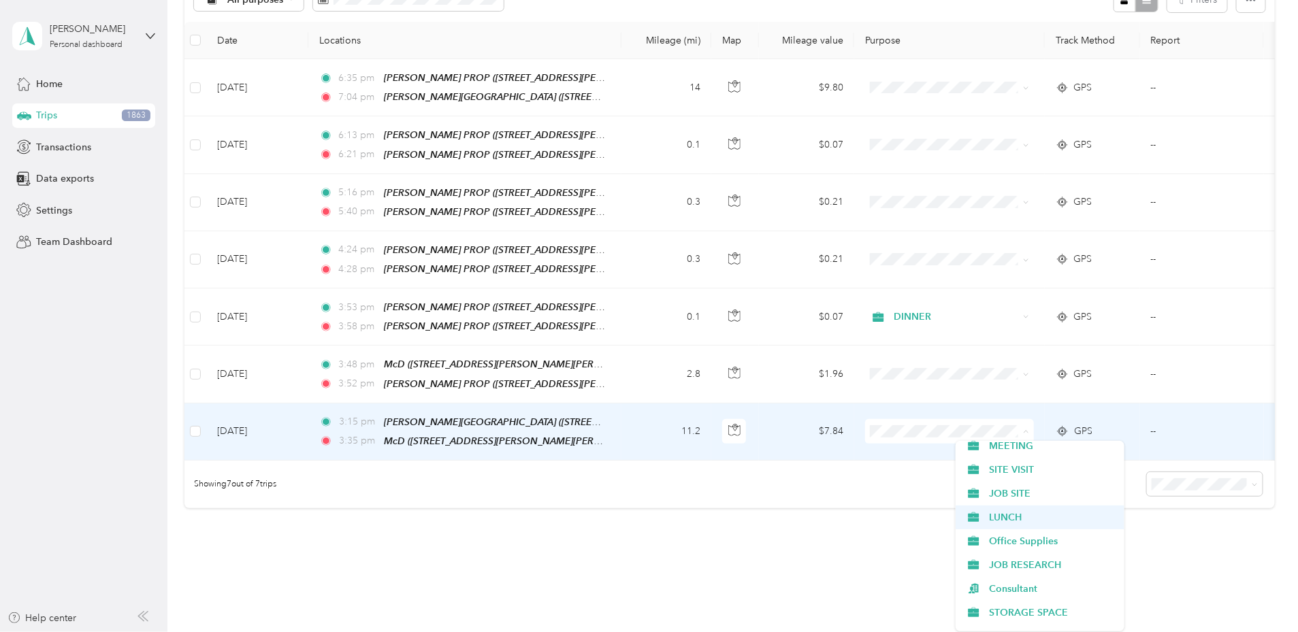
scroll to position [341, 0]
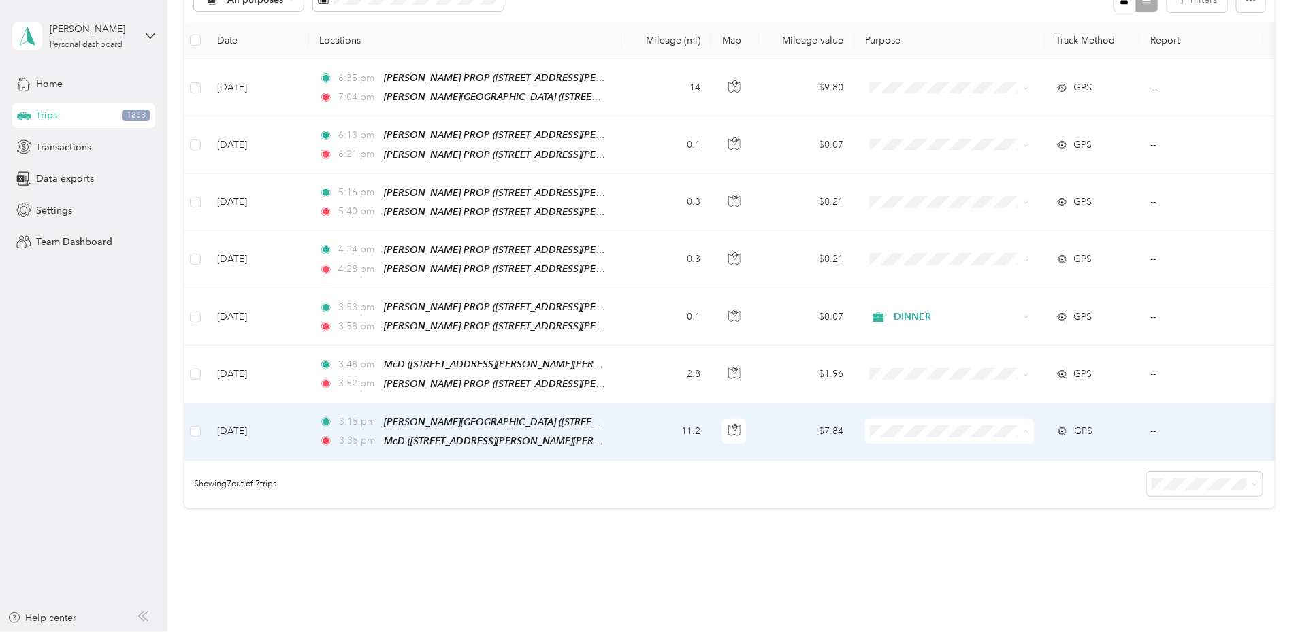
click at [999, 518] on li "LUNCH" at bounding box center [1040, 517] width 169 height 24
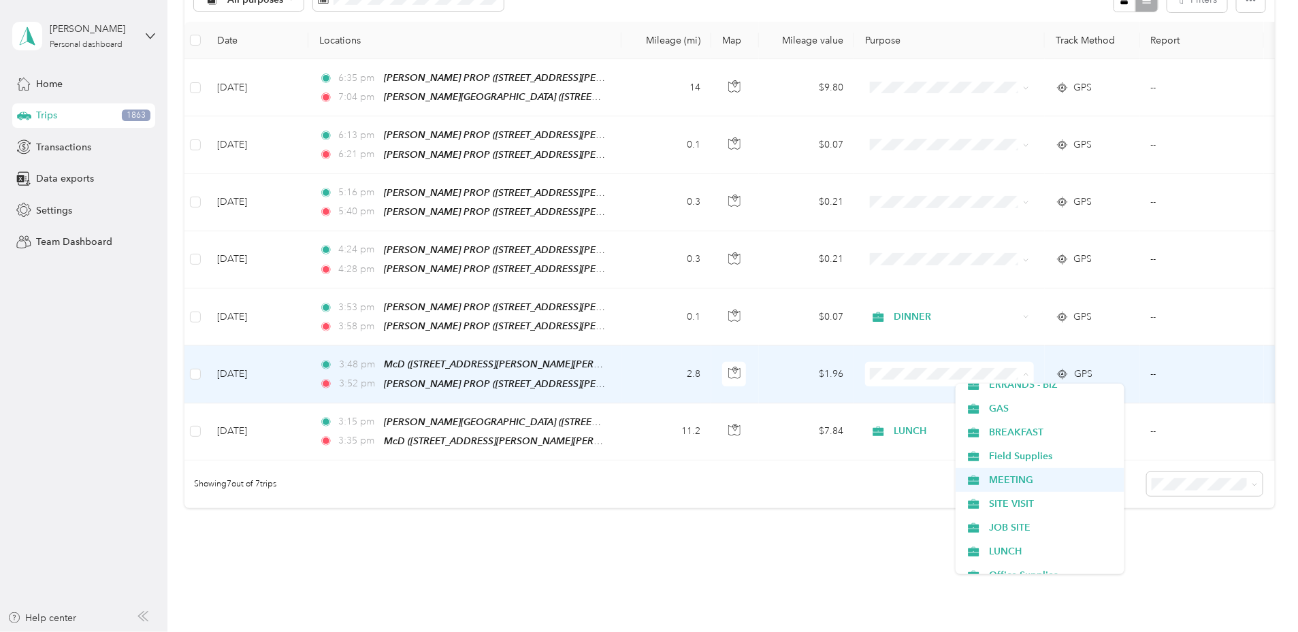
scroll to position [250, 0]
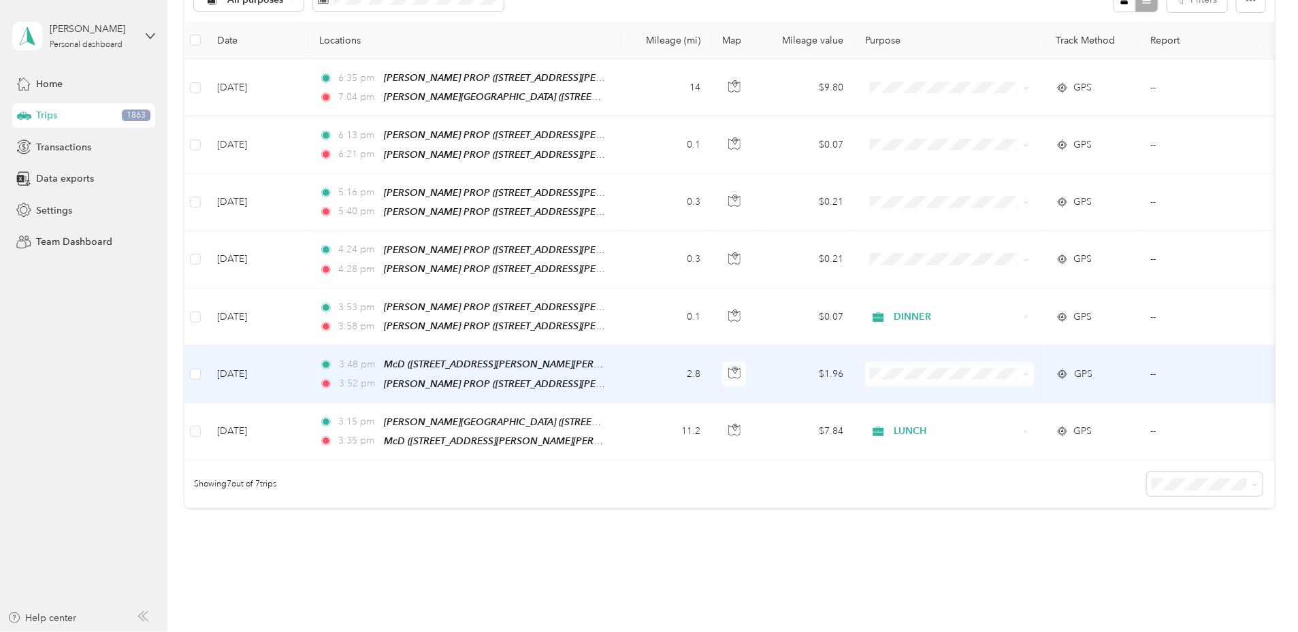
click at [1008, 524] on span "JOB SITE" at bounding box center [1052, 527] width 126 height 14
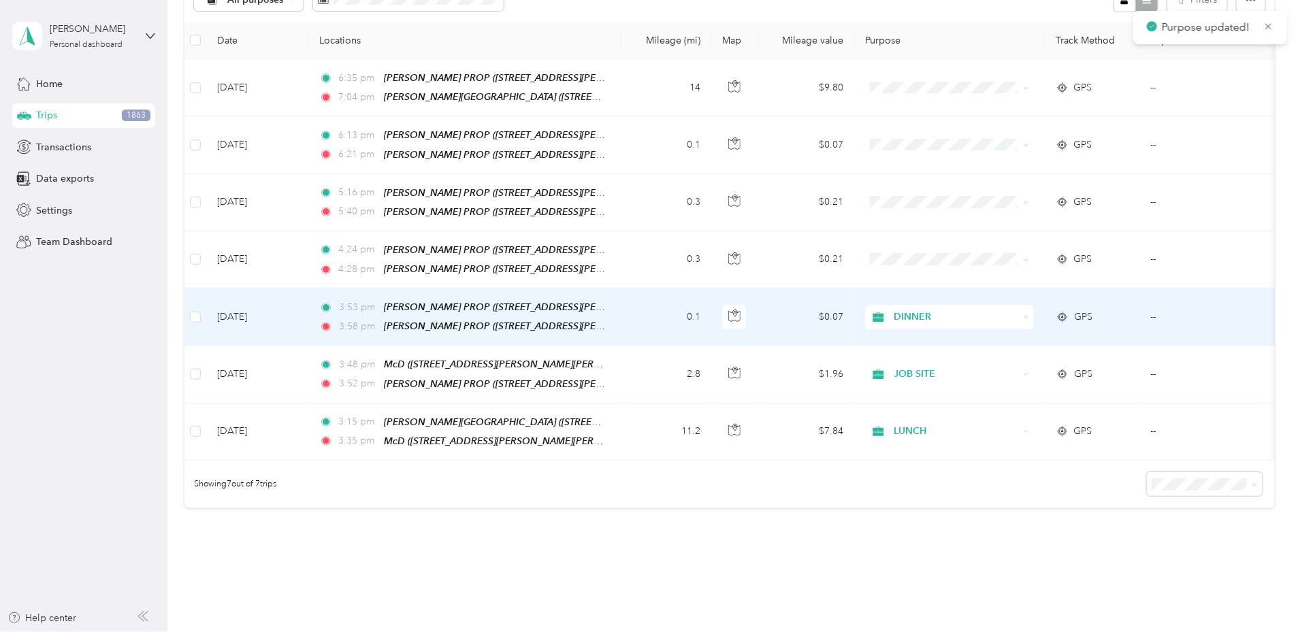
click at [1018, 319] on span "DINNER" at bounding box center [956, 317] width 125 height 15
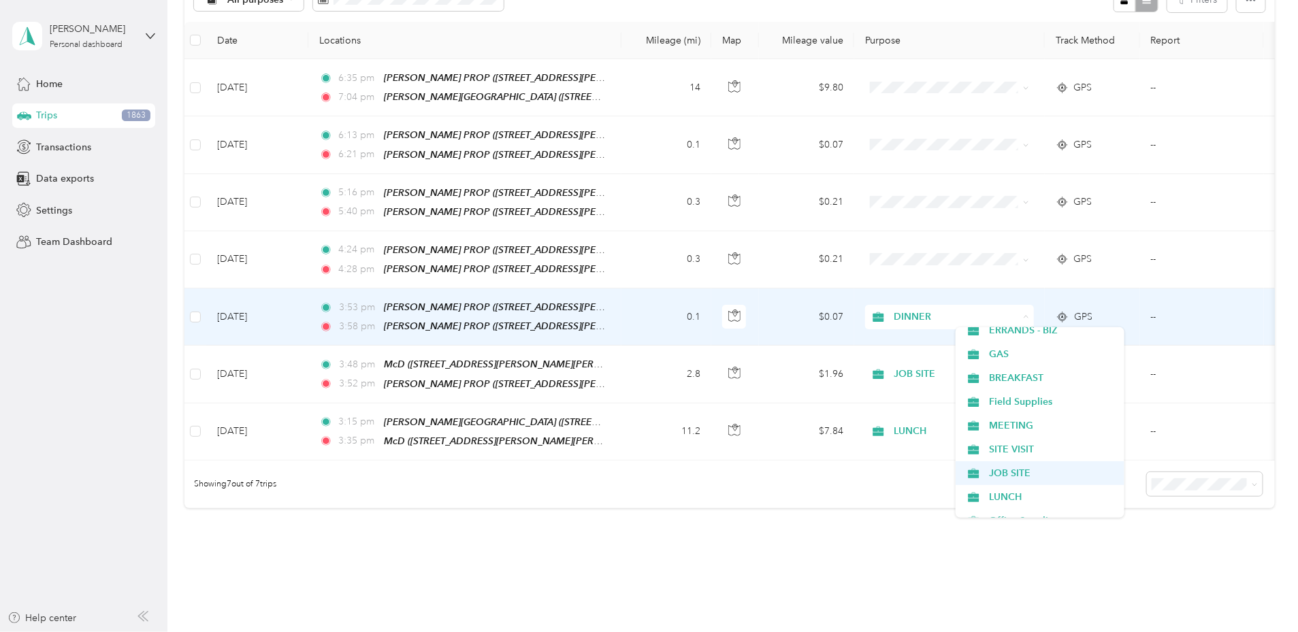
scroll to position [247, 0]
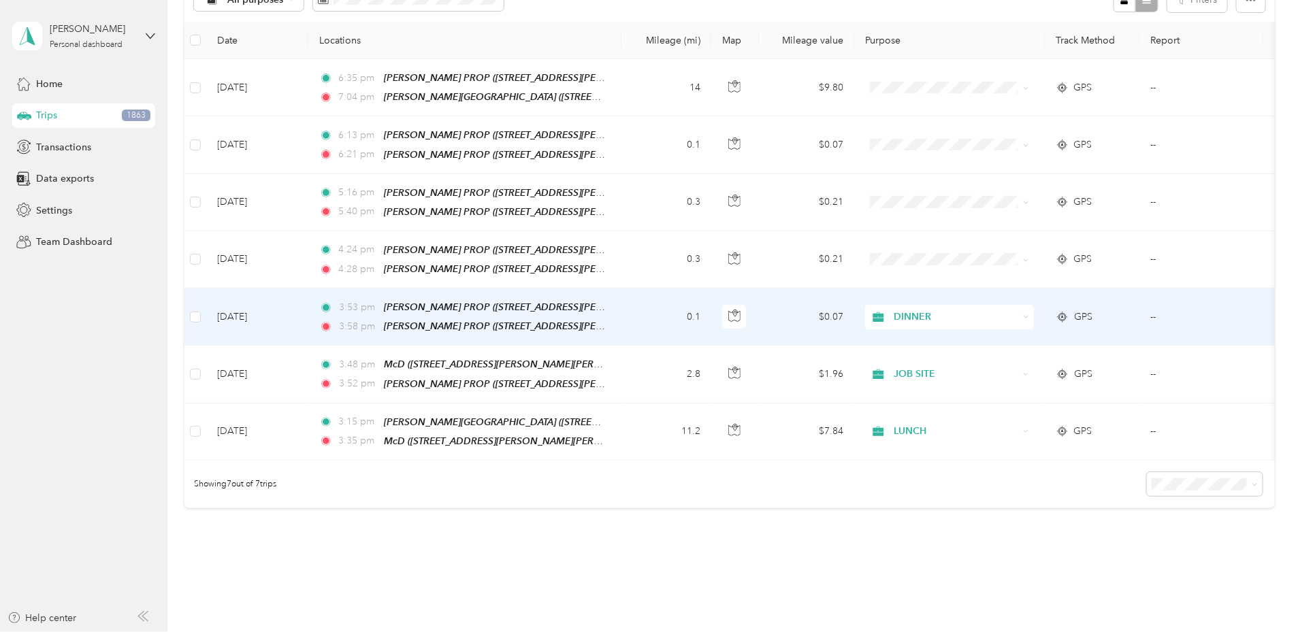
click at [1001, 468] on span "JOB SITE" at bounding box center [1052, 471] width 126 height 14
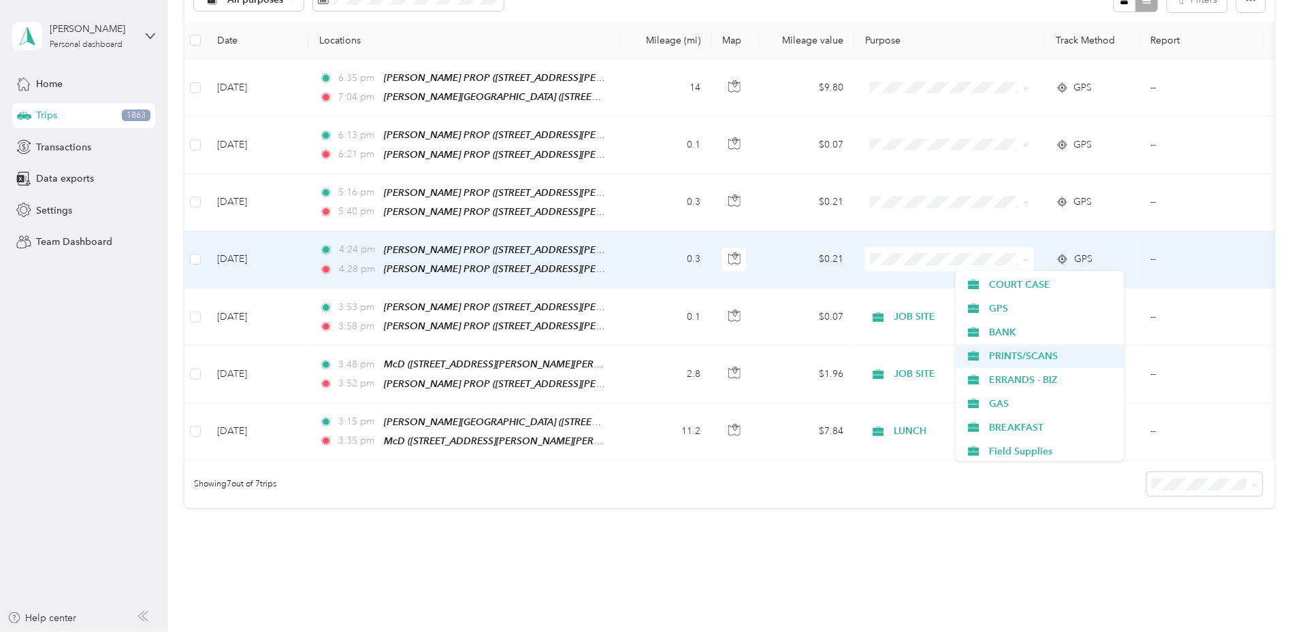
scroll to position [169, 0]
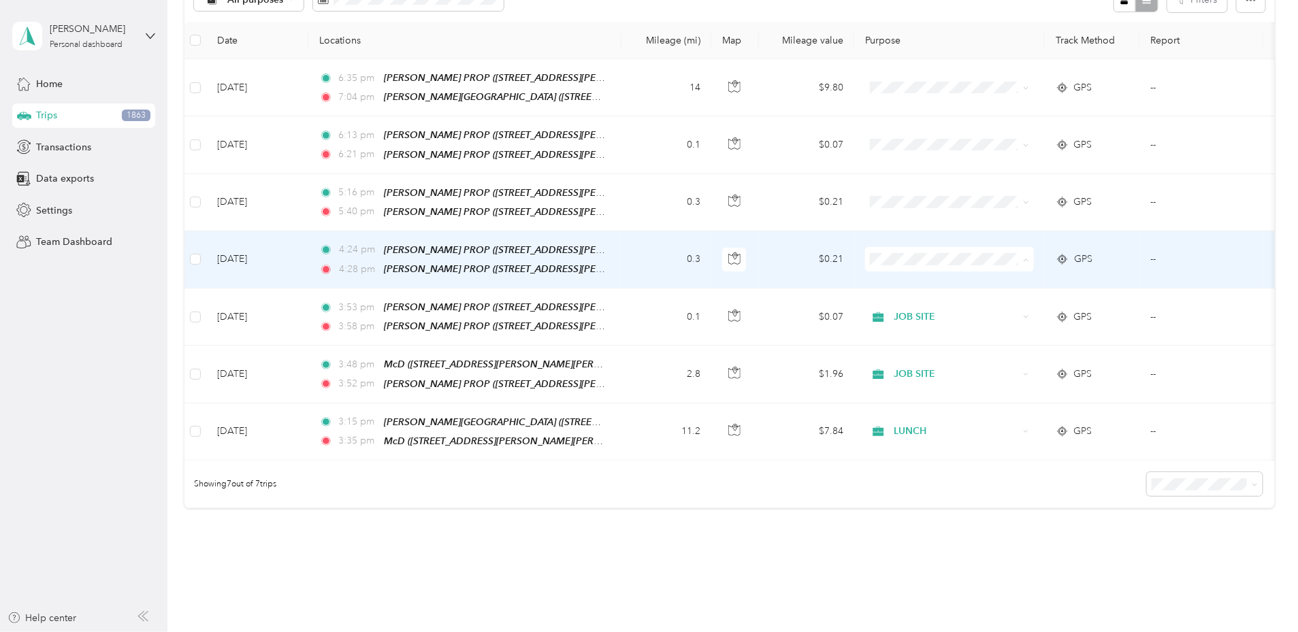
click at [1013, 332] on span "JOB SITE" at bounding box center [1052, 334] width 126 height 14
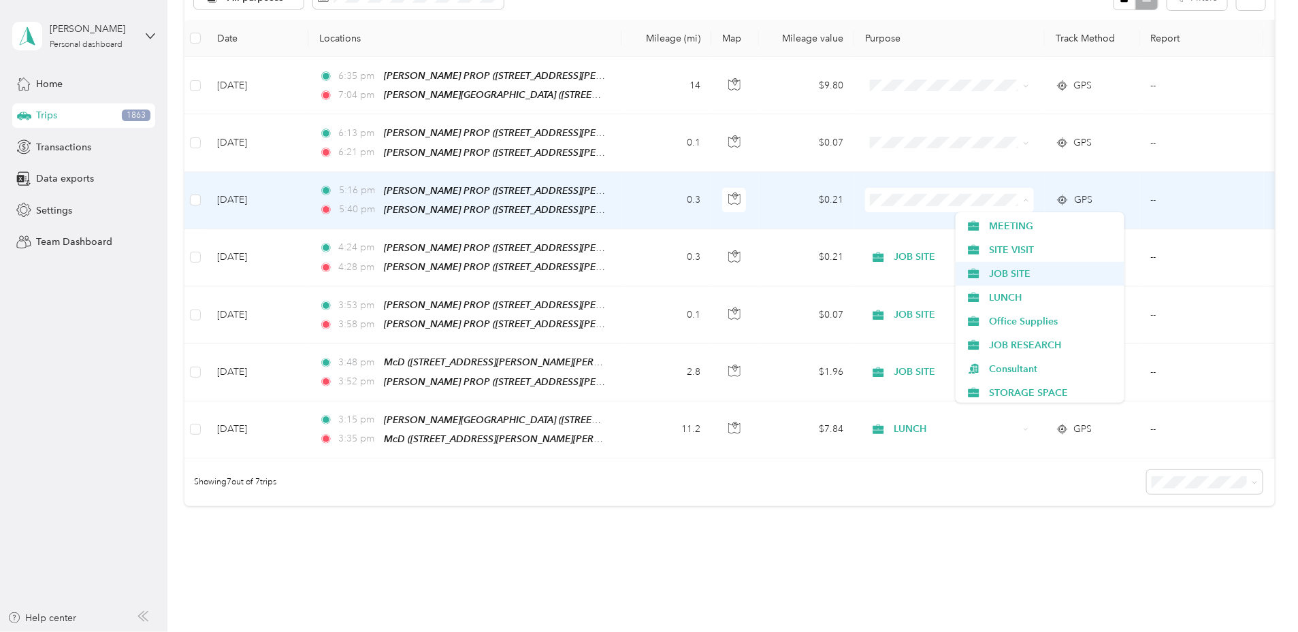
scroll to position [332, 0]
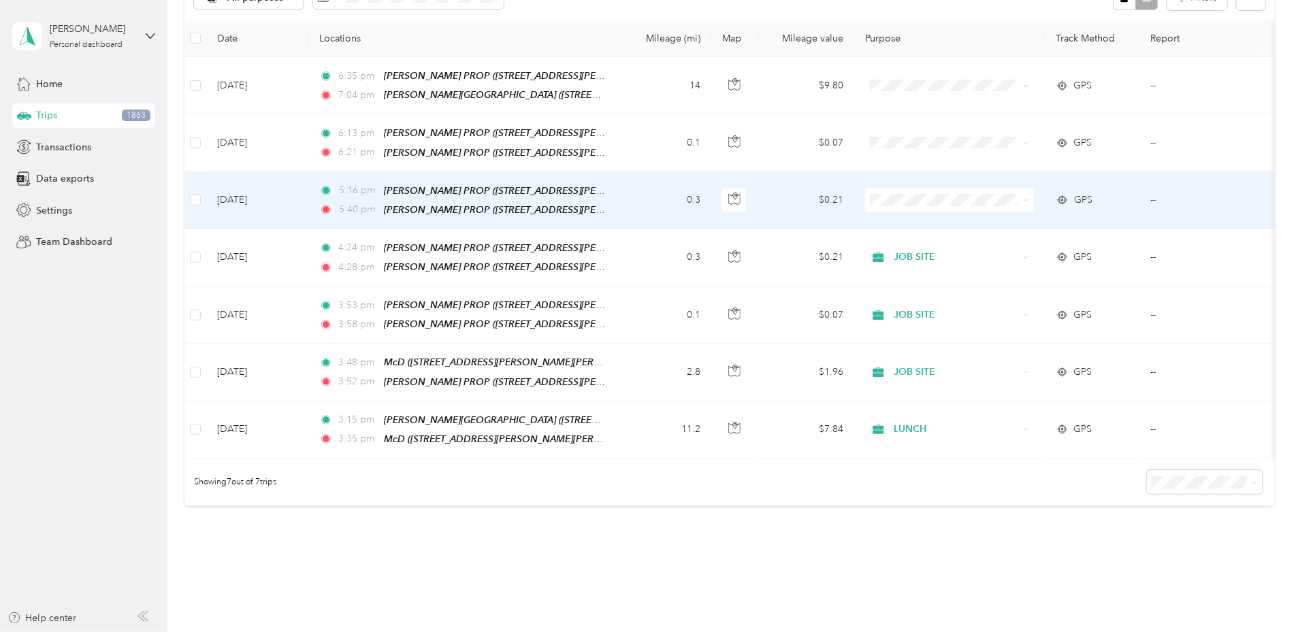
click at [997, 269] on span "JOB SITE" at bounding box center [1052, 268] width 126 height 14
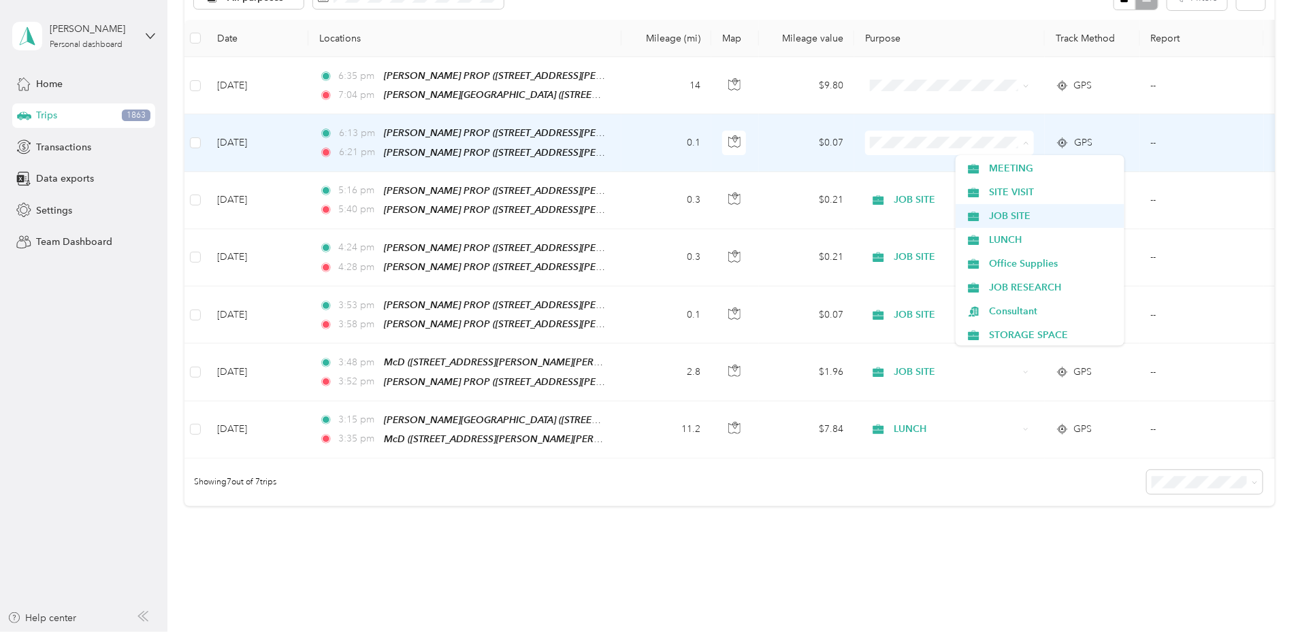
scroll to position [333, 0]
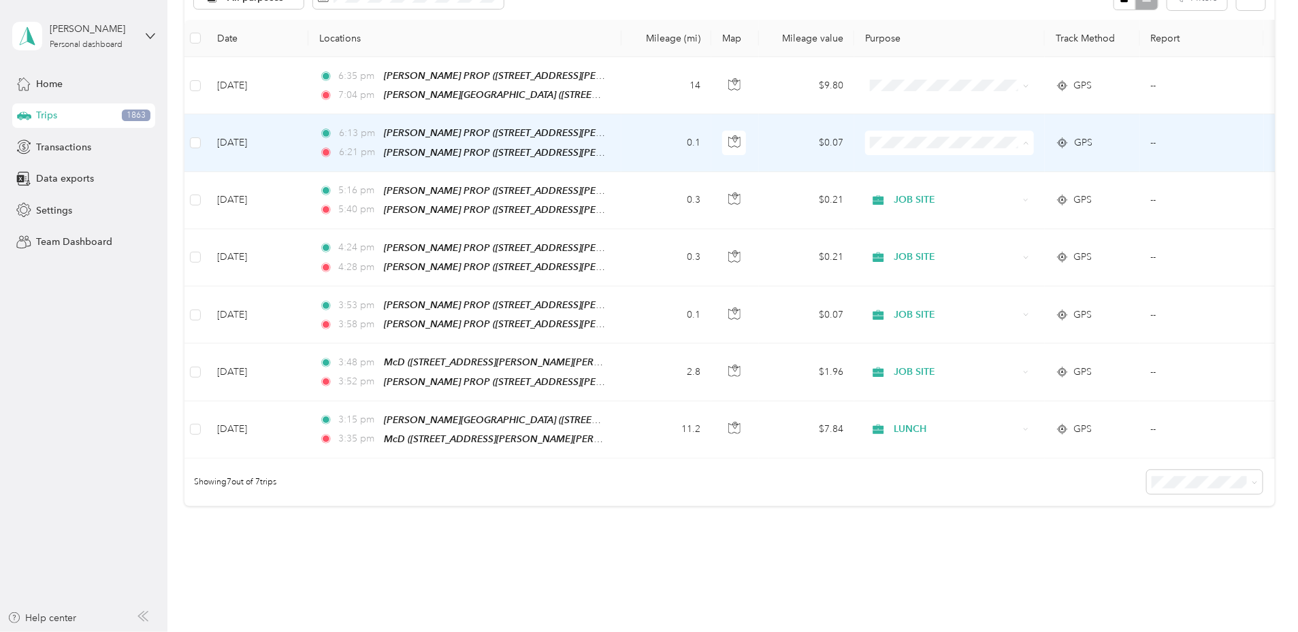
click at [1011, 214] on span "JOB SITE" at bounding box center [1052, 215] width 126 height 14
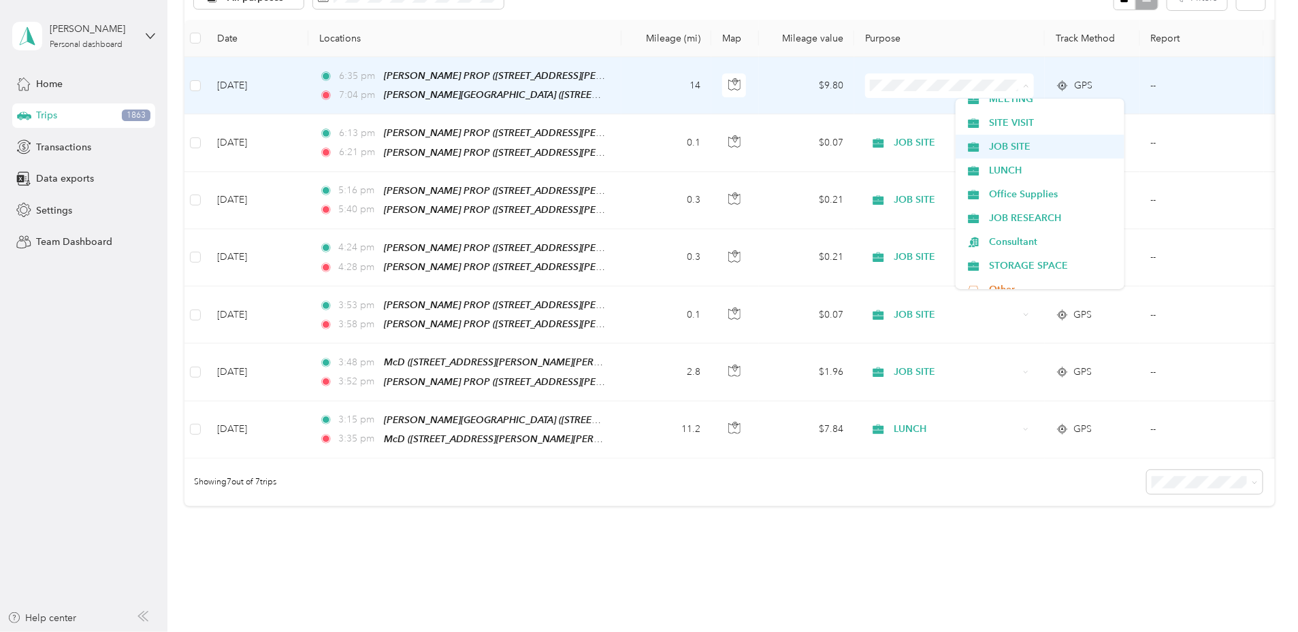
scroll to position [345, 0]
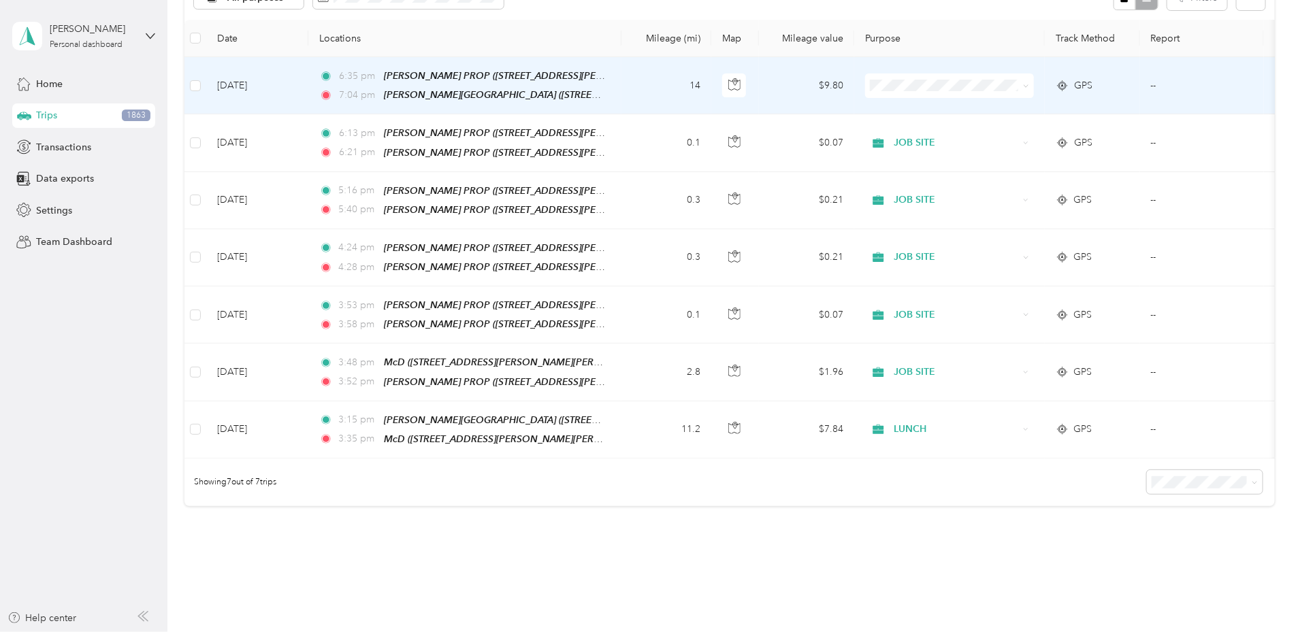
click at [1013, 140] on span "JOB SITE" at bounding box center [1052, 147] width 126 height 14
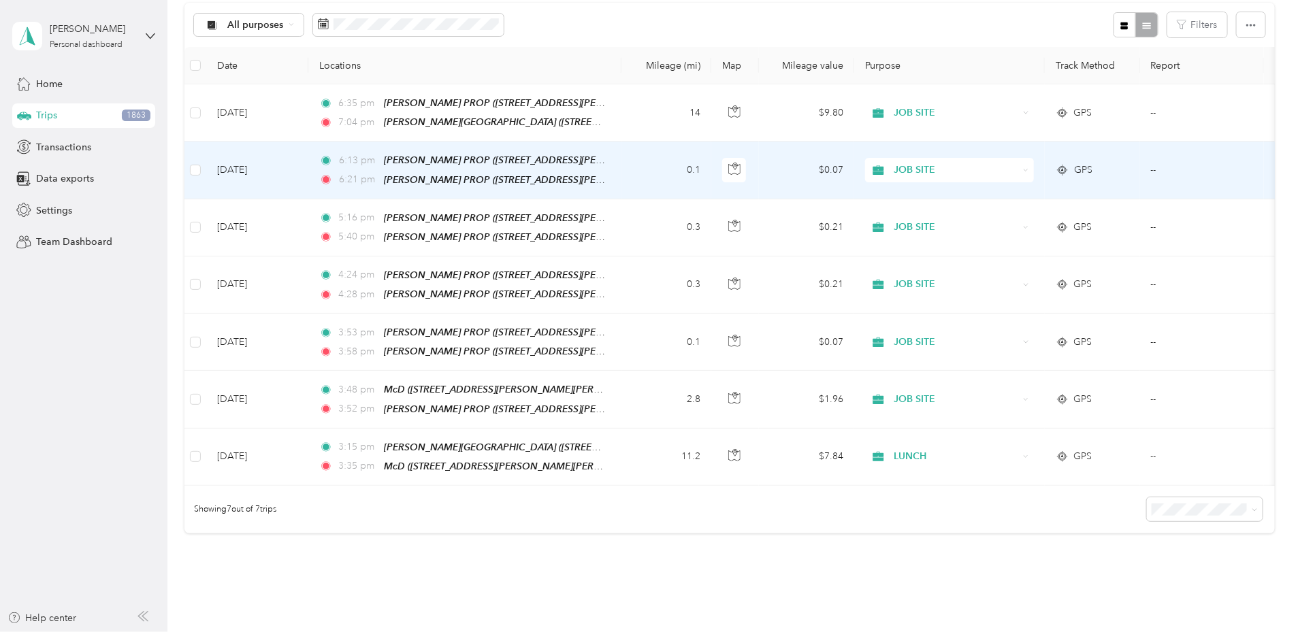
scroll to position [0, 0]
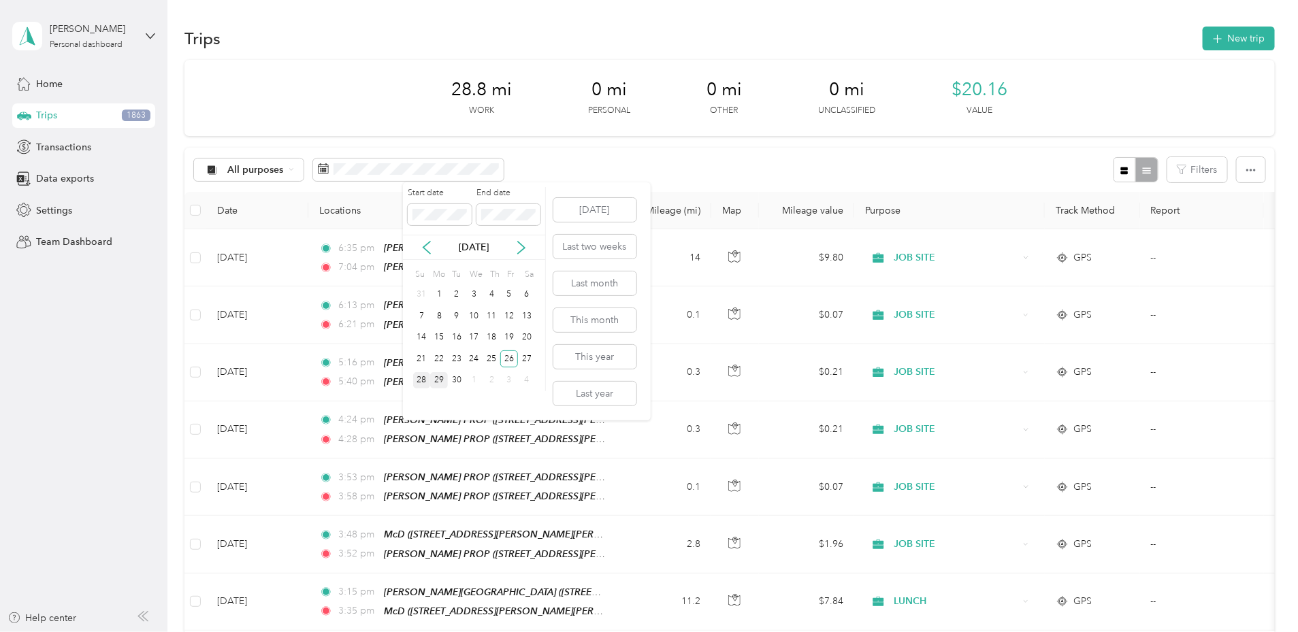
click at [422, 380] on div "28" at bounding box center [422, 380] width 18 height 17
click at [424, 382] on div "28" at bounding box center [422, 380] width 18 height 17
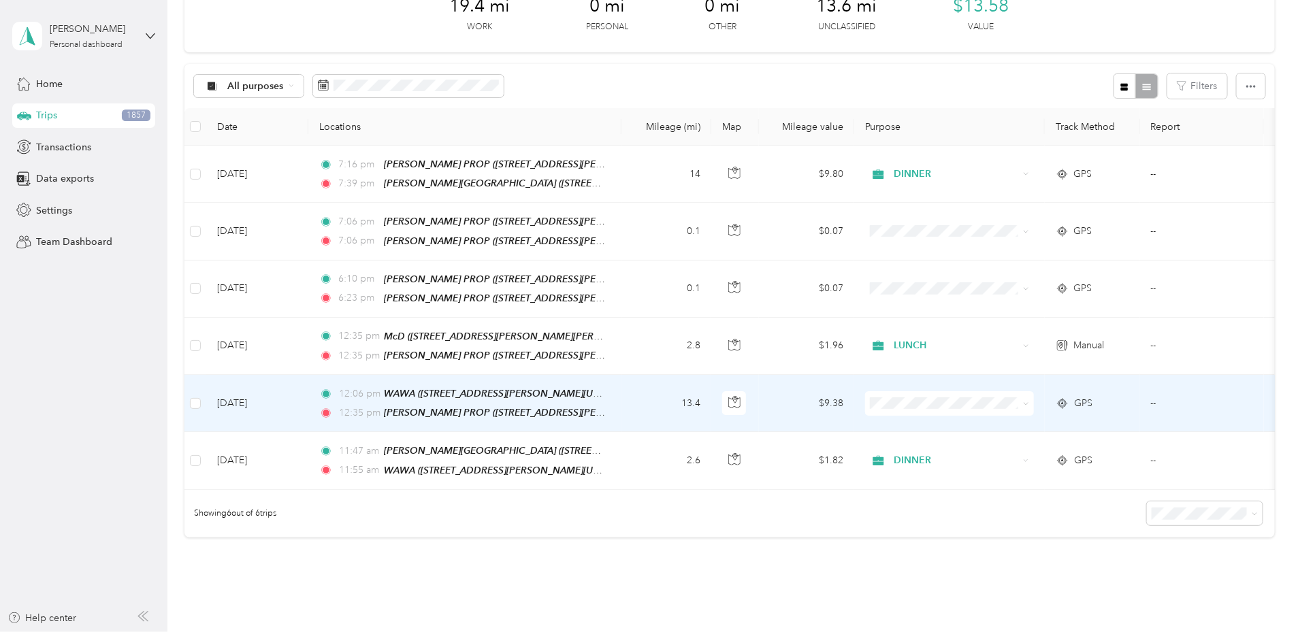
scroll to position [84, 0]
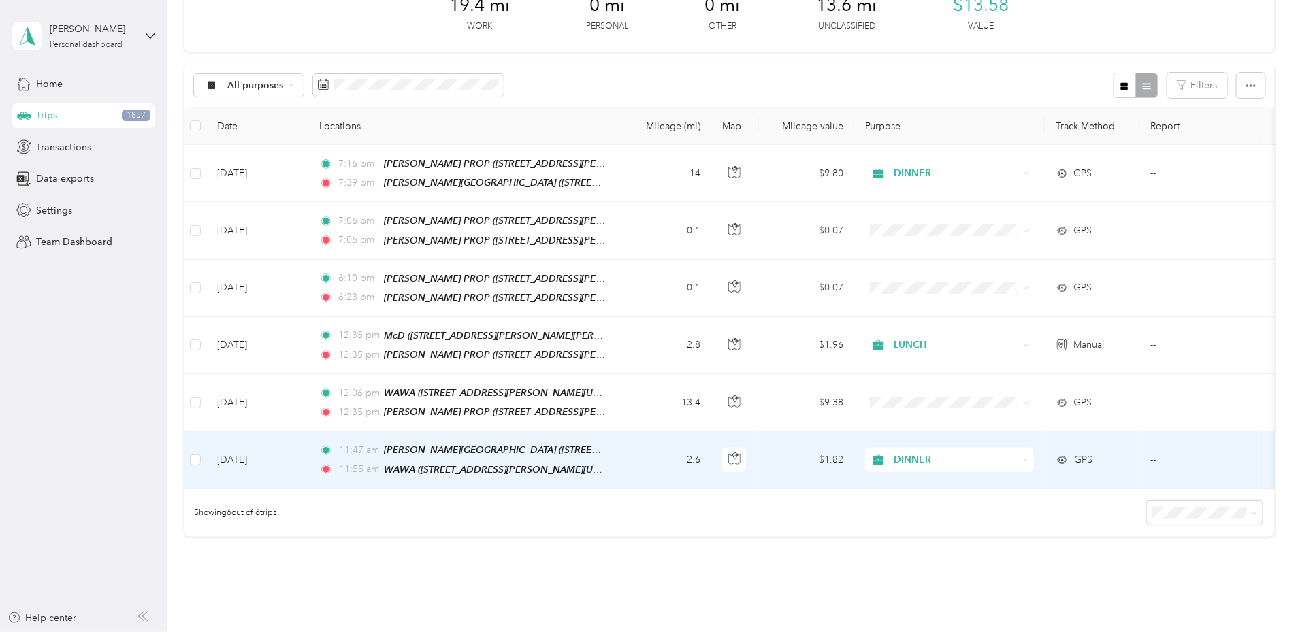
click at [1018, 461] on span "DINNER" at bounding box center [956, 460] width 125 height 15
click at [1001, 361] on li "LUNCH" at bounding box center [1040, 361] width 169 height 24
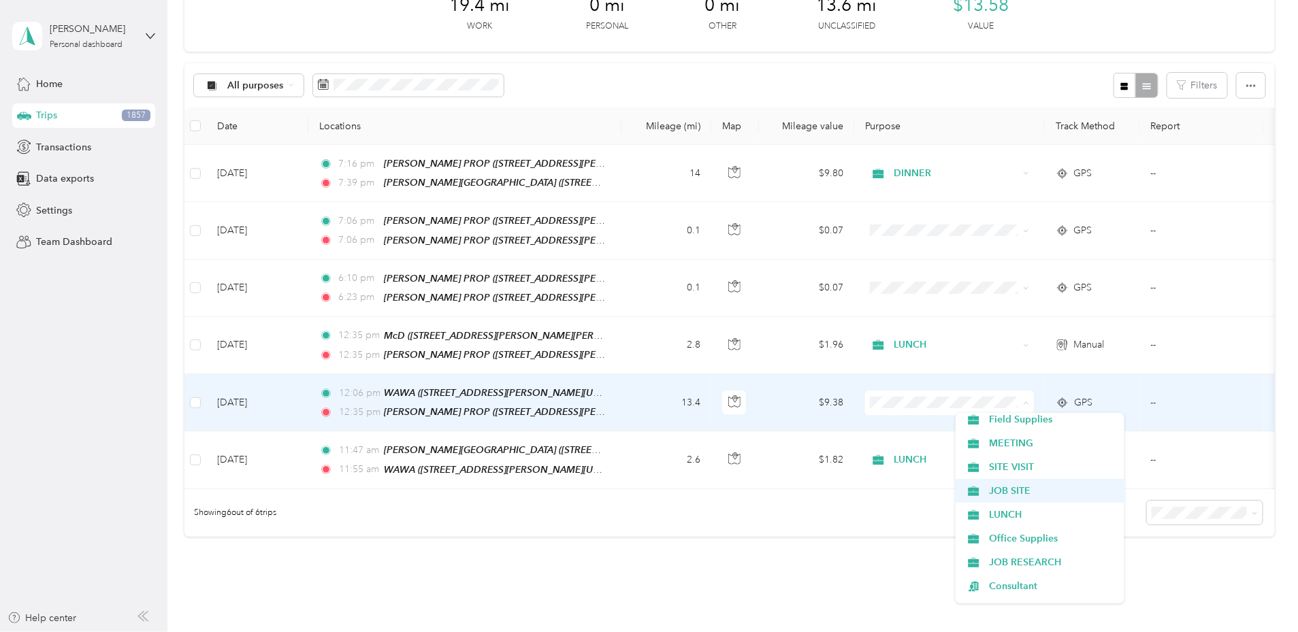
scroll to position [316, 0]
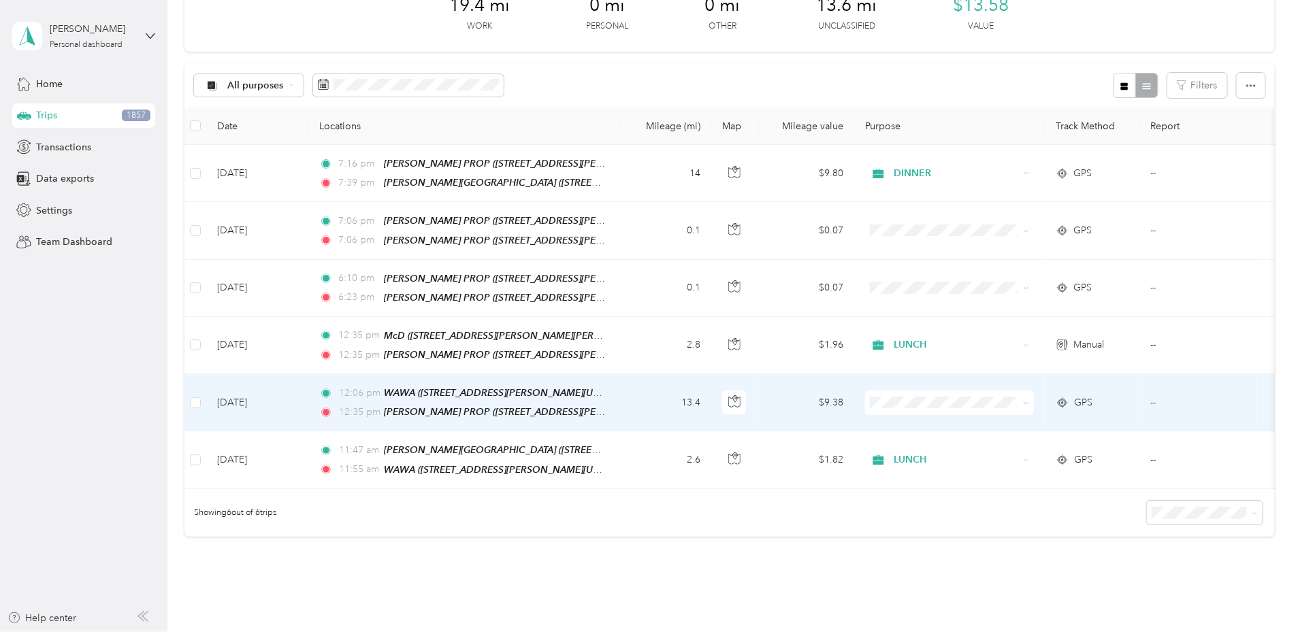
click at [997, 485] on span "JOB SITE" at bounding box center [1052, 484] width 126 height 14
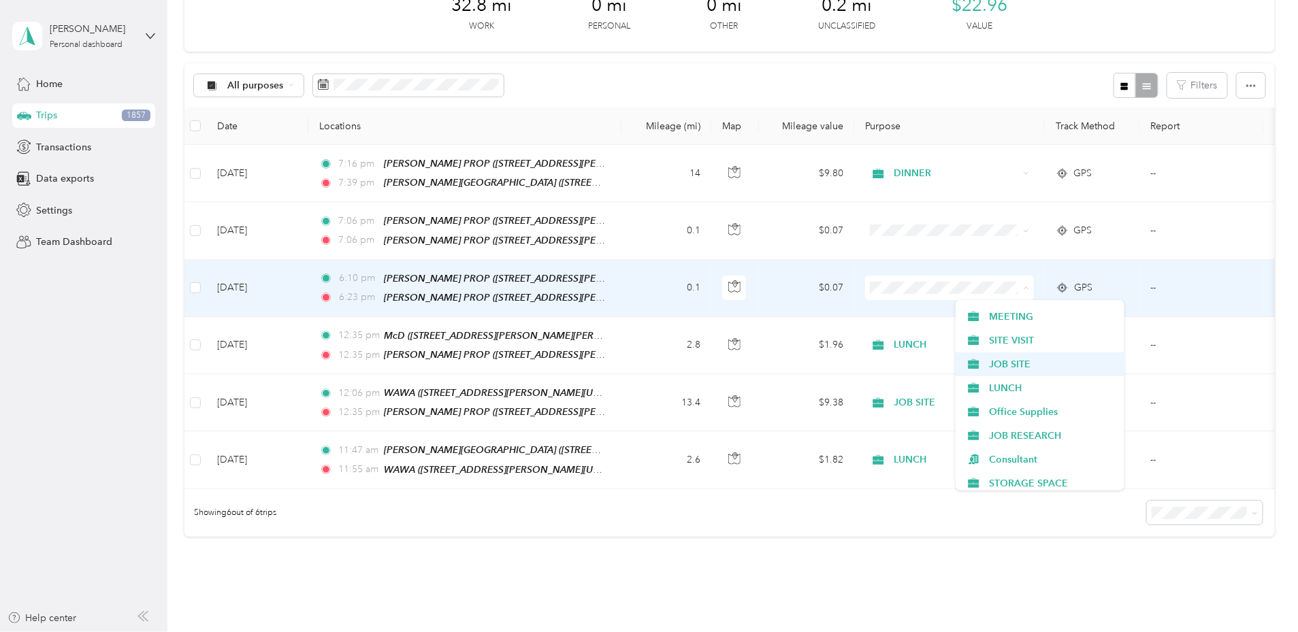
scroll to position [329, 0]
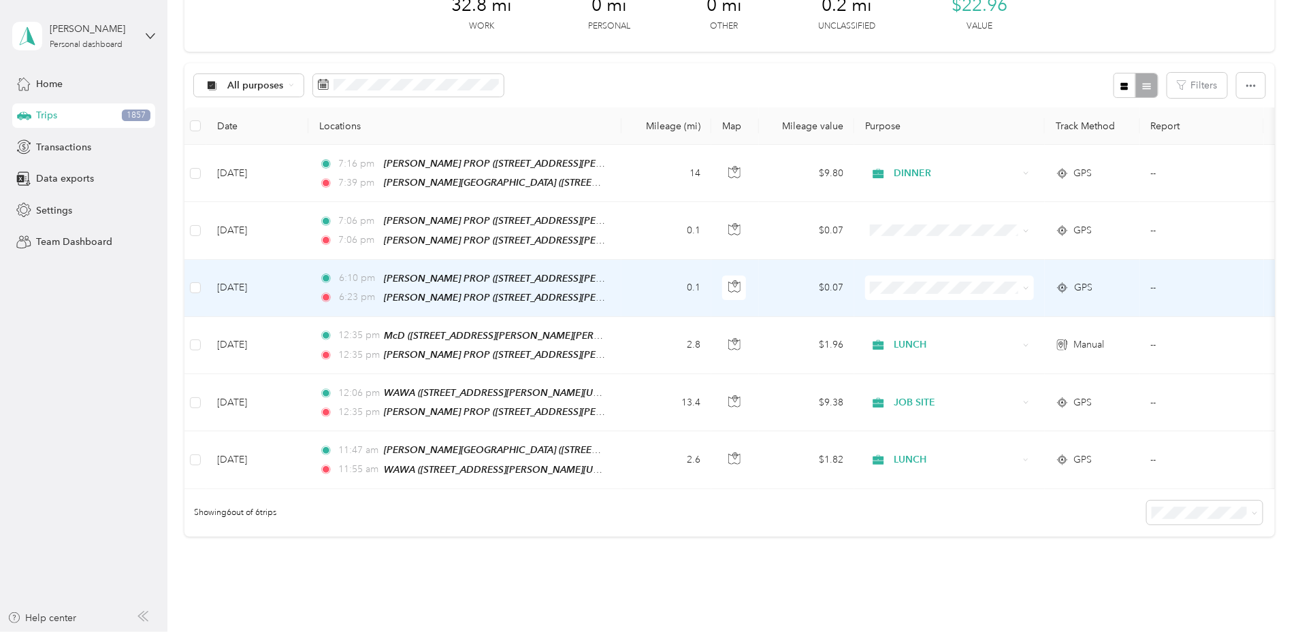
click at [1012, 358] on span "JOB SITE" at bounding box center [1052, 362] width 126 height 14
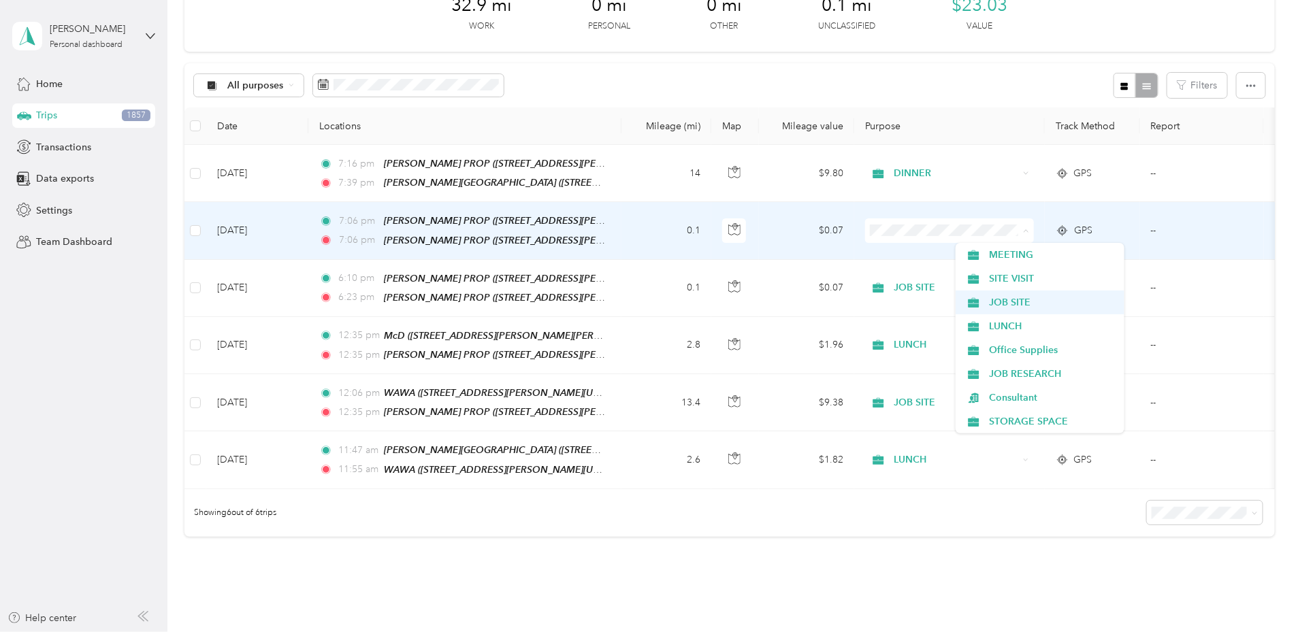
scroll to position [334, 0]
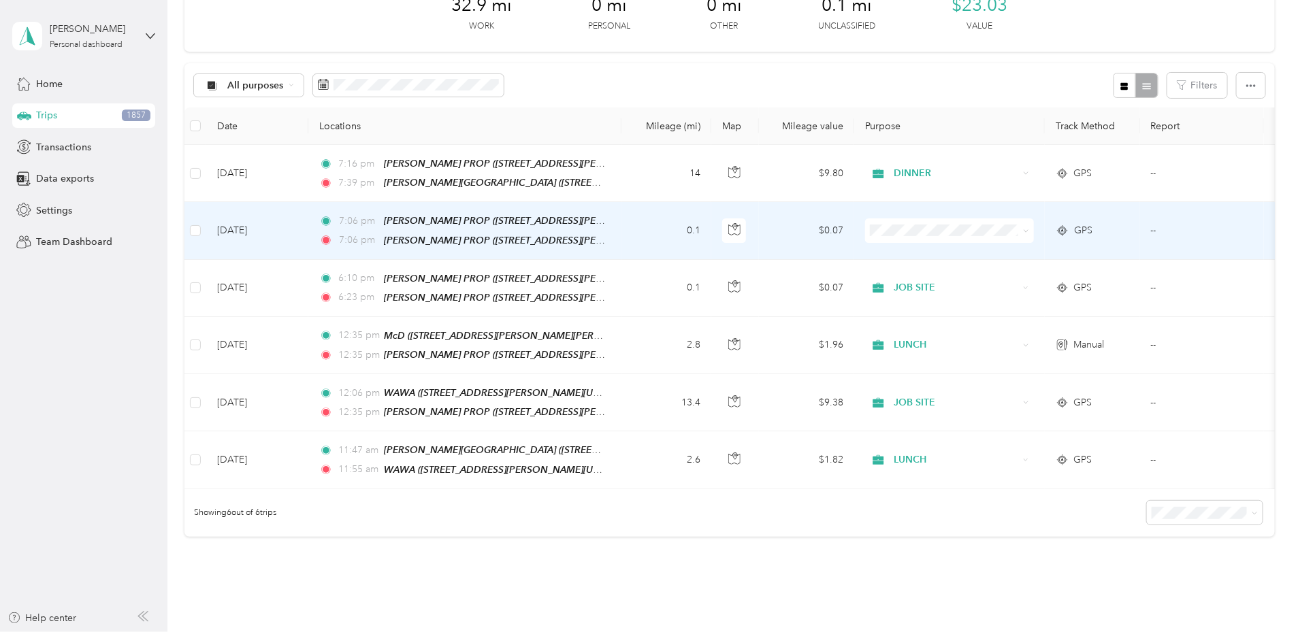
click at [1011, 298] on span "JOB SITE" at bounding box center [1052, 301] width 126 height 14
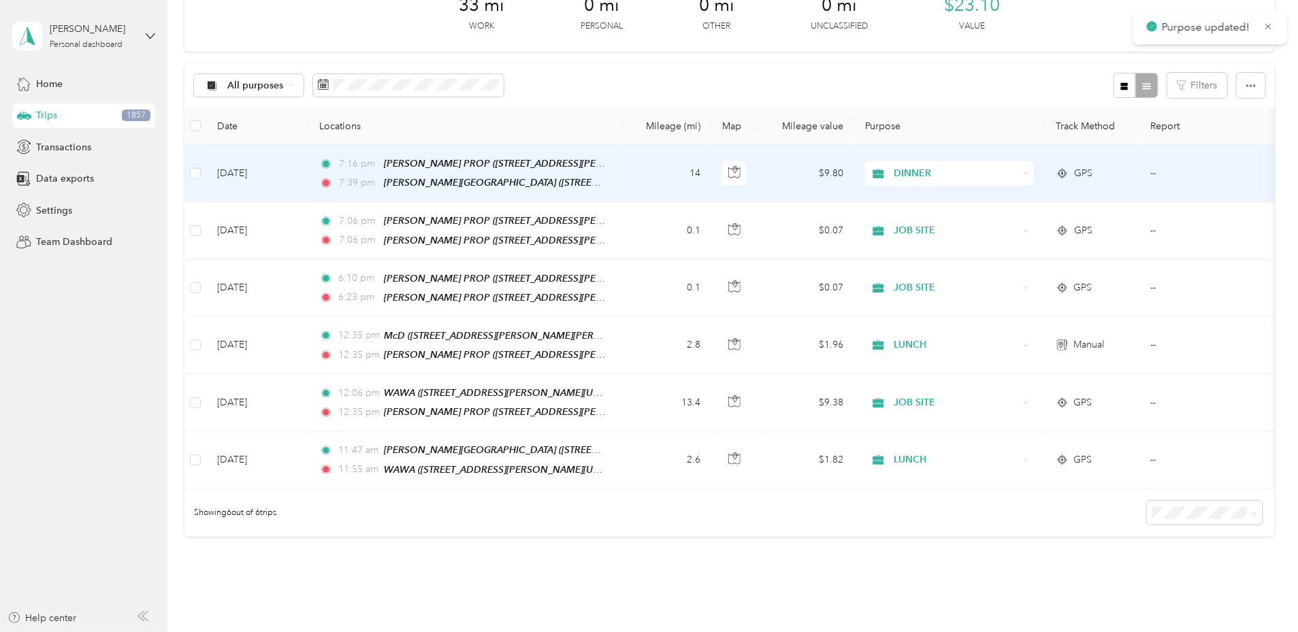
click at [1018, 175] on span "DINNER" at bounding box center [956, 173] width 125 height 15
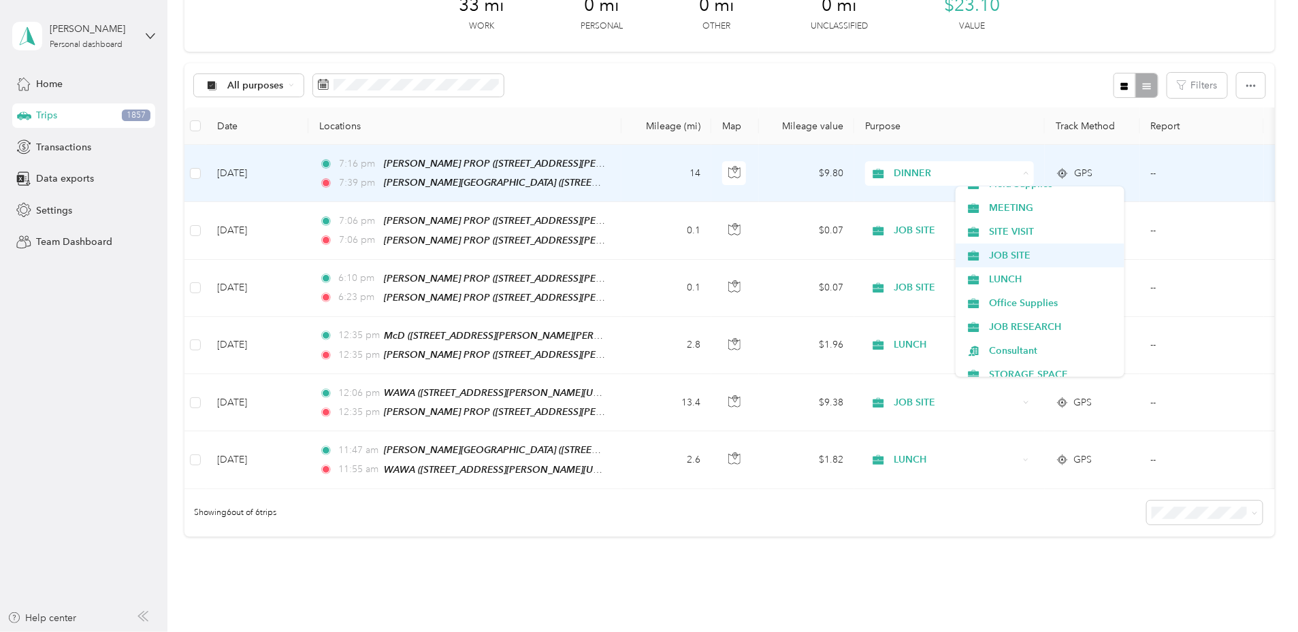
scroll to position [325, 0]
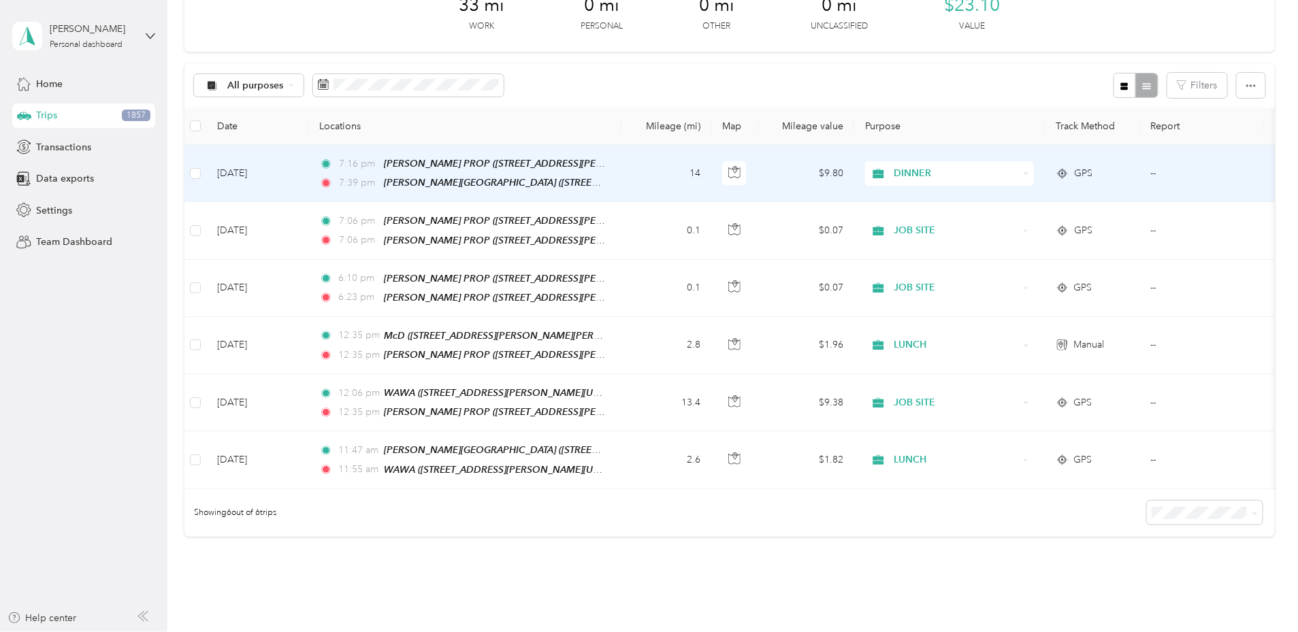
click at [1018, 252] on span "JOB SITE" at bounding box center [1052, 252] width 126 height 14
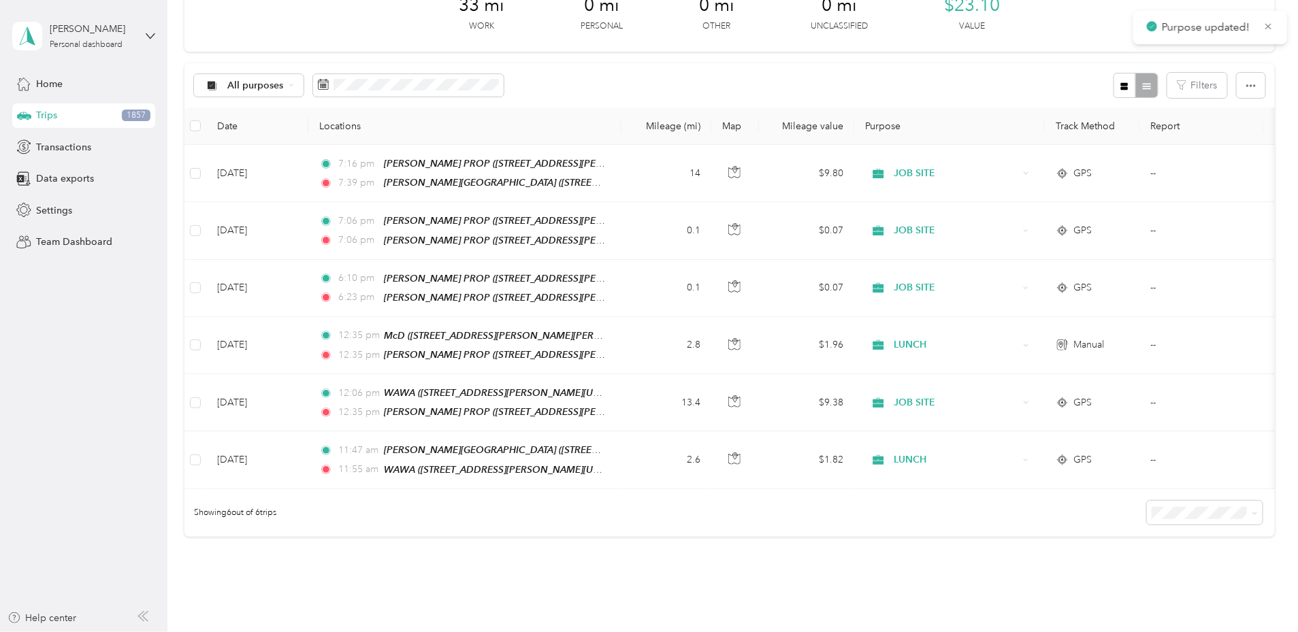
scroll to position [84, 0]
